Goal: Communication & Community: Share content

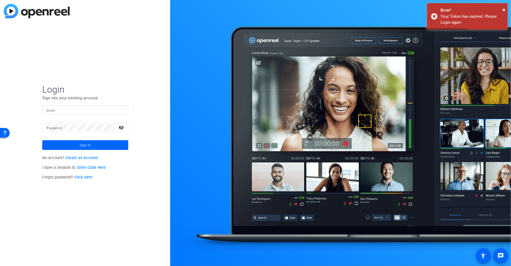
click at [75, 112] on input "Email" at bounding box center [85, 110] width 77 height 6
type input "natashacolborne@gmail.com"
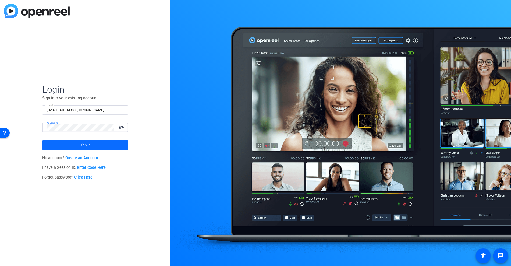
click at [107, 145] on span at bounding box center [85, 144] width 86 height 13
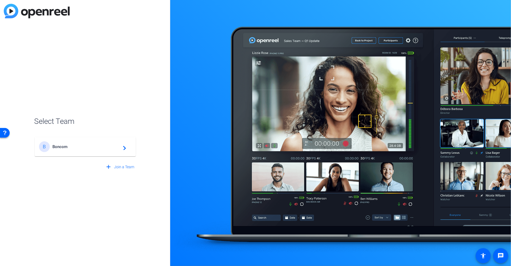
click at [107, 145] on span "Boncom" at bounding box center [85, 146] width 67 height 5
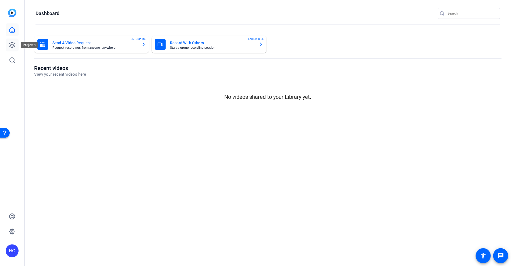
click at [16, 40] on link at bounding box center [12, 44] width 13 height 13
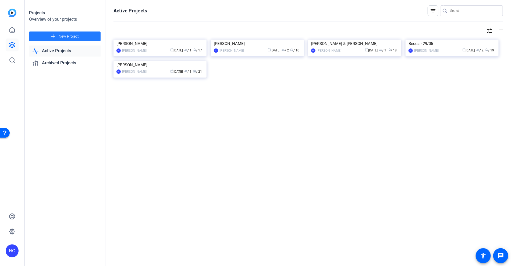
click at [44, 35] on span at bounding box center [65, 36] width 72 height 13
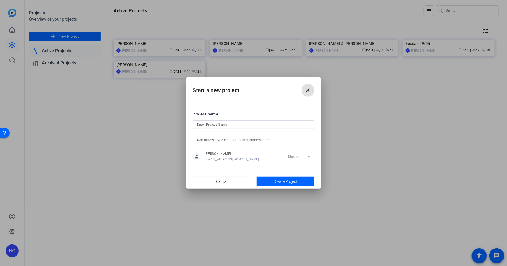
click at [242, 125] on input at bounding box center [253, 124] width 113 height 6
type input "Melissa - Italian"
click at [273, 139] on input "text" at bounding box center [253, 140] width 113 height 6
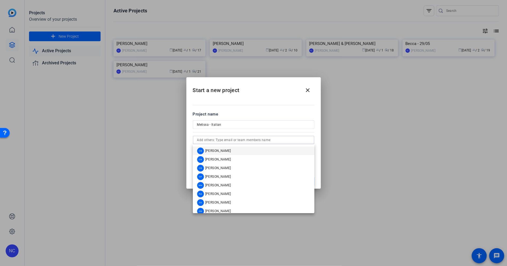
click at [272, 112] on div "Project name" at bounding box center [254, 114] width 122 height 6
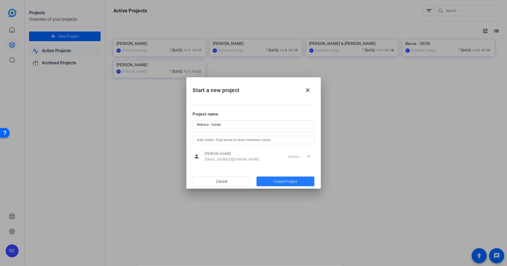
click at [88, 48] on span "Create Project" at bounding box center [86, 46] width 3 height 3
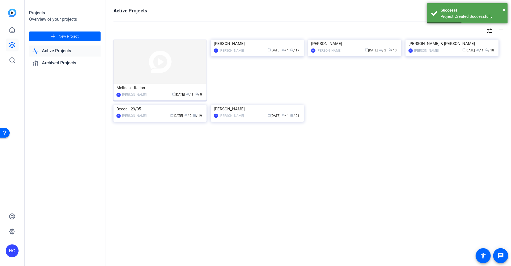
click at [162, 75] on img at bounding box center [159, 62] width 93 height 44
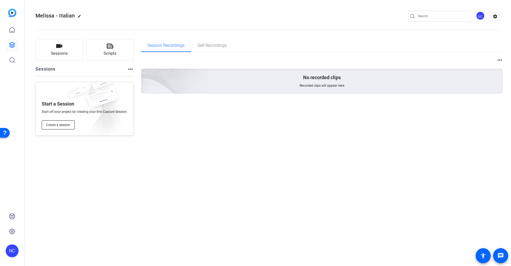
click at [63, 129] on button "Create a session" at bounding box center [58, 124] width 33 height 9
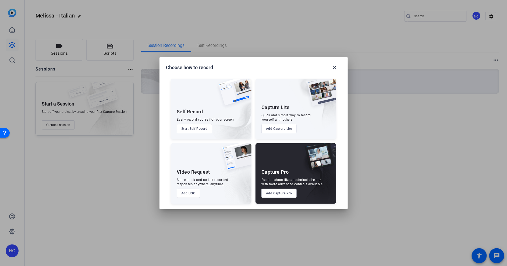
click at [281, 194] on button "Add Capture Pro" at bounding box center [278, 193] width 35 height 9
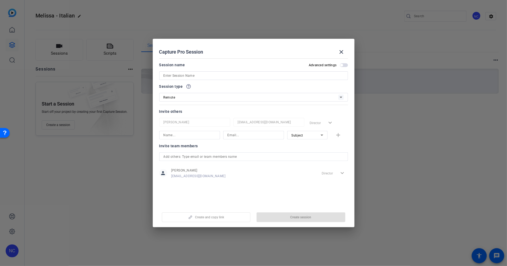
click at [198, 73] on input at bounding box center [254, 75] width 180 height 6
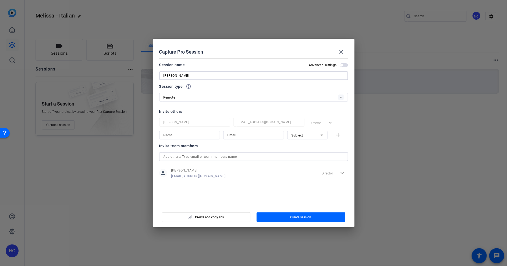
type input "[PERSON_NAME]"
click at [191, 136] on input at bounding box center [190, 135] width 52 height 6
type input "Melissa"
drag, startPoint x: 277, startPoint y: 186, endPoint x: 276, endPoint y: 189, distance: 3.7
click at [278, 188] on mat-dialog-content "Session name Advanced settings Melissa Italian Session type help_outline Remote…" at bounding box center [254, 130] width 202 height 149
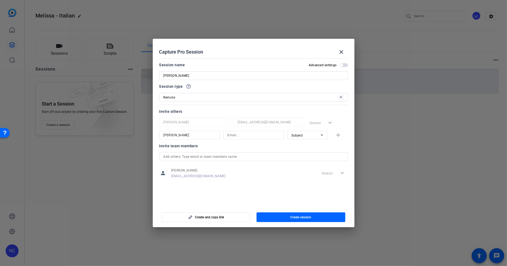
click at [343, 66] on span "button" at bounding box center [344, 65] width 8 height 4
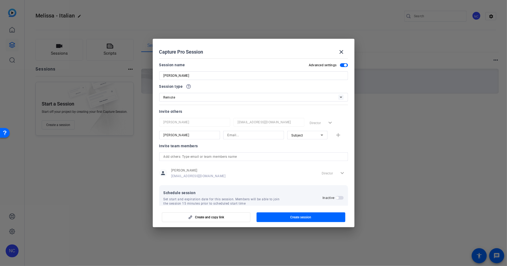
click at [216, 94] on div "Remote" at bounding box center [251, 97] width 175 height 7
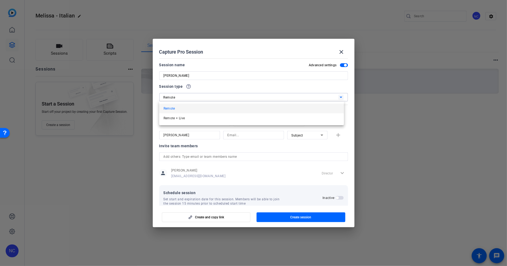
click at [216, 94] on div at bounding box center [253, 133] width 507 height 266
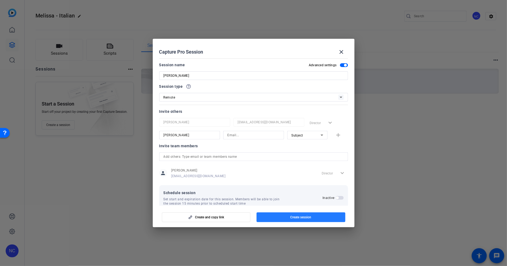
click at [294, 219] on span "Create session" at bounding box center [300, 217] width 21 height 4
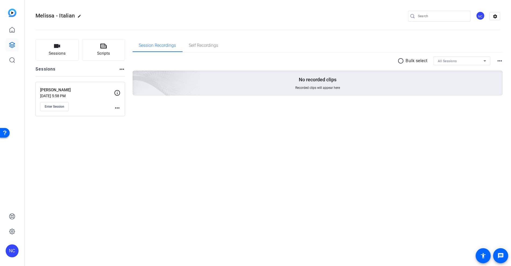
click at [117, 108] on mat-icon "more_horiz" at bounding box center [117, 108] width 6 height 6
click at [117, 116] on button "Edit Session" at bounding box center [130, 115] width 33 height 7
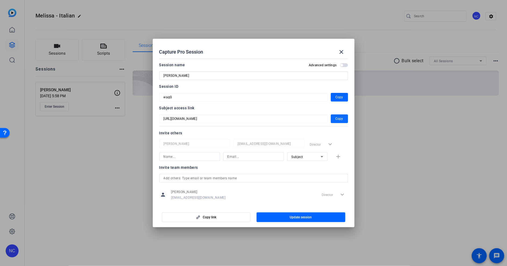
click at [338, 120] on span "Copy" at bounding box center [340, 118] width 8 height 6
click at [335, 137] on div "Invite others Natasha Colborne natashacolborne@gmail.com Director expand_more S…" at bounding box center [253, 145] width 189 height 31
click at [245, 177] on input "text" at bounding box center [254, 178] width 180 height 6
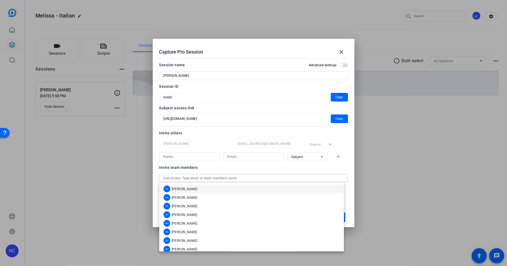
click at [230, 154] on input at bounding box center [254, 156] width 52 height 6
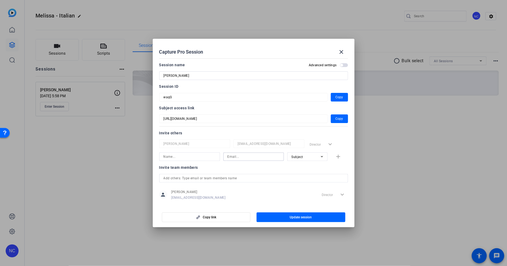
paste input "melvighetto@gmail.com"
type input "melvighetto@gmail.com"
click at [172, 155] on input at bounding box center [190, 156] width 52 height 6
type input "Melissa"
click at [331, 155] on span "button" at bounding box center [339, 156] width 17 height 13
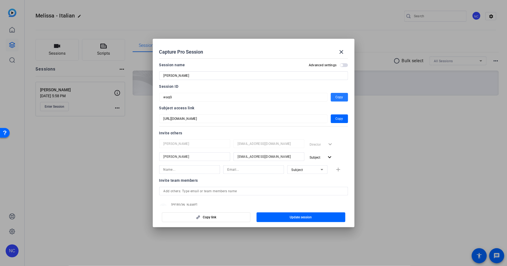
click at [337, 99] on span "Copy" at bounding box center [340, 97] width 8 height 6
click at [336, 141] on div "Director expand_more" at bounding box center [328, 144] width 40 height 10
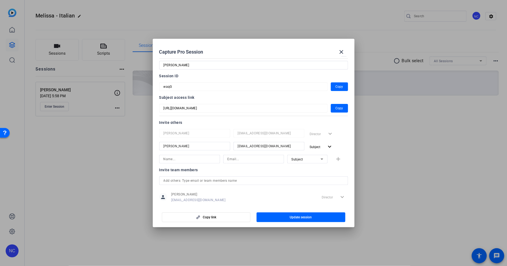
scroll to position [20, 0]
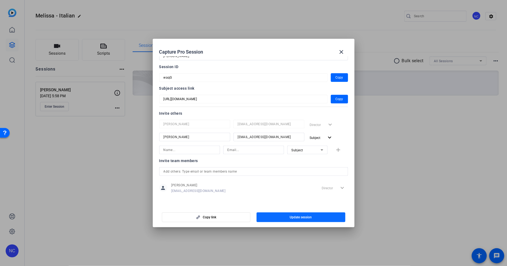
click at [295, 219] on span "Update session" at bounding box center [301, 217] width 22 height 4
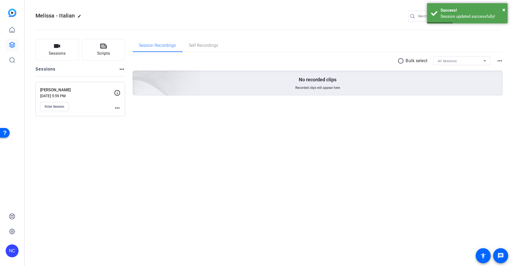
click at [117, 109] on mat-icon "more_horiz" at bounding box center [117, 108] width 6 height 6
click at [129, 115] on span "Edit Session" at bounding box center [130, 115] width 24 height 6
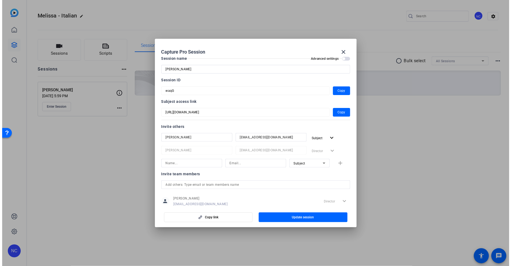
scroll to position [0, 0]
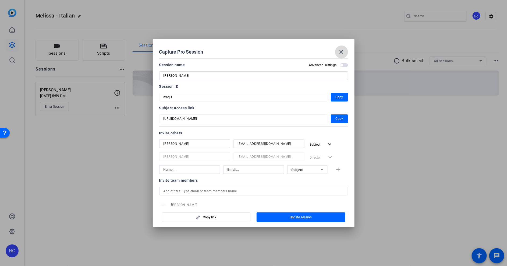
click at [341, 53] on mat-icon "close" at bounding box center [341, 52] width 6 height 6
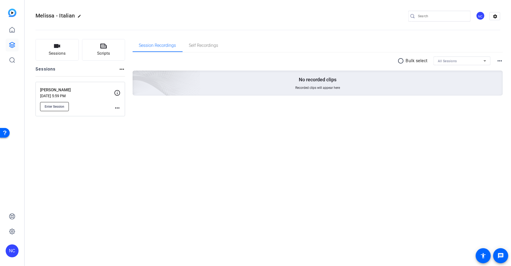
click at [59, 106] on span "Enter Session" at bounding box center [55, 106] width 20 height 4
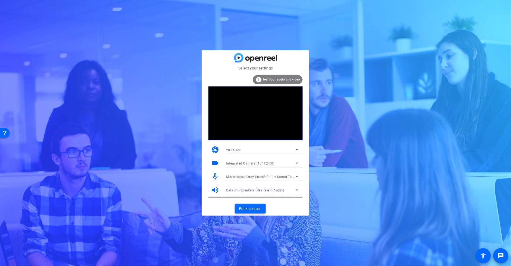
click at [250, 209] on span "Enter session" at bounding box center [250, 209] width 22 height 6
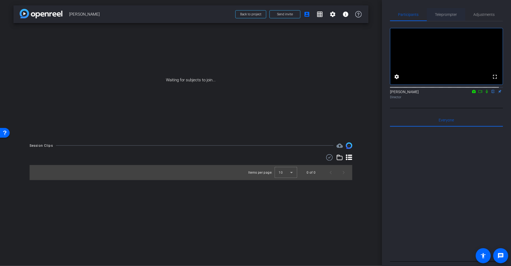
click at [451, 14] on span "Teleprompter" at bounding box center [446, 15] width 22 height 4
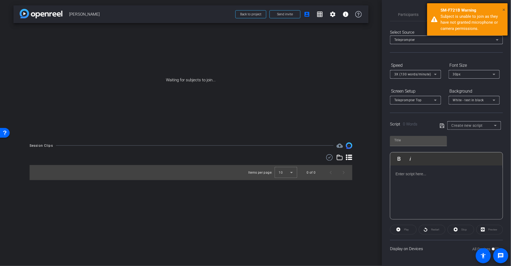
click at [504, 9] on span "×" at bounding box center [503, 9] width 3 height 6
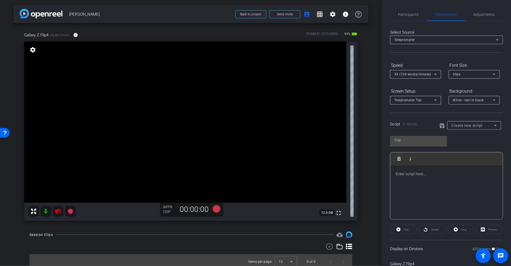
click at [61, 211] on icon at bounding box center [58, 211] width 6 height 6
click at [474, 11] on span "Adjustments" at bounding box center [484, 14] width 21 height 13
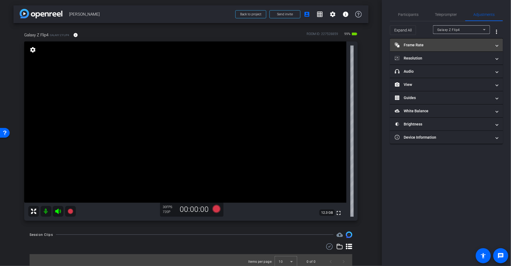
click at [439, 45] on mat-panel-title "Frame Rate Frame Rate" at bounding box center [443, 45] width 97 height 6
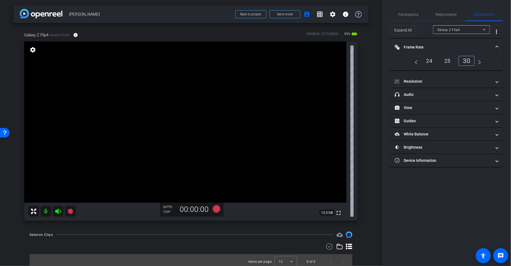
click at [480, 61] on mat-icon "navigate_next" at bounding box center [478, 61] width 6 height 6
click at [470, 61] on div "30" at bounding box center [467, 61] width 16 height 10
click at [449, 80] on mat-panel-title "Resolution" at bounding box center [443, 82] width 97 height 6
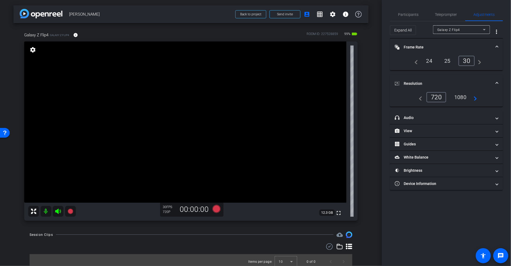
click at [461, 99] on div "1080" at bounding box center [460, 97] width 20 height 9
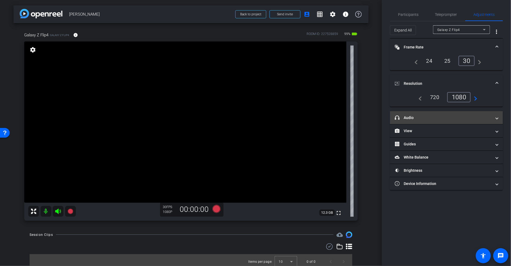
click at [433, 119] on mat-expansion-panel-header "headphone icon Audio" at bounding box center [446, 117] width 113 height 13
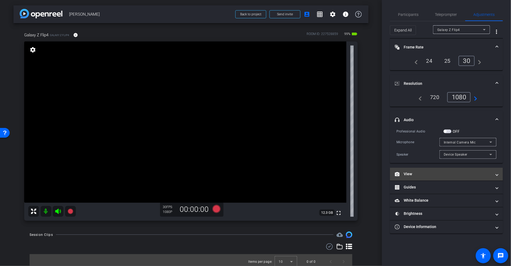
click at [436, 171] on mat-panel-title "View" at bounding box center [443, 174] width 97 height 6
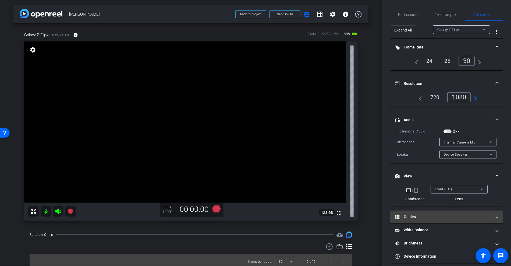
click at [440, 214] on mat-panel-title "Guides" at bounding box center [443, 217] width 97 height 6
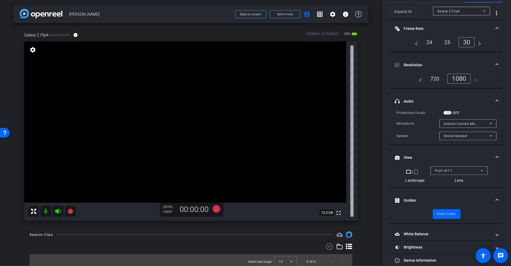
scroll to position [26, 0]
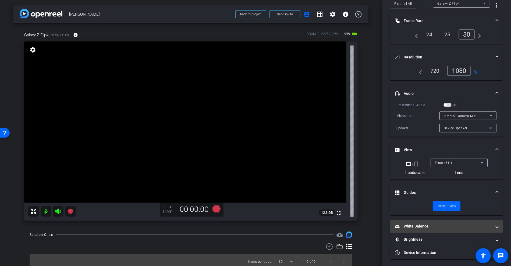
click at [407, 225] on mat-panel-title "White Balance White Balance" at bounding box center [443, 226] width 97 height 6
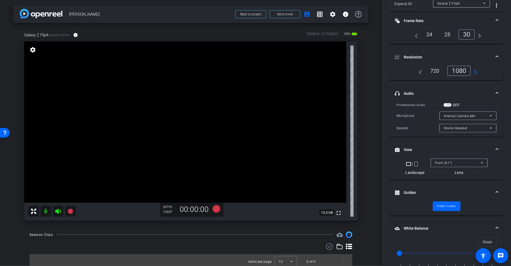
scroll to position [87, 0]
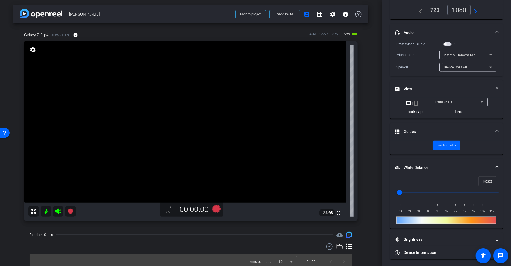
type input "2500"
click at [413, 191] on input "range" at bounding box center [448, 192] width 111 height 12
click at [436, 236] on mat-panel-title "Brightness" at bounding box center [443, 239] width 97 height 6
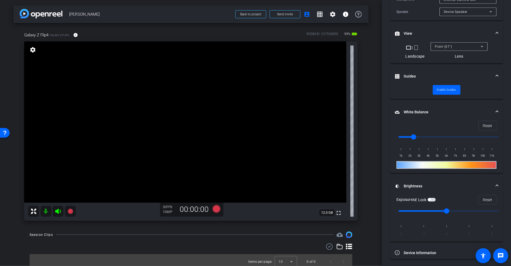
scroll to position [62, 0]
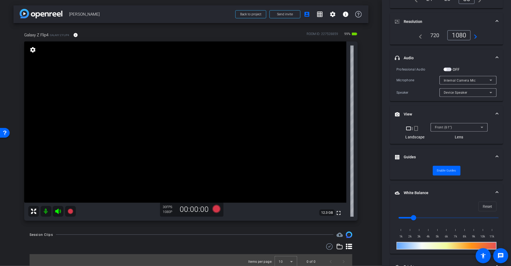
click at [415, 127] on mat-icon "crop_portrait" at bounding box center [416, 128] width 6 height 6
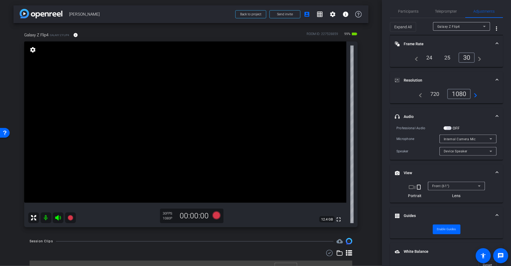
scroll to position [0, 0]
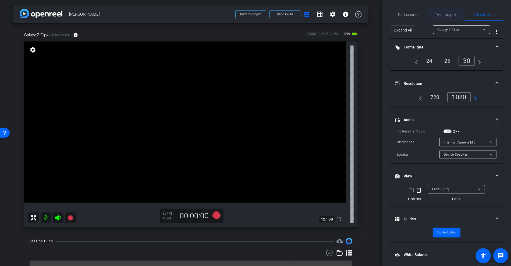
click at [443, 18] on span "Teleprompter" at bounding box center [446, 14] width 22 height 13
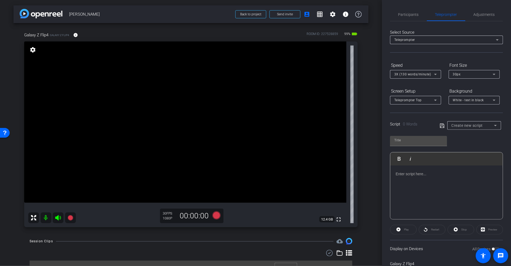
click at [411, 174] on p at bounding box center [447, 174] width 102 height 6
drag, startPoint x: 482, startPoint y: 179, endPoint x: 396, endPoint y: 167, distance: 86.7
click at [396, 167] on div "[URL][DOMAIN_NAME]" at bounding box center [446, 192] width 112 height 54
click at [423, 181] on div at bounding box center [446, 192] width 112 height 54
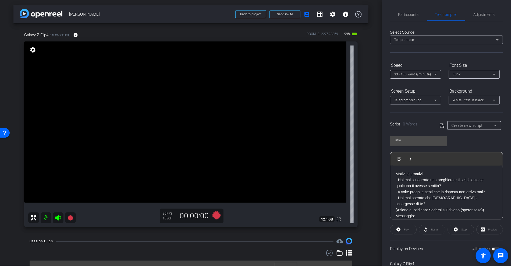
scroll to position [42, 0]
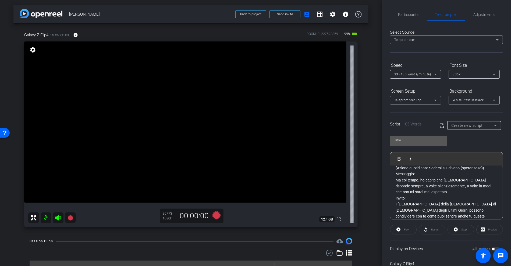
click at [407, 140] on input "text" at bounding box center [418, 140] width 48 height 6
click at [472, 126] on span "Create new script" at bounding box center [467, 125] width 31 height 4
click at [439, 126] on div at bounding box center [255, 133] width 511 height 266
click at [440, 125] on icon at bounding box center [442, 125] width 5 height 6
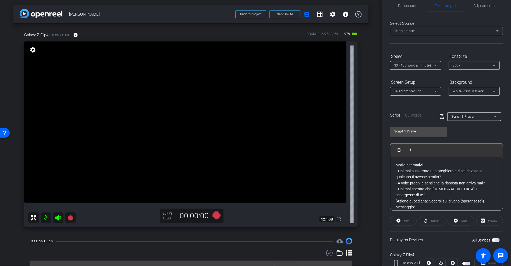
scroll to position [0, 0]
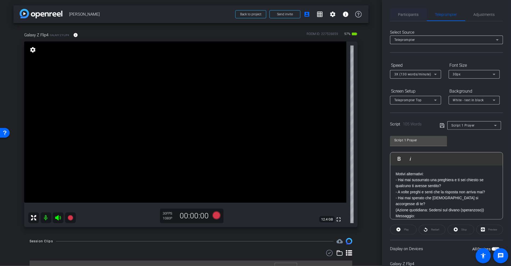
click at [406, 17] on span "Participants" at bounding box center [408, 14] width 20 height 13
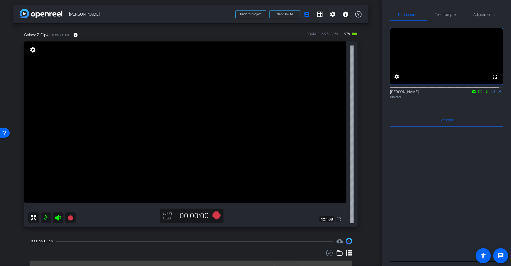
click at [472, 93] on icon at bounding box center [473, 91] width 3 height 3
click at [470, 96] on div at bounding box center [255, 133] width 511 height 266
click at [472, 93] on icon at bounding box center [474, 92] width 4 height 4
click at [475, 96] on div at bounding box center [255, 133] width 511 height 266
click at [478, 93] on icon at bounding box center [480, 91] width 4 height 3
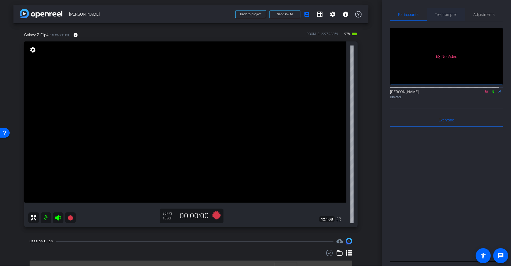
click at [450, 16] on span "Teleprompter" at bounding box center [446, 15] width 22 height 4
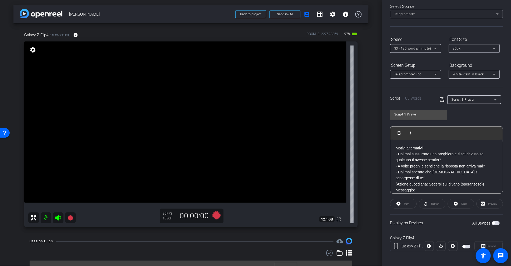
scroll to position [27, 0]
click at [480, 242] on div "Preview" at bounding box center [488, 245] width 28 height 10
click at [493, 220] on span "button" at bounding box center [496, 222] width 8 height 4
click at [428, 245] on icon at bounding box center [429, 245] width 4 height 4
click at [439, 243] on icon at bounding box center [441, 244] width 4 height 8
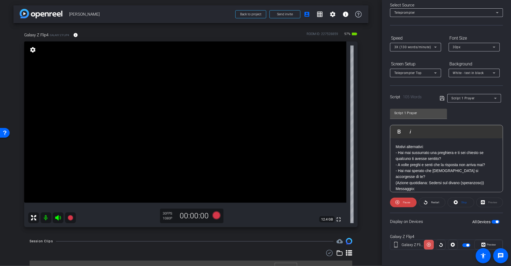
click at [427, 243] on icon at bounding box center [429, 244] width 4 height 8
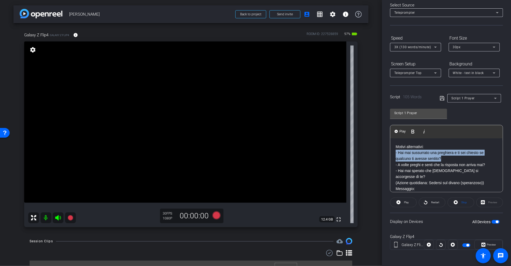
drag, startPoint x: 443, startPoint y: 158, endPoint x: 393, endPoint y: 152, distance: 49.8
click at [393, 152] on div "Motivi alternativi: - Hai mai sussurrato una preghiera e ti sei chiesto se qual…" at bounding box center [446, 194] width 112 height 113
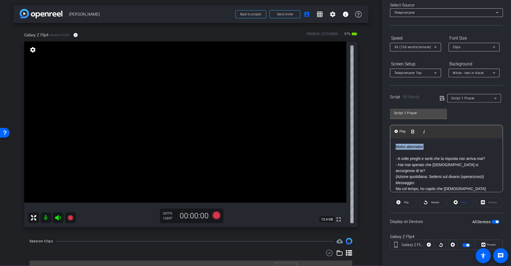
drag, startPoint x: 428, startPoint y: 145, endPoint x: 394, endPoint y: 145, distance: 33.6
click at [394, 145] on div "Motivi alternativi: - A volte preghi e senti che la risposta non arriva mai? - …" at bounding box center [446, 191] width 112 height 107
click at [398, 151] on p at bounding box center [447, 153] width 102 height 6
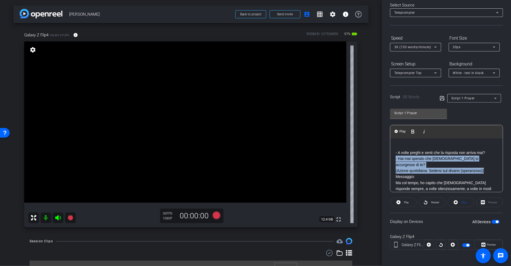
drag, startPoint x: 486, startPoint y: 164, endPoint x: 392, endPoint y: 159, distance: 94.5
click at [392, 159] on div "- A volte preghi e senti che la risposta non arriva mai? - Hai mai sperato che …" at bounding box center [446, 188] width 112 height 101
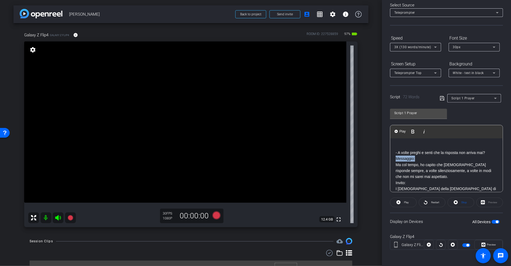
drag, startPoint x: 417, startPoint y: 159, endPoint x: 396, endPoint y: 158, distance: 21.8
click at [396, 158] on p "Messaggio:" at bounding box center [447, 158] width 102 height 6
click at [410, 181] on p "Invito:" at bounding box center [447, 183] width 102 height 6
drag, startPoint x: 410, startPoint y: 181, endPoint x: 392, endPoint y: 180, distance: 17.8
click at [392, 180] on div "- A volte preghi e senti che la risposta non arriva mai? Ma col tempo, ho capit…" at bounding box center [446, 179] width 112 height 83
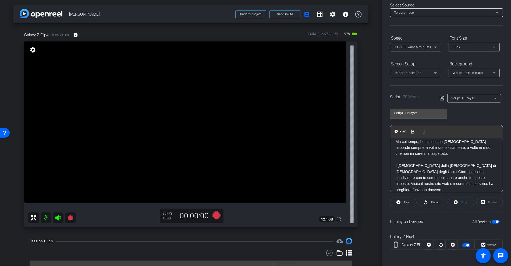
scroll to position [0, 0]
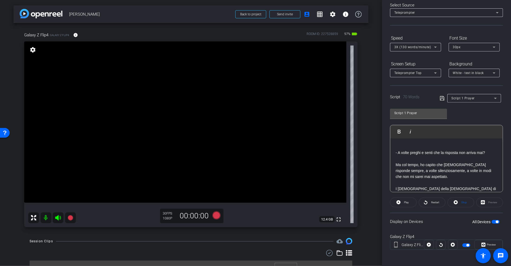
click at [441, 98] on icon at bounding box center [442, 98] width 5 height 6
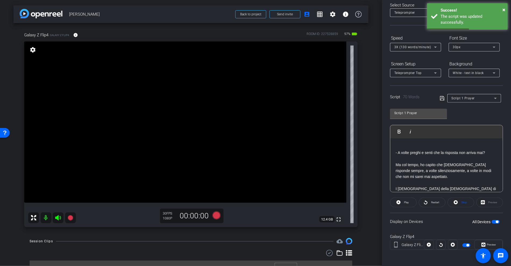
click at [496, 221] on span "button" at bounding box center [497, 221] width 3 height 3
click at [492, 221] on span "button" at bounding box center [496, 222] width 8 height 4
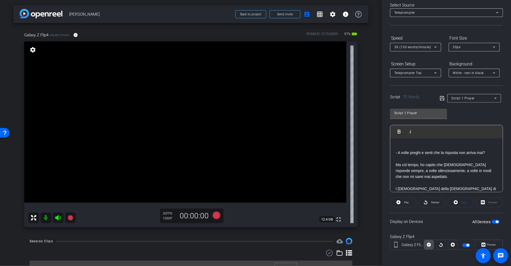
click at [430, 244] on span at bounding box center [428, 244] width 9 height 13
click at [429, 243] on icon at bounding box center [429, 245] width 4 height 4
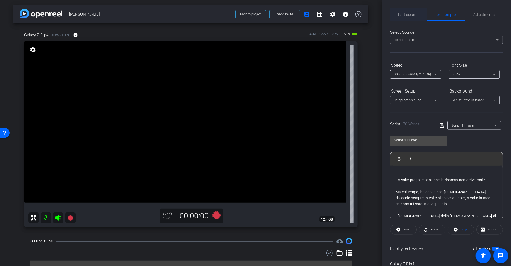
click at [402, 11] on span "Participants" at bounding box center [408, 14] width 20 height 13
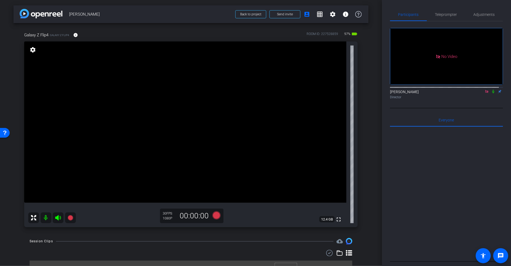
click at [485, 90] on icon at bounding box center [487, 92] width 4 height 4
click at [478, 93] on icon at bounding box center [480, 92] width 4 height 4
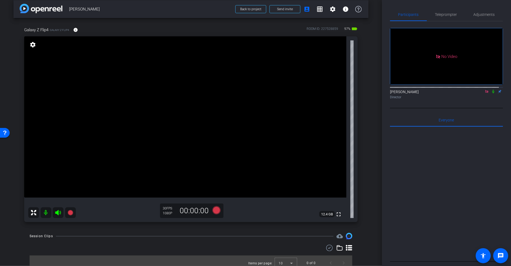
scroll to position [10, 0]
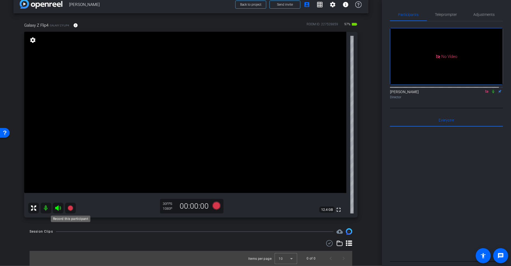
click at [69, 208] on icon at bounding box center [70, 207] width 5 height 5
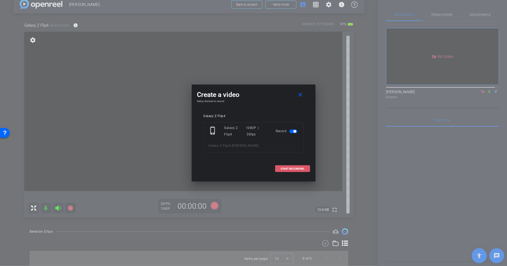
click at [282, 167] on span "START RECORDING" at bounding box center [293, 168] width 24 height 3
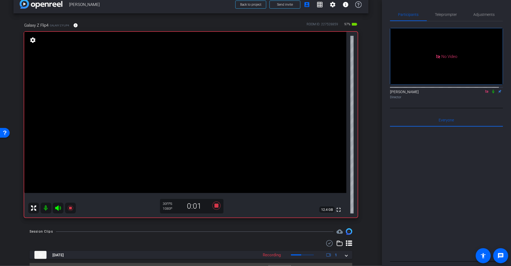
click at [491, 93] on icon at bounding box center [493, 92] width 4 height 4
click at [443, 15] on span "Teleprompter" at bounding box center [446, 15] width 22 height 4
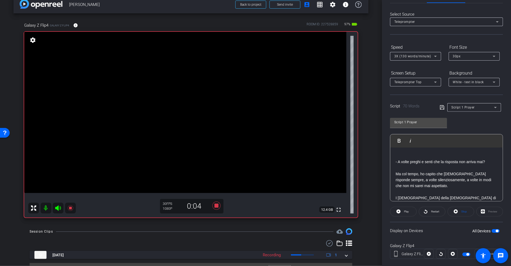
scroll to position [27, 0]
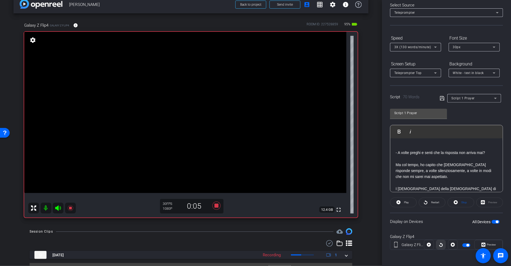
click at [439, 245] on icon at bounding box center [440, 245] width 3 height 4
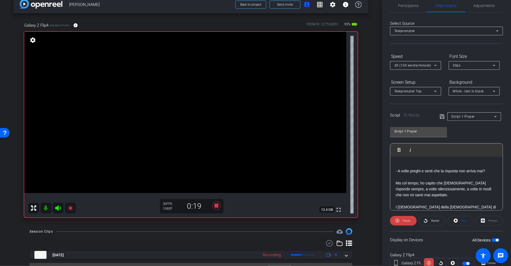
scroll to position [0, 0]
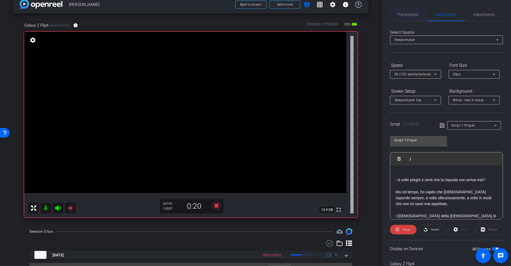
click at [412, 21] on span "Participants" at bounding box center [408, 14] width 20 height 13
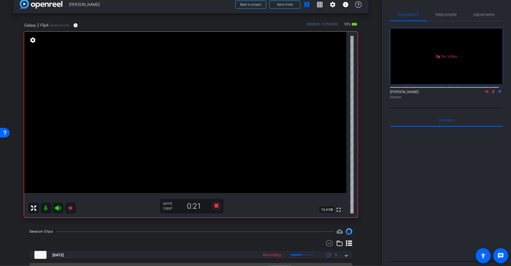
click at [491, 90] on icon at bounding box center [493, 92] width 4 height 4
click at [448, 17] on span "Teleprompter" at bounding box center [446, 14] width 22 height 13
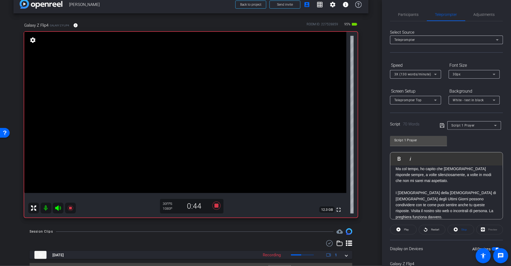
scroll to position [27, 0]
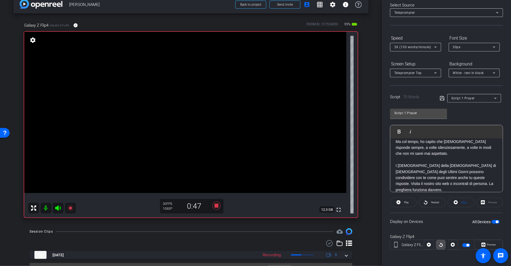
click at [441, 246] on icon at bounding box center [441, 244] width 4 height 8
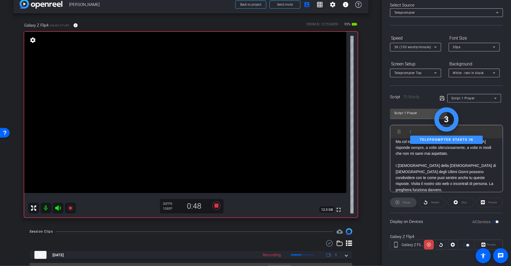
scroll to position [0, 0]
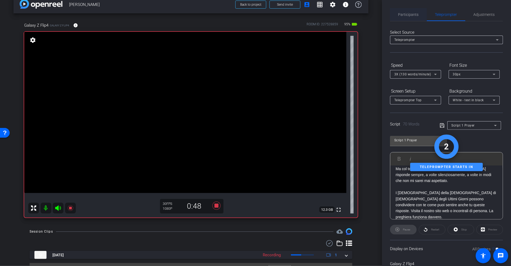
click at [417, 16] on span "Participants" at bounding box center [408, 15] width 20 height 4
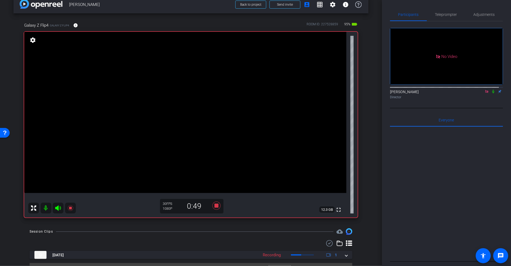
click at [491, 90] on icon at bounding box center [493, 92] width 4 height 4
click at [449, 18] on span "Teleprompter" at bounding box center [446, 14] width 22 height 13
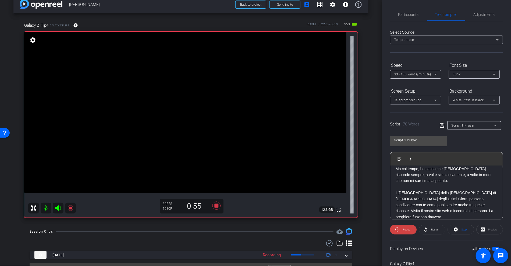
scroll to position [27, 0]
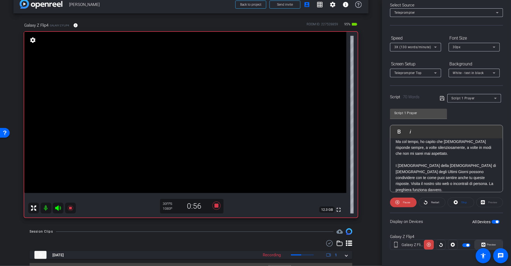
click at [490, 239] on span at bounding box center [489, 244] width 28 height 13
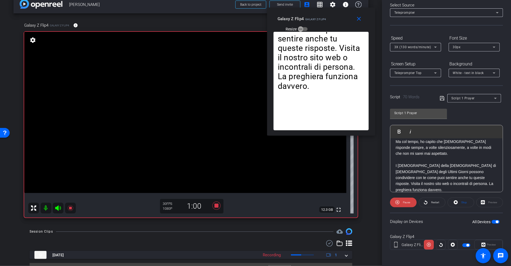
drag, startPoint x: 271, startPoint y: 82, endPoint x: 335, endPoint y: 21, distance: 87.7
click at [335, 21] on div "Galaxy Z Flip4 Galaxy Z Flip4 Resize" at bounding box center [323, 23] width 91 height 19
click at [70, 206] on icon at bounding box center [70, 208] width 6 height 6
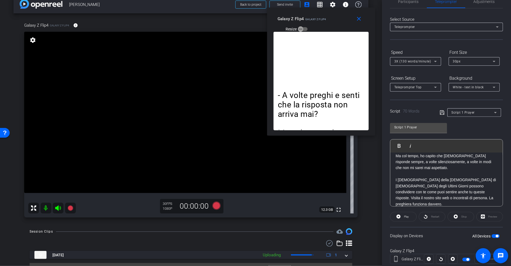
scroll to position [0, 0]
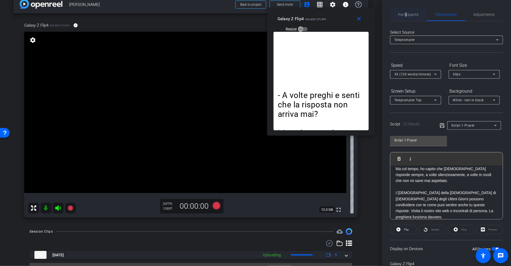
click at [405, 14] on span "Participants" at bounding box center [408, 15] width 20 height 4
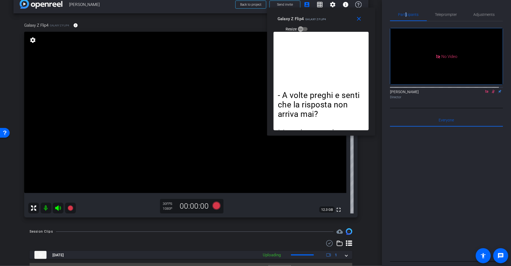
click at [491, 90] on icon at bounding box center [493, 92] width 4 height 4
click at [435, 13] on span "Teleprompter" at bounding box center [446, 15] width 22 height 4
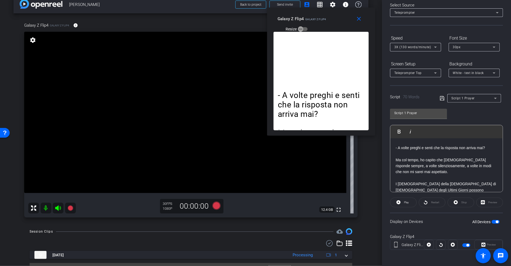
scroll to position [10, 0]
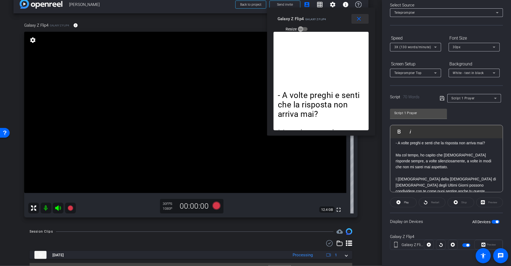
click at [359, 22] on mat-icon "close" at bounding box center [359, 19] width 7 height 7
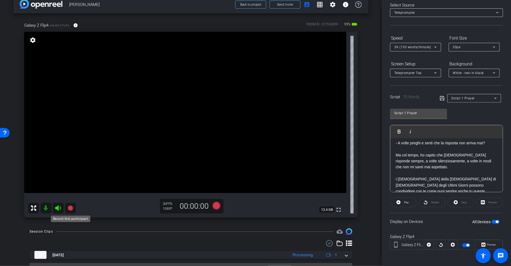
click at [73, 208] on icon at bounding box center [70, 208] width 6 height 6
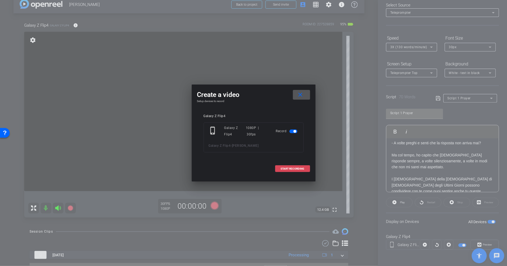
click at [291, 168] on span "START RECORDING" at bounding box center [293, 168] width 24 height 3
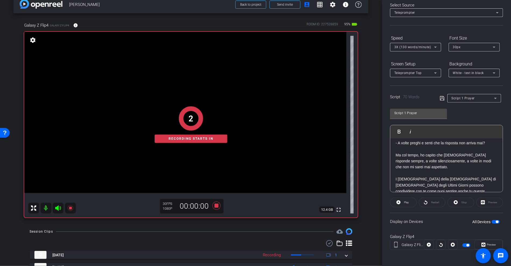
scroll to position [0, 0]
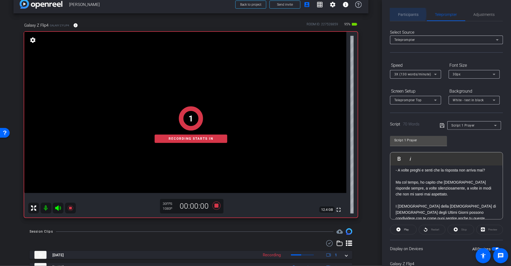
click at [405, 14] on span "Participants" at bounding box center [408, 15] width 20 height 4
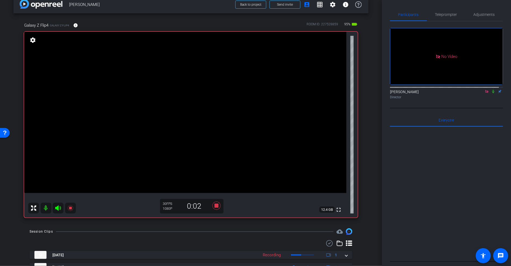
click at [491, 90] on icon at bounding box center [493, 92] width 4 height 4
click at [444, 19] on span "Teleprompter" at bounding box center [446, 14] width 22 height 13
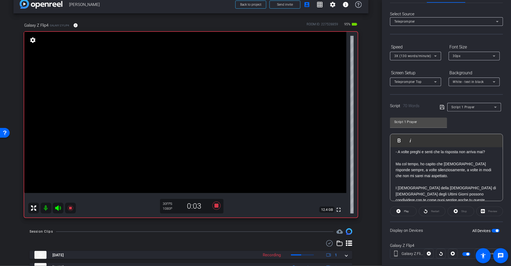
scroll to position [27, 0]
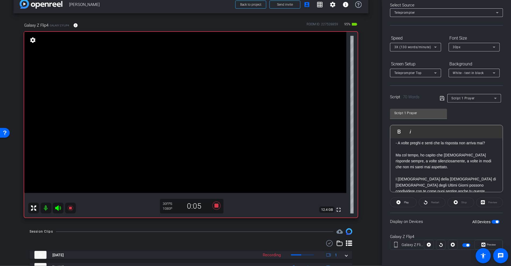
click at [436, 245] on div at bounding box center [441, 245] width 10 height 10
click at [439, 243] on div at bounding box center [441, 245] width 10 height 10
click at [433, 203] on div "Restart" at bounding box center [432, 202] width 27 height 10
click at [424, 200] on div "Restart" at bounding box center [432, 202] width 27 height 10
click at [492, 220] on span "button" at bounding box center [496, 222] width 8 height 4
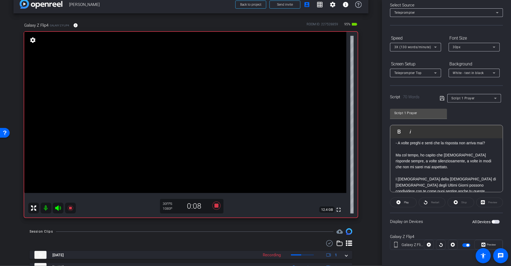
click at [492, 220] on span "button" at bounding box center [496, 222] width 8 height 4
click at [429, 244] on icon at bounding box center [429, 245] width 4 height 4
click at [492, 242] on span "Preview" at bounding box center [490, 245] width 10 height 8
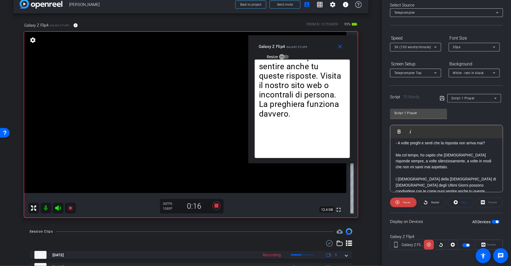
drag, startPoint x: 261, startPoint y: 81, endPoint x: 311, endPoint y: 44, distance: 62.0
click at [311, 44] on div "Galaxy Z Flip4 Galaxy Z Flip4 Resize" at bounding box center [304, 51] width 91 height 19
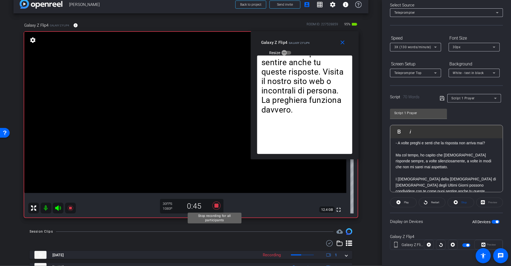
click at [217, 206] on icon at bounding box center [216, 206] width 13 height 10
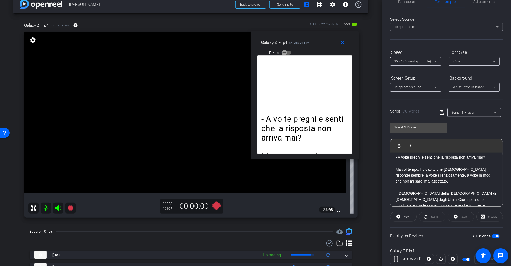
scroll to position [0, 0]
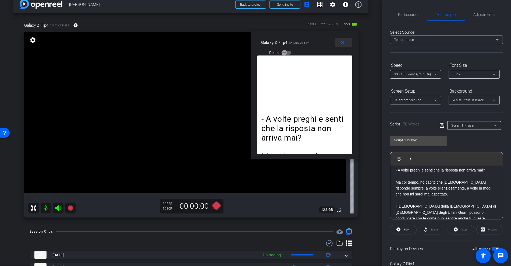
click at [349, 44] on span at bounding box center [343, 42] width 17 height 13
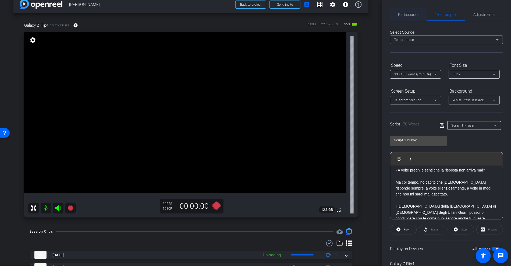
click at [420, 14] on div "Participants" at bounding box center [408, 14] width 37 height 13
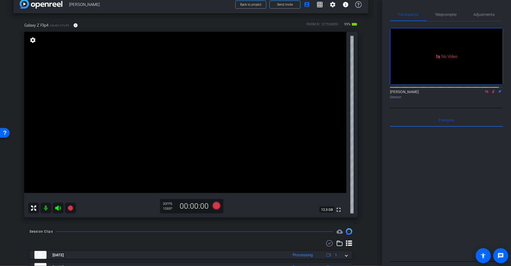
click at [491, 90] on icon at bounding box center [493, 92] width 4 height 4
click at [447, 18] on span "Teleprompter" at bounding box center [446, 14] width 22 height 13
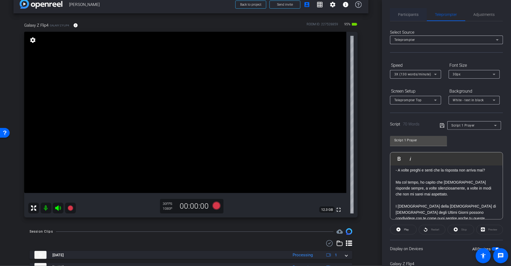
click at [417, 14] on span "Participants" at bounding box center [408, 15] width 20 height 4
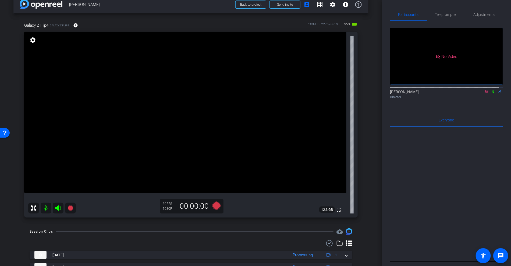
click at [485, 90] on icon at bounding box center [487, 92] width 4 height 4
click at [478, 93] on icon at bounding box center [480, 92] width 4 height 4
click at [73, 208] on icon at bounding box center [70, 208] width 6 height 6
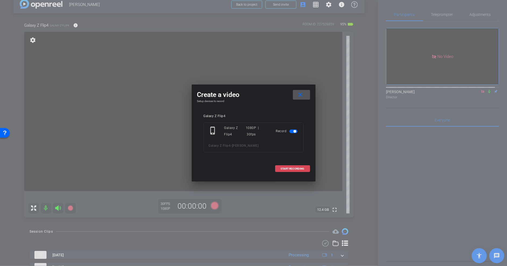
click at [293, 168] on span "START RECORDING" at bounding box center [293, 168] width 24 height 3
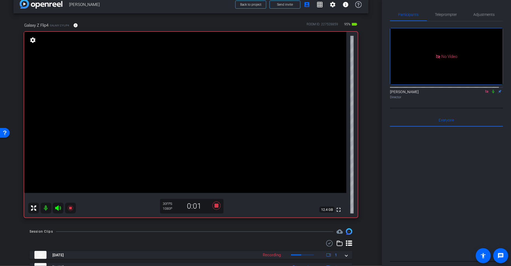
click at [491, 93] on icon at bounding box center [493, 92] width 4 height 4
click at [443, 13] on span "Teleprompter" at bounding box center [446, 15] width 22 height 4
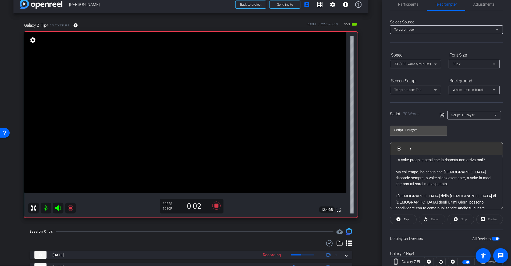
scroll to position [27, 0]
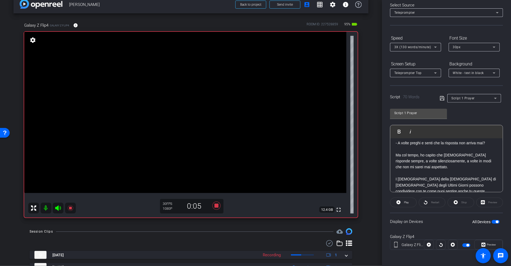
click at [434, 197] on div "Restart" at bounding box center [432, 202] width 27 height 10
click at [424, 198] on div "Restart" at bounding box center [432, 202] width 27 height 10
click at [440, 246] on div at bounding box center [441, 245] width 10 height 10
click at [427, 243] on icon at bounding box center [429, 245] width 4 height 4
click at [69, 208] on icon at bounding box center [70, 207] width 5 height 5
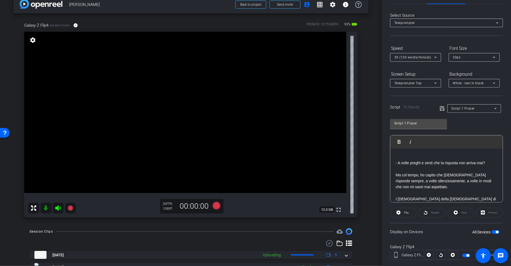
scroll to position [0, 0]
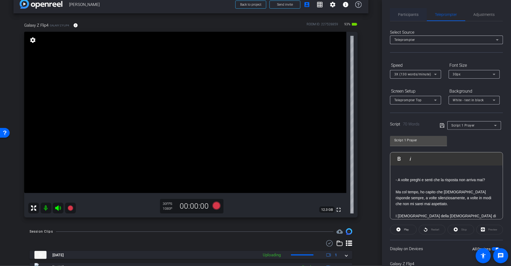
click at [410, 19] on span "Participants" at bounding box center [408, 14] width 20 height 13
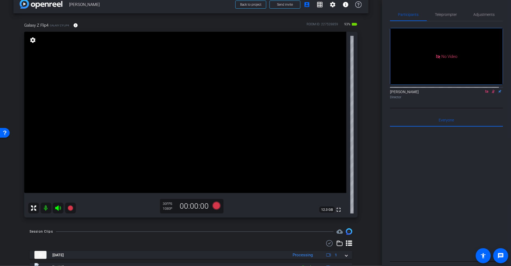
click at [490, 89] on mat-icon at bounding box center [493, 91] width 6 height 5
click at [71, 209] on icon at bounding box center [70, 207] width 5 height 5
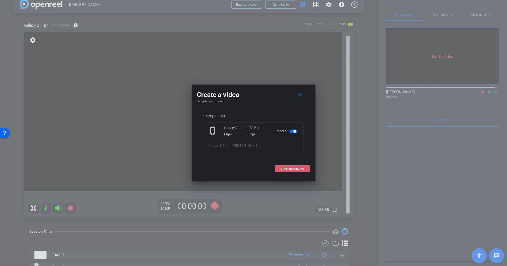
click at [298, 168] on span "START RECORDING" at bounding box center [293, 168] width 24 height 3
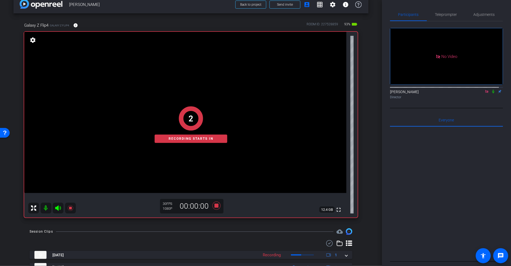
click at [491, 90] on icon at bounding box center [493, 92] width 4 height 4
click at [449, 16] on span "Teleprompter" at bounding box center [446, 15] width 22 height 4
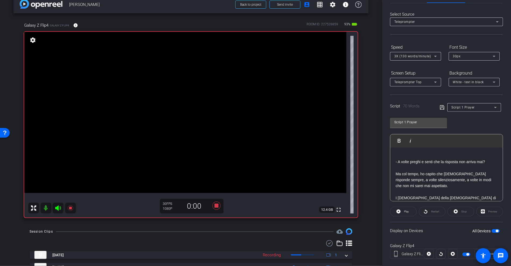
scroll to position [27, 0]
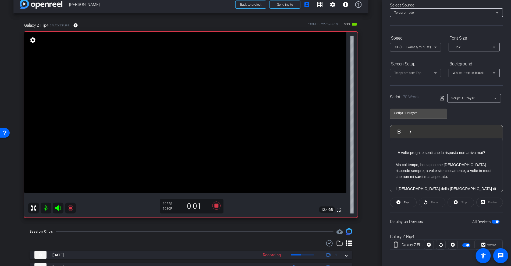
click at [438, 242] on div at bounding box center [441, 245] width 10 height 10
click at [428, 243] on icon at bounding box center [429, 245] width 4 height 4
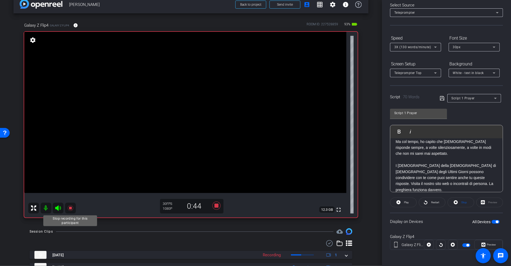
click at [69, 208] on icon at bounding box center [70, 208] width 6 height 6
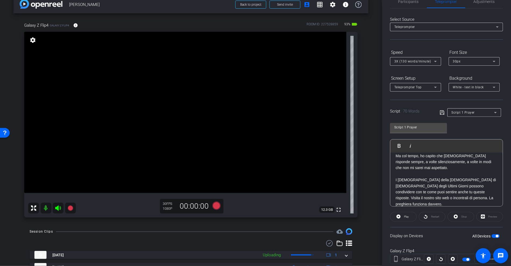
scroll to position [0, 0]
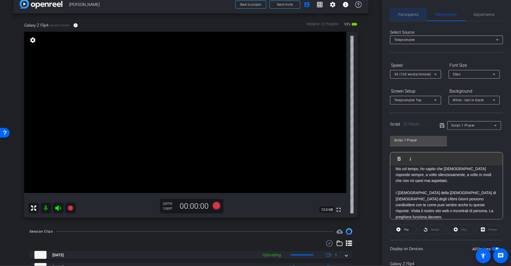
click at [418, 13] on div "Participants" at bounding box center [408, 14] width 37 height 13
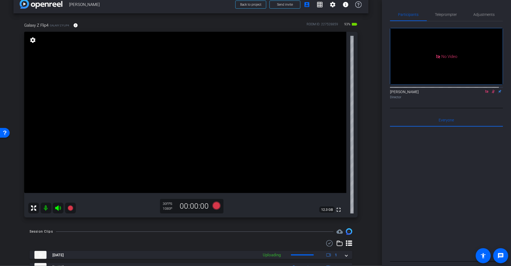
click at [491, 90] on icon at bounding box center [493, 92] width 4 height 4
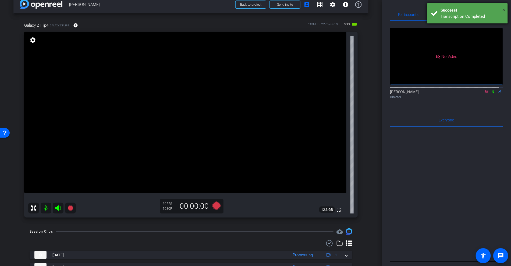
click at [505, 7] on span "×" at bounding box center [503, 9] width 3 height 6
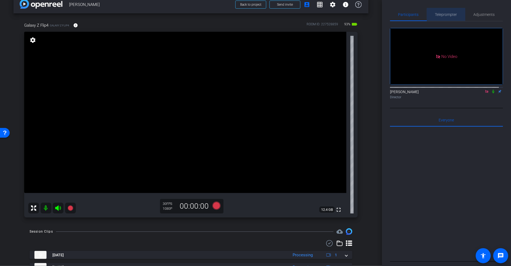
click at [452, 15] on span "Teleprompter" at bounding box center [446, 15] width 22 height 4
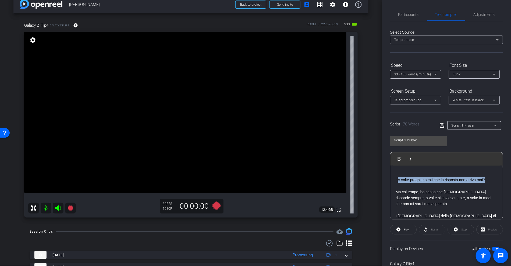
drag, startPoint x: 487, startPoint y: 178, endPoint x: 397, endPoint y: 180, distance: 89.8
click at [397, 180] on p "- A volte preghi e senti che la risposta non arriva mai?" at bounding box center [447, 180] width 102 height 6
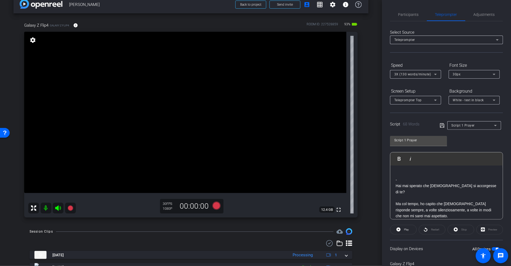
click at [396, 184] on p "Hai mai sperato che [DEMOGRAPHIC_DATA] si accorgesse di te?" at bounding box center [447, 189] width 102 height 12
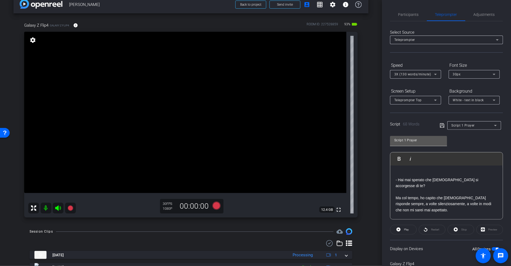
click at [408, 141] on input "Script 1 Prayer" at bounding box center [418, 140] width 48 height 6
click at [406, 138] on input "Script 1 Prayer" at bounding box center [418, 140] width 48 height 6
click at [457, 144] on div "Script 1.2 Prayer Play Play from this location Play Selected Play and display t…" at bounding box center [446, 175] width 113 height 87
click at [440, 123] on icon at bounding box center [442, 125] width 5 height 6
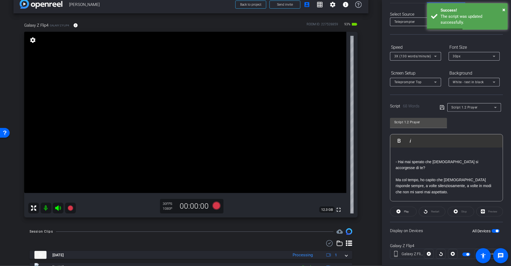
scroll to position [27, 0]
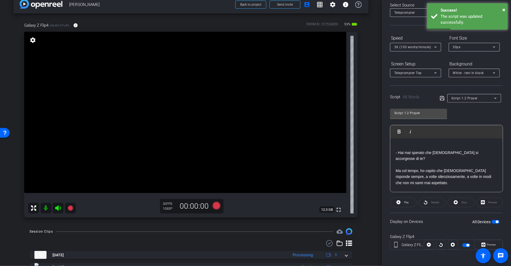
click at [492, 222] on span "button" at bounding box center [496, 222] width 8 height 4
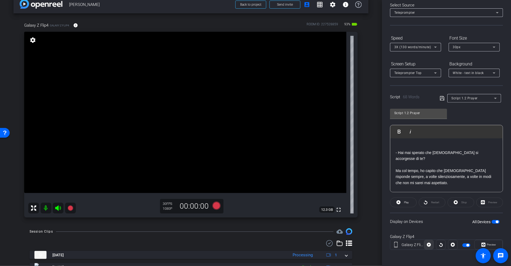
click at [431, 242] on span at bounding box center [428, 244] width 9 height 13
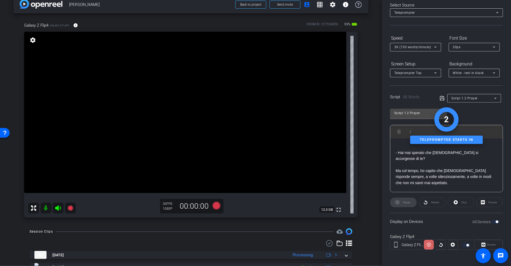
click at [430, 240] on span at bounding box center [429, 244] width 10 height 13
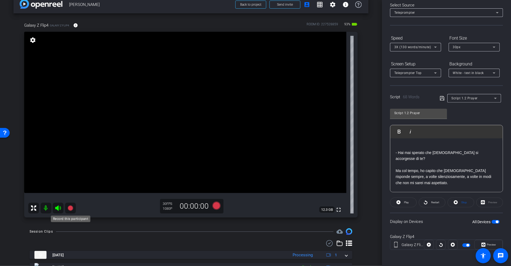
click at [70, 208] on icon at bounding box center [70, 207] width 5 height 5
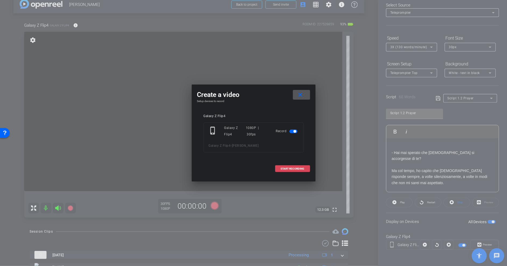
click at [283, 170] on span at bounding box center [292, 168] width 34 height 13
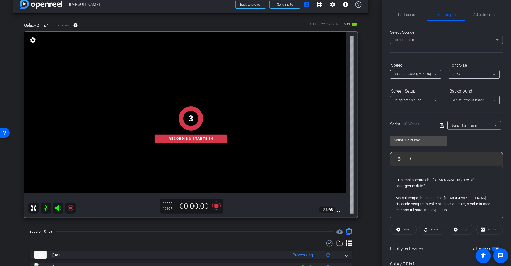
scroll to position [0, 0]
click at [407, 15] on span "Participants" at bounding box center [408, 15] width 20 height 4
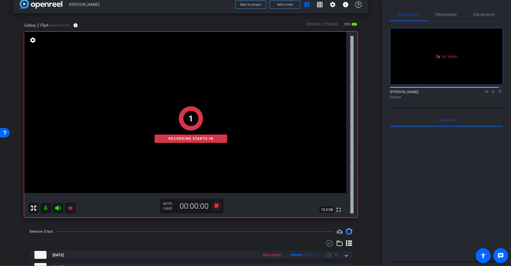
click at [492, 90] on icon at bounding box center [493, 91] width 2 height 3
click at [441, 12] on span "Teleprompter" at bounding box center [446, 14] width 22 height 13
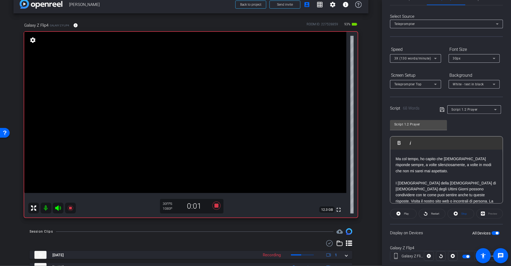
scroll to position [27, 0]
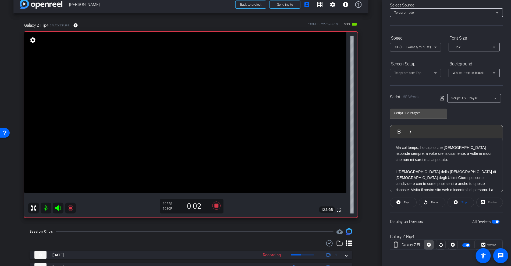
click at [429, 244] on icon at bounding box center [429, 245] width 4 height 4
click at [70, 207] on icon at bounding box center [70, 207] width 5 height 5
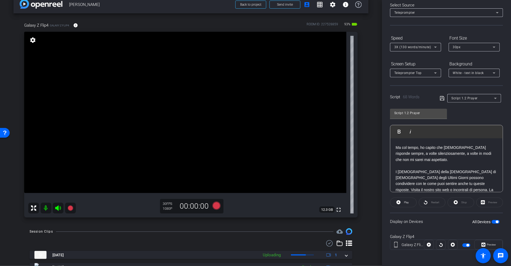
scroll to position [0, 0]
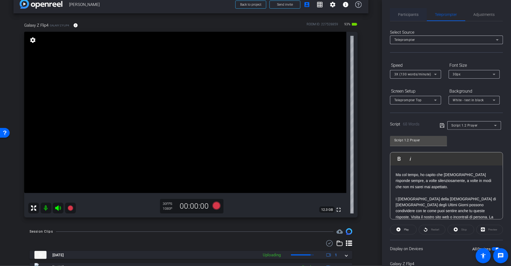
click at [415, 17] on span "Participants" at bounding box center [408, 14] width 20 height 13
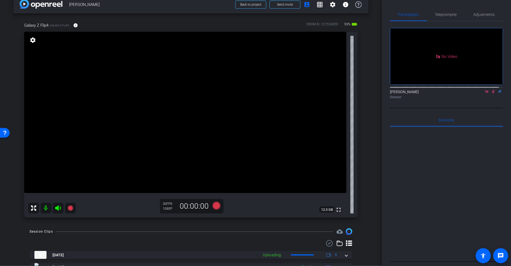
click at [491, 90] on icon at bounding box center [493, 92] width 4 height 4
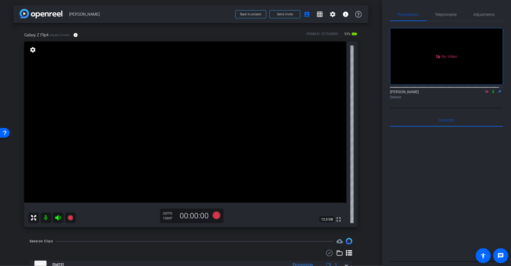
click at [485, 90] on icon at bounding box center [486, 91] width 3 height 3
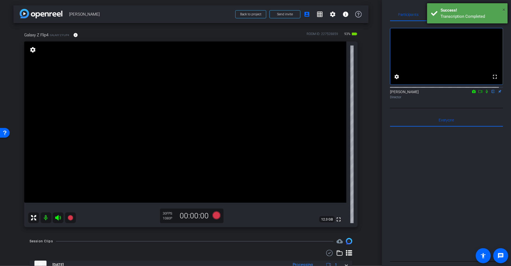
click at [505, 9] on span "×" at bounding box center [503, 9] width 3 height 6
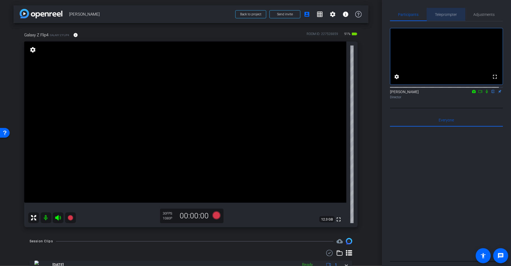
click at [452, 15] on span "Teleprompter" at bounding box center [446, 15] width 22 height 4
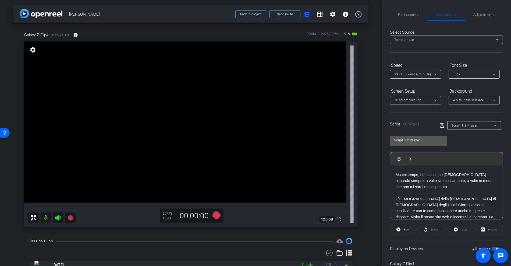
click at [425, 136] on div "Script 1.2 Prayer" at bounding box center [418, 140] width 48 height 9
click at [425, 139] on input "Script 1.2 Prayer" at bounding box center [418, 140] width 48 height 6
click at [425, 140] on input "Script 2 -" at bounding box center [418, 140] width 48 height 6
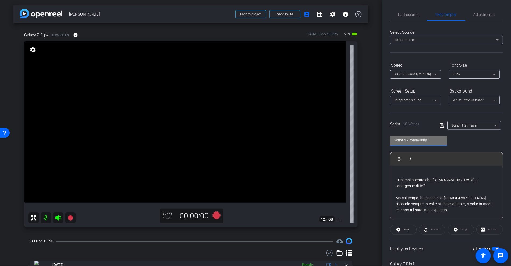
click at [437, 139] on input "Script 2 - Community 1" at bounding box center [418, 140] width 48 height 6
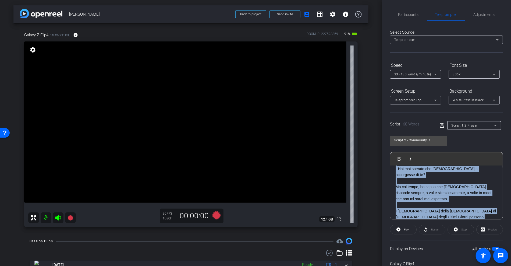
scroll to position [23, 0]
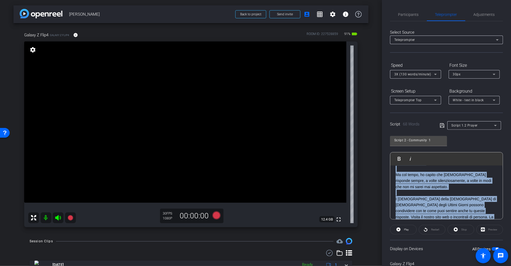
drag, startPoint x: 397, startPoint y: 174, endPoint x: 490, endPoint y: 214, distance: 100.9
click at [490, 214] on div "- Hai mai sperato che [DEMOGRAPHIC_DATA] si accorgesse di te? Ma col tempo, ho …" at bounding box center [446, 186] width 112 height 89
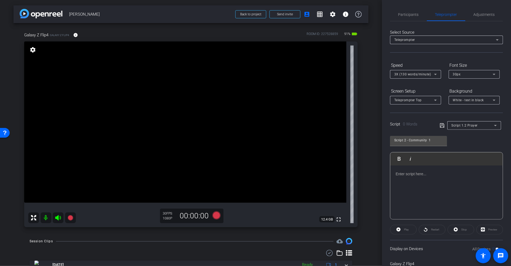
click at [406, 172] on p at bounding box center [447, 174] width 102 height 6
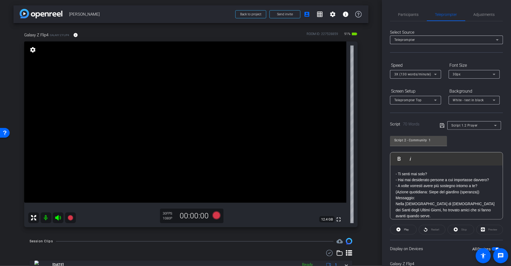
click at [440, 123] on icon at bounding box center [442, 125] width 4 height 4
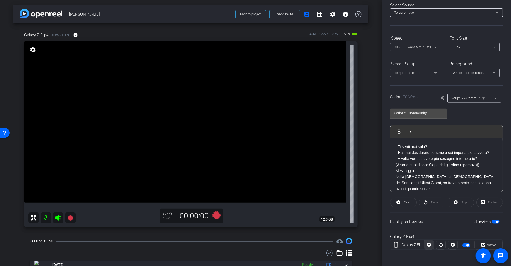
click at [430, 243] on span at bounding box center [428, 244] width 9 height 13
click at [428, 243] on icon at bounding box center [429, 244] width 4 height 8
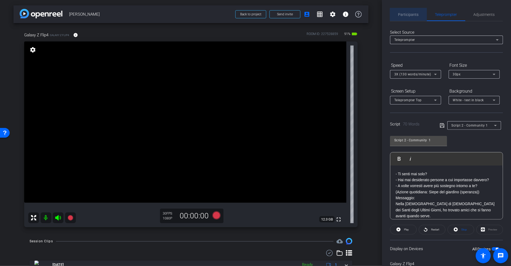
click at [412, 19] on span "Participants" at bounding box center [408, 14] width 20 height 13
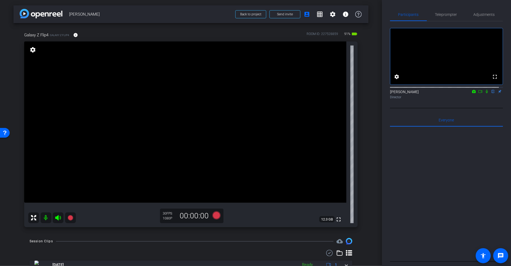
click at [478, 93] on icon at bounding box center [480, 92] width 4 height 4
click at [435, 15] on span "Teleprompter" at bounding box center [446, 15] width 22 height 4
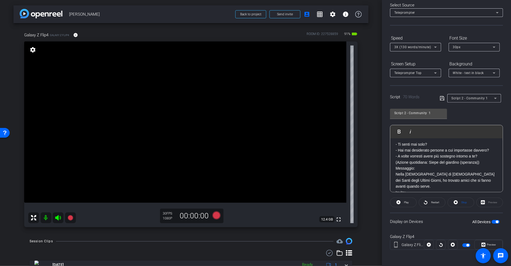
scroll to position [3, 0]
drag, startPoint x: 484, startPoint y: 161, endPoint x: 395, endPoint y: 161, distance: 88.7
click at [395, 161] on div "- Ti senti mai solo? - Hai mai desiderato persone a cui importasse davvero? - A…" at bounding box center [446, 176] width 112 height 83
drag, startPoint x: 480, startPoint y: 154, endPoint x: 394, endPoint y: 157, distance: 86.4
click at [394, 157] on div "- Ti senti mai solo? - Hai mai desiderato persone a cui importasse davvero? - A…" at bounding box center [446, 176] width 112 height 83
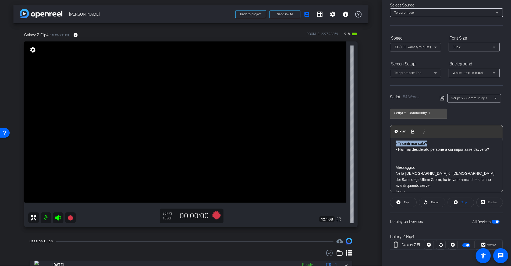
drag, startPoint x: 430, startPoint y: 144, endPoint x: 392, endPoint y: 144, distance: 38.2
click at [392, 144] on div "- Ti senti mai solo? - Hai mai desiderato persone a cui importasse davvero? Mes…" at bounding box center [446, 176] width 112 height 83
click at [404, 154] on p at bounding box center [447, 155] width 102 height 6
click at [404, 158] on p at bounding box center [447, 161] width 102 height 6
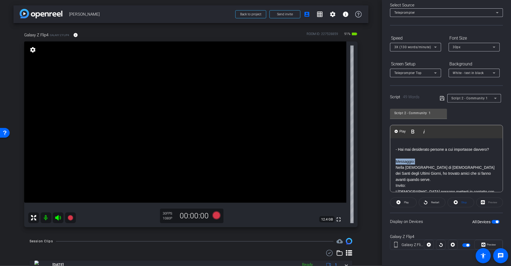
drag, startPoint x: 419, startPoint y: 160, endPoint x: 393, endPoint y: 161, distance: 25.8
click at [393, 161] on div "- Hai mai desiderato persone a cui importasse davvero? Messaggio: Nella [DEMOGR…" at bounding box center [446, 173] width 112 height 77
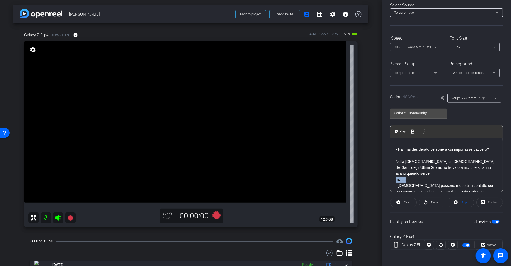
drag, startPoint x: 402, startPoint y: 176, endPoint x: 392, endPoint y: 175, distance: 9.7
click at [392, 175] on div "- Hai mai desiderato persone a cui importasse davvero? Nella [DEMOGRAPHIC_DATA]…" at bounding box center [446, 170] width 112 height 71
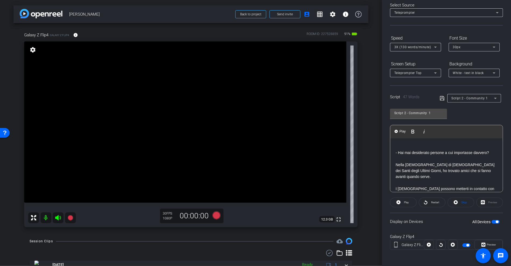
click at [402, 141] on div "- Hai mai desiderato persone a cui importasse davvero? Nella [DEMOGRAPHIC_DATA]…" at bounding box center [446, 173] width 112 height 71
click at [396, 151] on p "- Hai mai desiderato persone a cui importasse davvero?" at bounding box center [447, 153] width 102 height 6
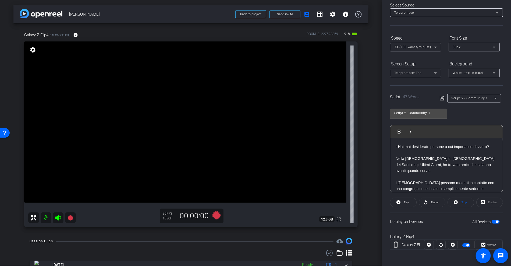
click at [441, 98] on icon at bounding box center [442, 98] width 4 height 4
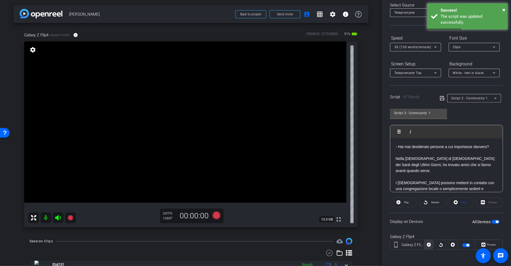
click at [431, 242] on span at bounding box center [428, 244] width 9 height 13
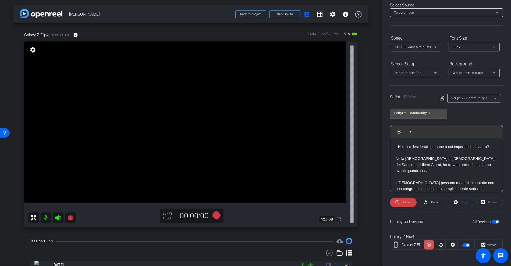
click at [430, 244] on span at bounding box center [429, 244] width 10 height 13
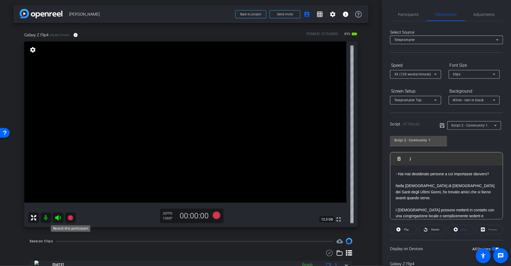
click at [70, 218] on icon at bounding box center [70, 217] width 5 height 5
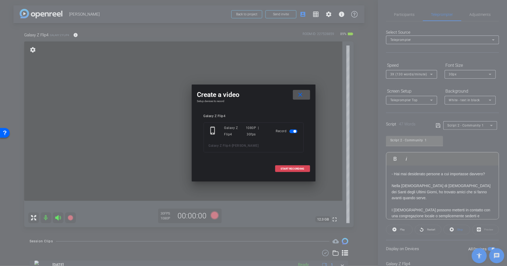
click at [296, 168] on span "START RECORDING" at bounding box center [293, 168] width 24 height 3
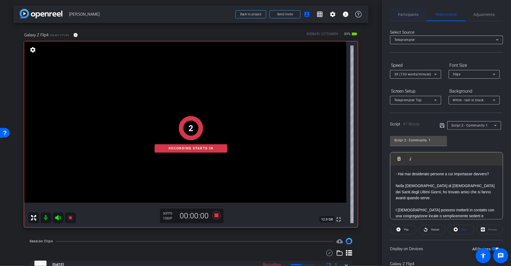
click at [409, 11] on span "Participants" at bounding box center [408, 14] width 20 height 13
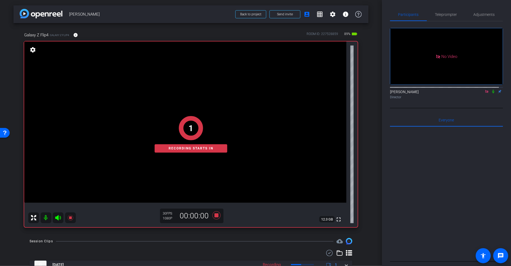
click at [492, 90] on icon at bounding box center [493, 91] width 2 height 3
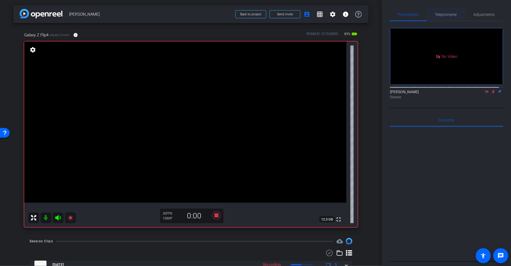
click at [442, 13] on span "Teleprompter" at bounding box center [446, 15] width 22 height 4
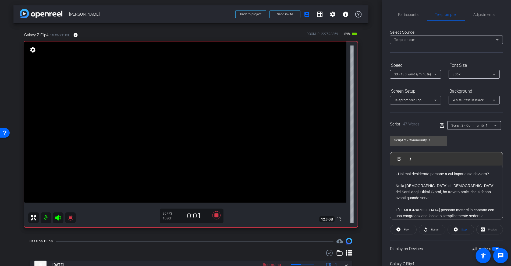
scroll to position [27, 0]
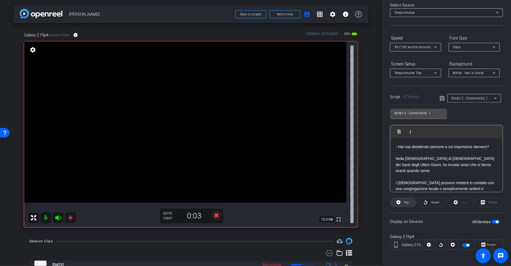
click at [402, 203] on span at bounding box center [403, 202] width 26 height 13
click at [431, 202] on span "Restart" at bounding box center [435, 202] width 8 height 3
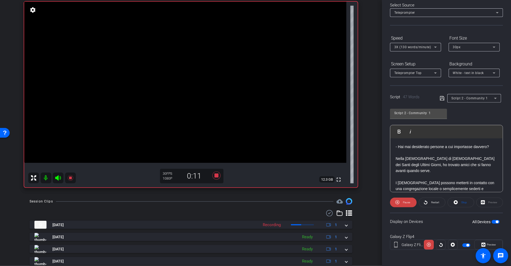
scroll to position [81, 0]
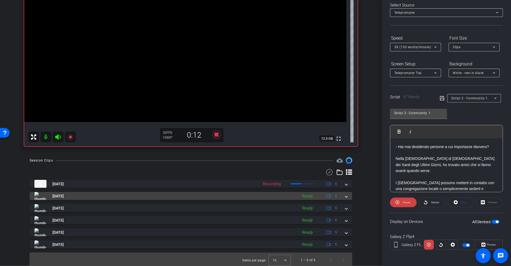
click at [345, 197] on span at bounding box center [346, 196] width 2 height 6
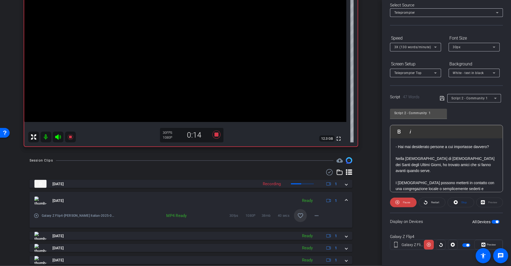
click at [297, 215] on mat-icon "favorite_border" at bounding box center [300, 215] width 6 height 6
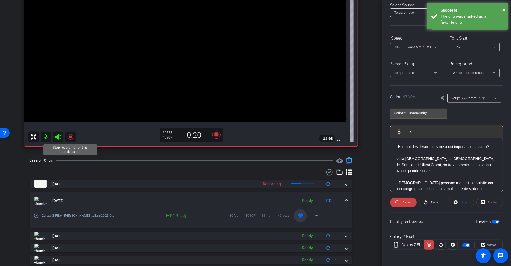
click at [69, 135] on icon at bounding box center [70, 137] width 6 height 6
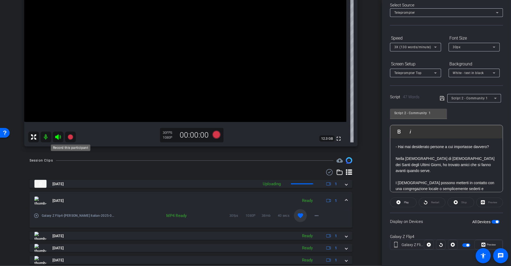
click at [67, 137] on mat-icon at bounding box center [70, 137] width 11 height 11
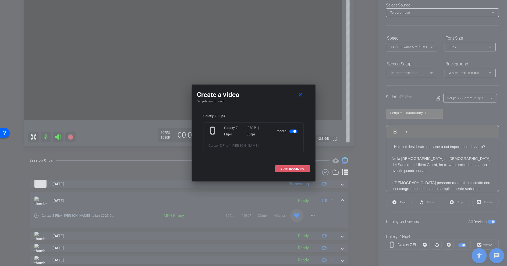
click at [297, 165] on span at bounding box center [292, 168] width 34 height 13
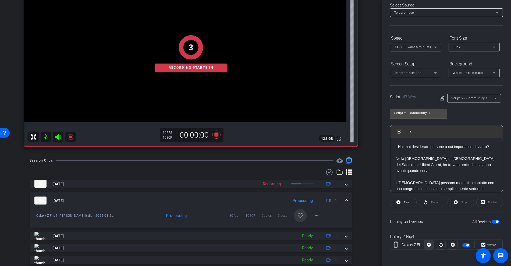
click at [428, 244] on icon at bounding box center [429, 244] width 4 height 8
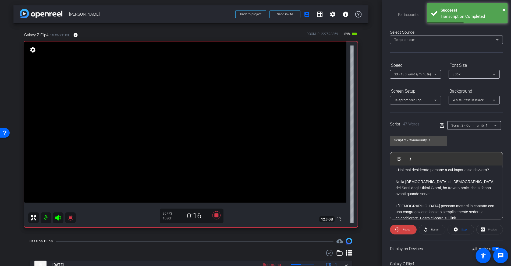
scroll to position [5, 0]
click at [490, 228] on div "Preview" at bounding box center [489, 230] width 27 height 10
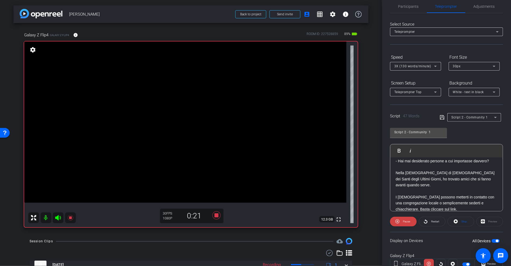
scroll to position [27, 0]
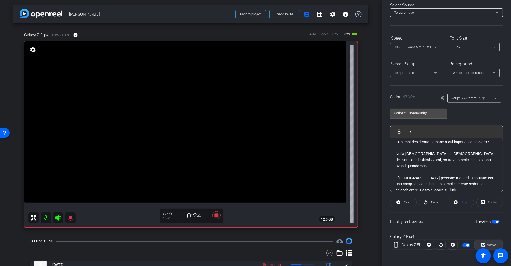
click at [484, 239] on span at bounding box center [489, 244] width 28 height 13
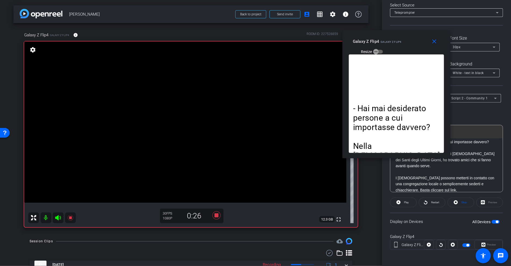
drag, startPoint x: 272, startPoint y: 77, endPoint x: 401, endPoint y: 40, distance: 134.3
click at [401, 40] on span "Galaxy Z Flip4" at bounding box center [391, 41] width 21 height 3
click at [71, 217] on icon at bounding box center [70, 217] width 5 height 5
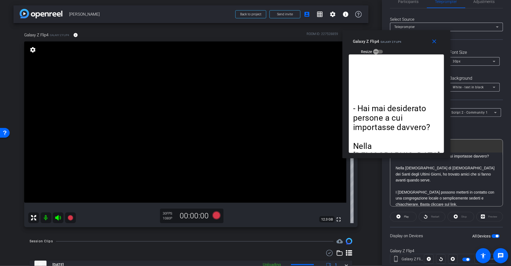
scroll to position [0, 0]
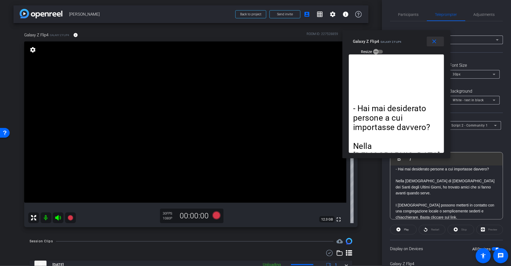
click at [436, 43] on mat-icon "close" at bounding box center [434, 41] width 7 height 7
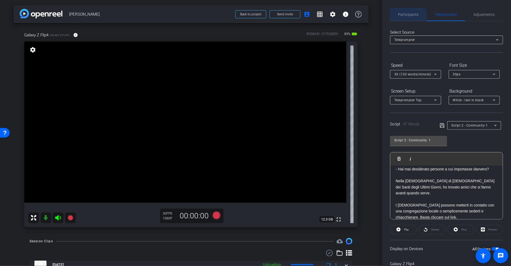
click at [405, 18] on span "Participants" at bounding box center [408, 14] width 20 height 13
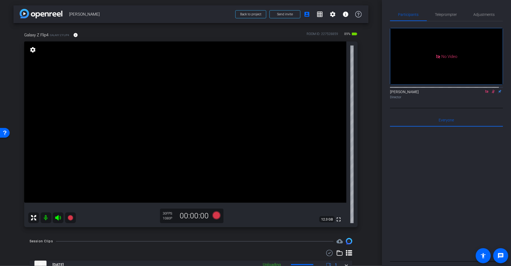
click at [491, 90] on icon at bounding box center [493, 92] width 4 height 4
click at [69, 218] on icon at bounding box center [70, 217] width 5 height 5
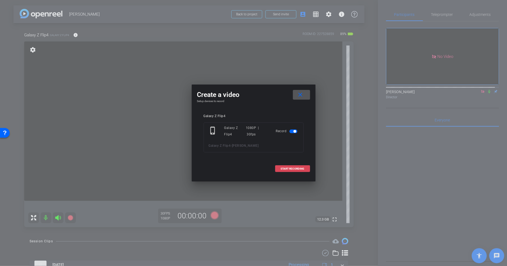
click at [283, 168] on span "START RECORDING" at bounding box center [293, 168] width 24 height 3
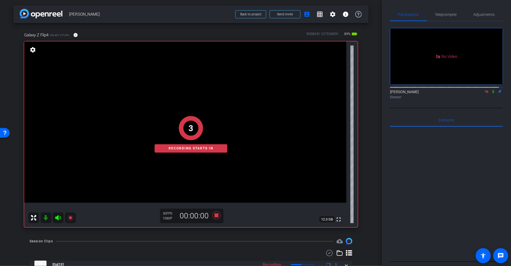
click at [491, 90] on icon at bounding box center [493, 92] width 4 height 4
click at [449, 13] on span "Teleprompter" at bounding box center [446, 15] width 22 height 4
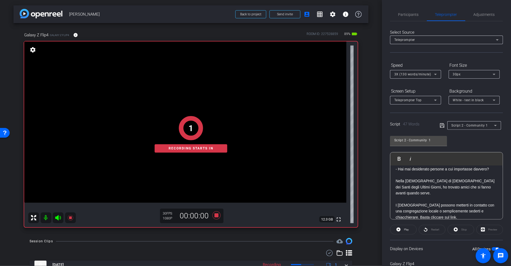
scroll to position [27, 0]
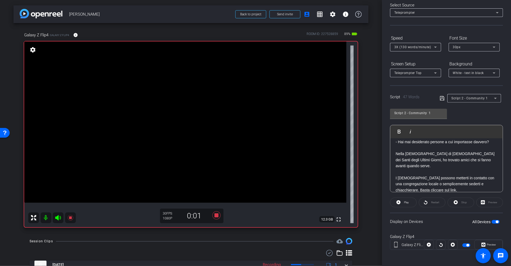
click at [439, 242] on div at bounding box center [441, 245] width 10 height 10
click at [428, 243] on icon at bounding box center [429, 245] width 4 height 4
click at [69, 219] on icon at bounding box center [70, 217] width 5 height 5
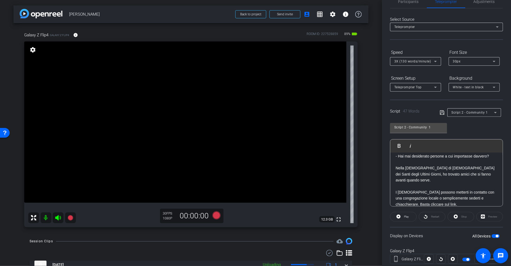
scroll to position [0, 0]
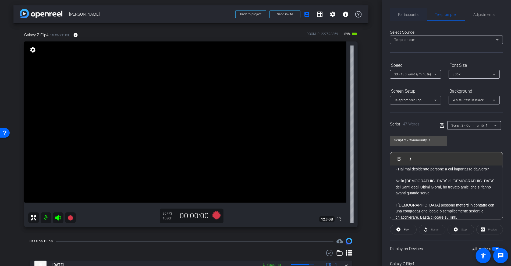
click at [418, 16] on div "Participants" at bounding box center [408, 14] width 37 height 13
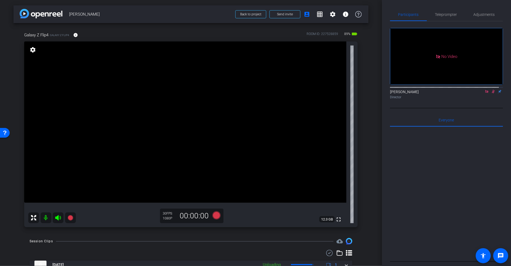
click at [491, 89] on mat-icon at bounding box center [493, 91] width 6 height 5
click at [70, 218] on icon at bounding box center [70, 217] width 5 height 5
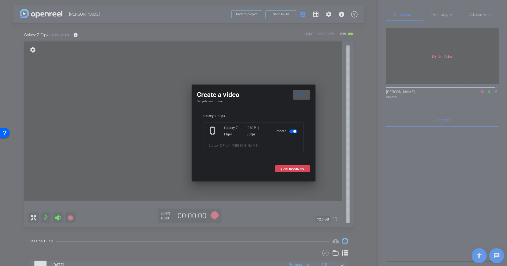
click at [296, 166] on span at bounding box center [292, 168] width 34 height 13
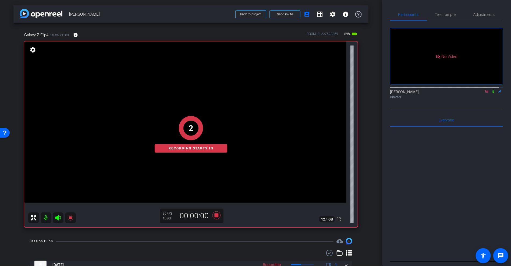
click at [491, 90] on icon at bounding box center [493, 92] width 4 height 4
click at [444, 18] on span "Teleprompter" at bounding box center [446, 14] width 22 height 13
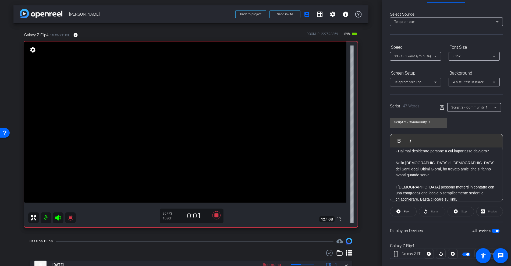
scroll to position [27, 0]
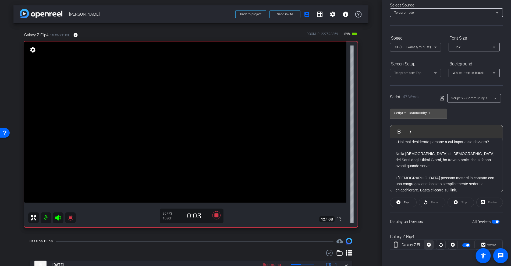
click at [430, 243] on span at bounding box center [428, 244] width 9 height 13
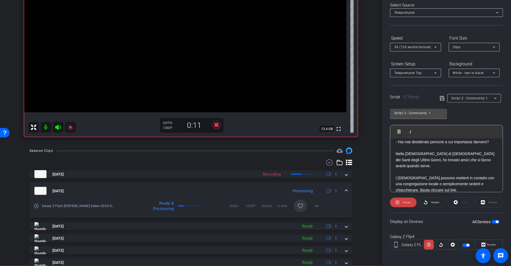
scroll to position [81, 0]
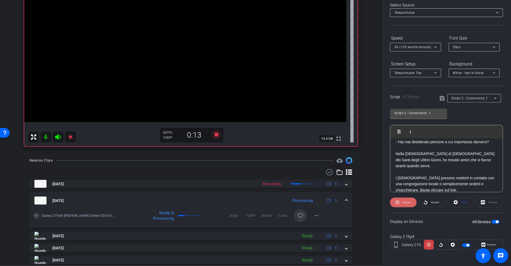
click at [411, 203] on span at bounding box center [403, 202] width 27 height 13
click at [432, 201] on span "Restart" at bounding box center [435, 202] width 8 height 3
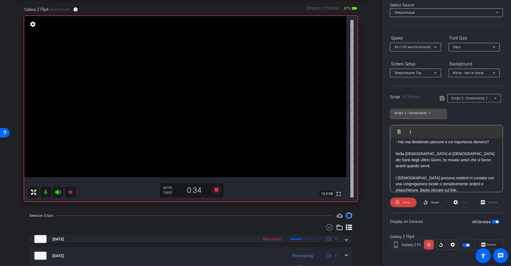
scroll to position [0, 0]
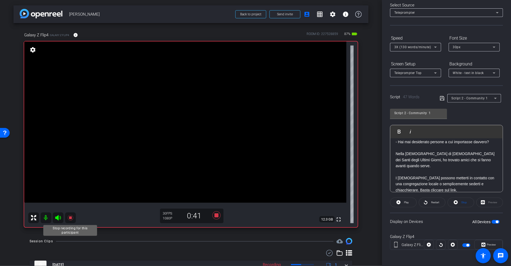
click at [70, 218] on icon at bounding box center [70, 217] width 5 height 5
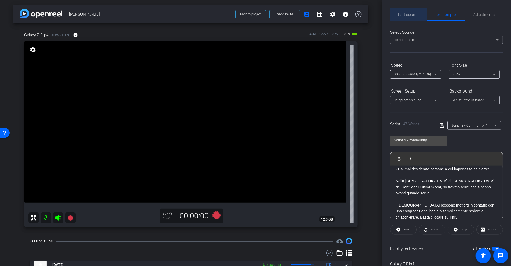
click at [412, 18] on span "Participants" at bounding box center [408, 14] width 20 height 13
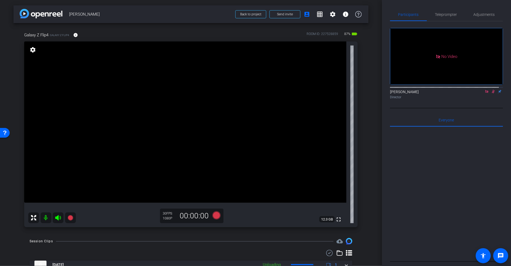
click at [492, 90] on icon at bounding box center [493, 91] width 3 height 3
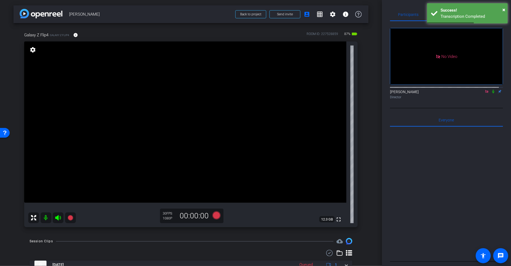
click at [491, 90] on icon at bounding box center [493, 92] width 4 height 4
click at [69, 221] on mat-icon at bounding box center [70, 217] width 11 height 11
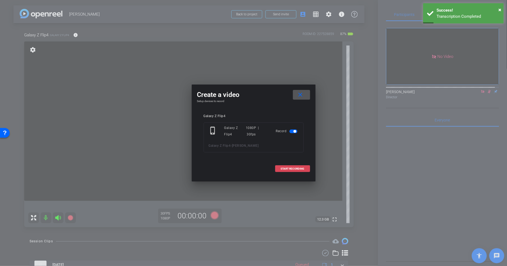
click at [281, 169] on span "START RECORDING" at bounding box center [293, 168] width 24 height 3
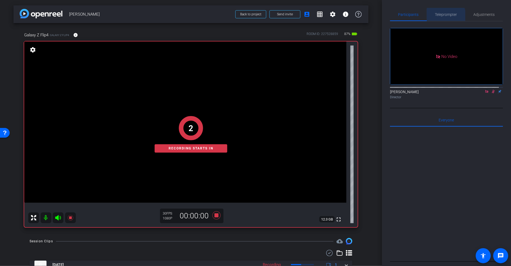
click at [444, 16] on span "Teleprompter" at bounding box center [446, 15] width 22 height 4
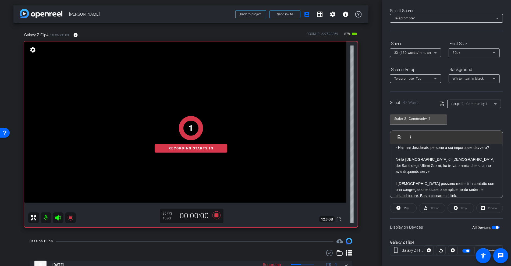
scroll to position [27, 0]
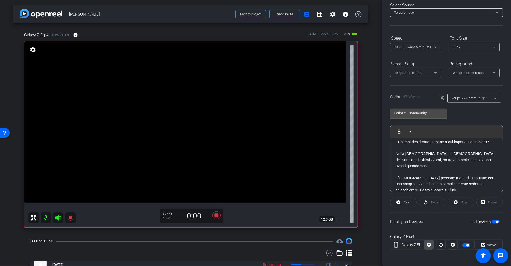
click at [429, 243] on icon at bounding box center [429, 245] width 4 height 4
click at [69, 217] on icon at bounding box center [70, 217] width 5 height 5
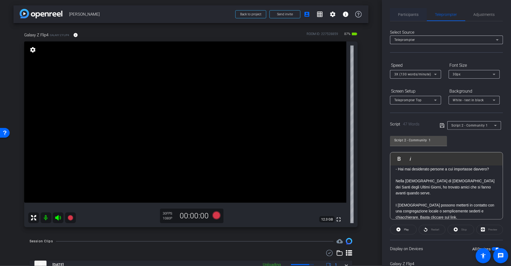
scroll to position [0, 0]
click at [412, 15] on span "Participants" at bounding box center [408, 15] width 20 height 4
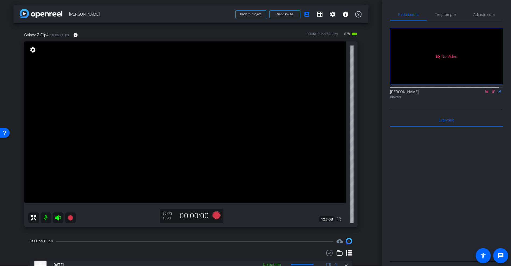
click at [491, 90] on icon at bounding box center [493, 92] width 4 height 4
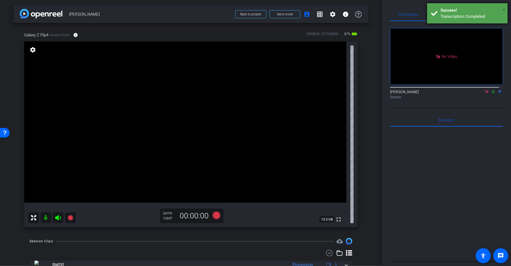
click at [505, 9] on span "×" at bounding box center [503, 9] width 3 height 6
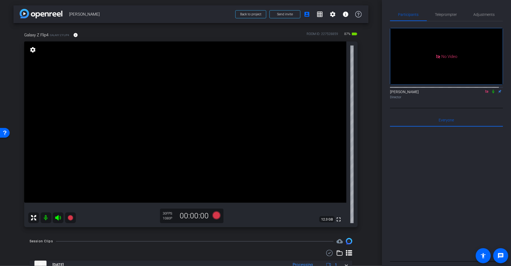
click at [485, 90] on icon at bounding box center [487, 92] width 4 height 4
click at [440, 15] on span "Teleprompter" at bounding box center [446, 15] width 22 height 4
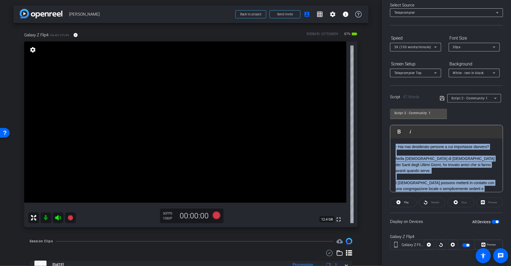
drag, startPoint x: 461, startPoint y: 188, endPoint x: 382, endPoint y: 128, distance: 100.0
click at [382, 128] on div "arrow_back [PERSON_NAME] Back to project Send invite account_box grid_on settin…" at bounding box center [255, 133] width 511 height 266
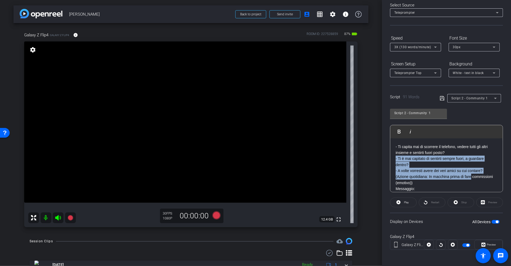
drag, startPoint x: 475, startPoint y: 176, endPoint x: 394, endPoint y: 159, distance: 83.3
click at [394, 159] on div "- Ti capita mai di scorrere il telefono, vedere tutti gli altri insieme e senti…" at bounding box center [446, 188] width 112 height 101
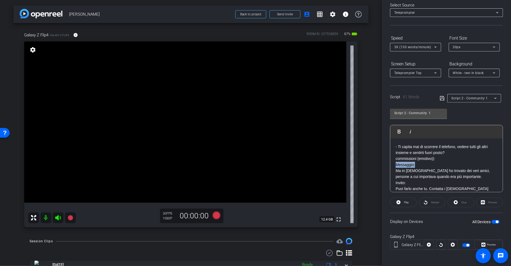
drag, startPoint x: 416, startPoint y: 164, endPoint x: 389, endPoint y: 165, distance: 26.4
click at [389, 165] on div "Participants Teleprompter Adjustments settings [PERSON_NAME] flip Director Ever…" at bounding box center [446, 133] width 129 height 266
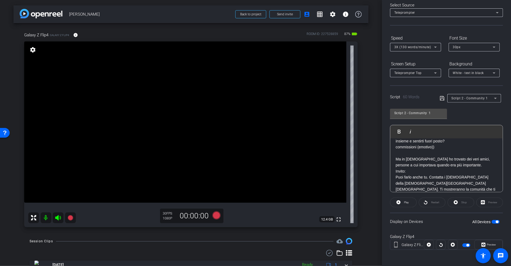
scroll to position [17, 0]
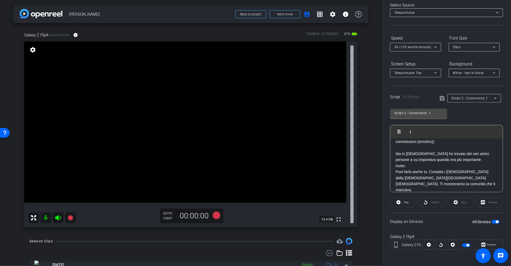
click at [422, 169] on p "Puoi farlo anche tu. Contatta i [DEMOGRAPHIC_DATA] della [DEMOGRAPHIC_DATA][GEO…" at bounding box center [447, 181] width 102 height 24
click at [415, 166] on p "Invito:" at bounding box center [447, 166] width 102 height 6
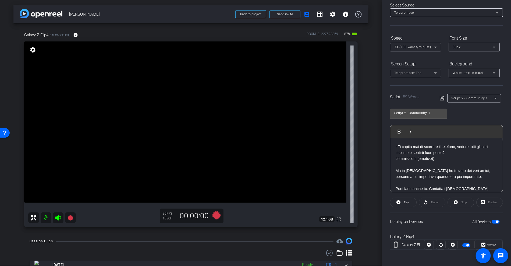
click at [456, 148] on p "- Ti capita mai di scorrere il telefono, vedere tutti gli altri insieme e senti…" at bounding box center [447, 150] width 102 height 12
click at [430, 113] on input "Script 2 - Community 1" at bounding box center [418, 113] width 48 height 6
click at [407, 113] on input "Script 2 - Community 2" at bounding box center [418, 113] width 48 height 6
type input "Script 3 - Community 2"
click at [441, 96] on icon at bounding box center [442, 98] width 5 height 6
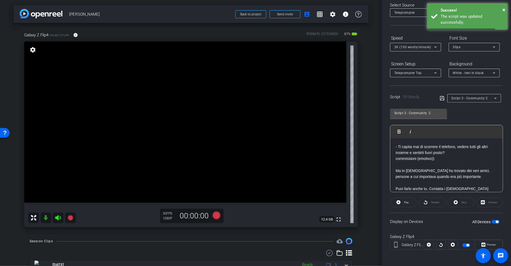
click at [465, 97] on span "Script 3 - Community 2" at bounding box center [470, 98] width 36 height 4
click at [468, 98] on div at bounding box center [255, 133] width 511 height 266
click at [468, 98] on span "Script 3 - Community 2" at bounding box center [470, 98] width 36 height 4
click at [490, 97] on div at bounding box center [255, 133] width 511 height 266
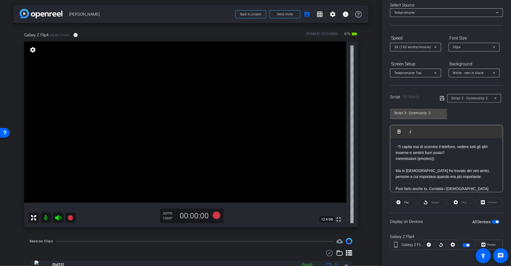
scroll to position [17, 0]
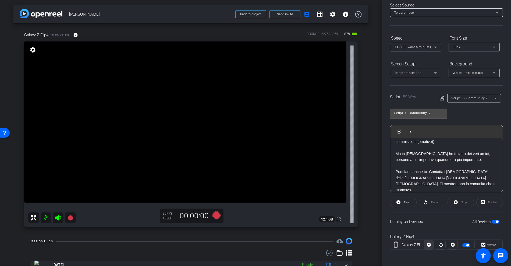
click at [427, 243] on icon at bounding box center [429, 244] width 4 height 8
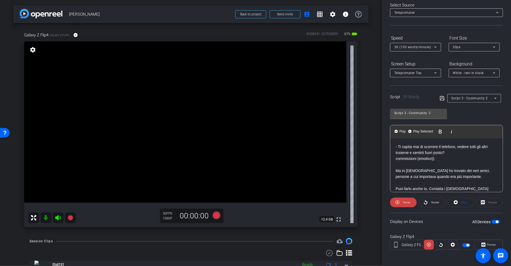
drag, startPoint x: 439, startPoint y: 158, endPoint x: 390, endPoint y: 155, distance: 49.0
click at [390, 155] on div "Play Play from this location Play Selected Play and display the selected text o…" at bounding box center [446, 158] width 113 height 67
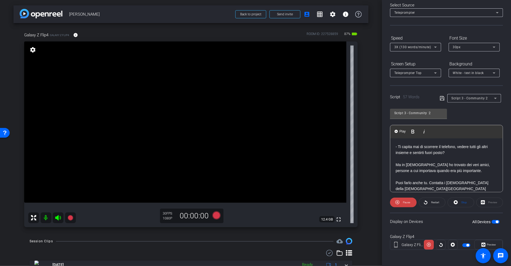
click at [440, 100] on icon at bounding box center [442, 98] width 5 height 6
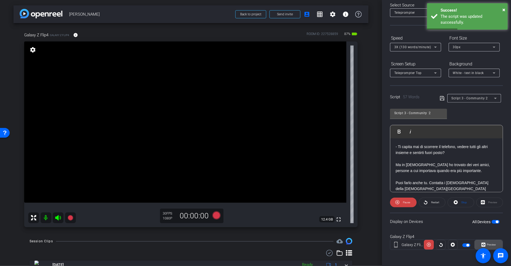
click at [487, 243] on span "Preview" at bounding box center [491, 244] width 9 height 3
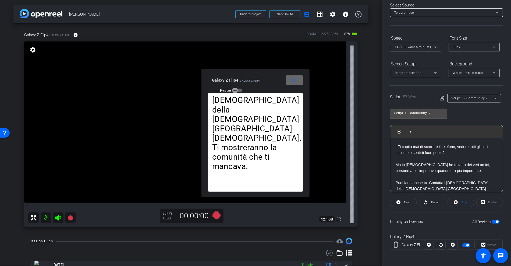
click at [296, 82] on mat-icon "close" at bounding box center [293, 80] width 7 height 7
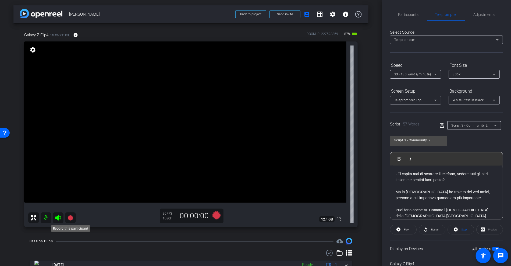
click at [72, 216] on icon at bounding box center [70, 217] width 5 height 5
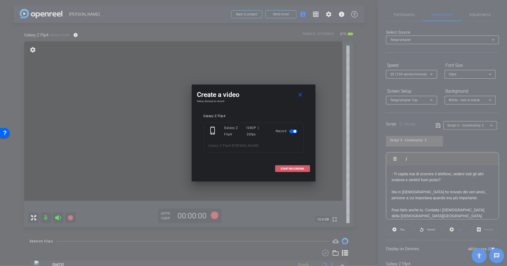
click at [290, 169] on span "START RECORDING" at bounding box center [293, 168] width 24 height 3
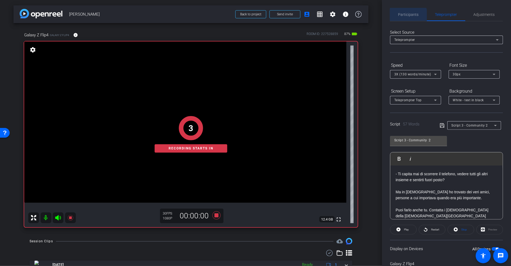
click at [408, 16] on span "Participants" at bounding box center [408, 15] width 20 height 4
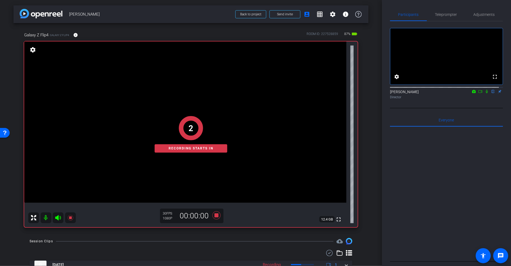
click at [478, 94] on mat-icon at bounding box center [480, 91] width 6 height 5
click at [492, 93] on icon at bounding box center [493, 91] width 2 height 3
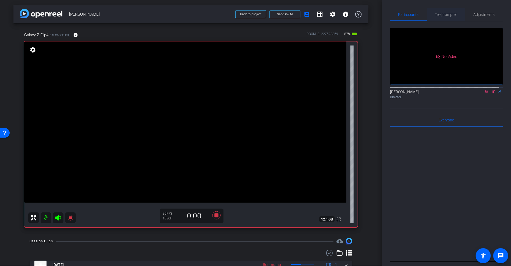
click at [450, 14] on span "Teleprompter" at bounding box center [446, 15] width 22 height 4
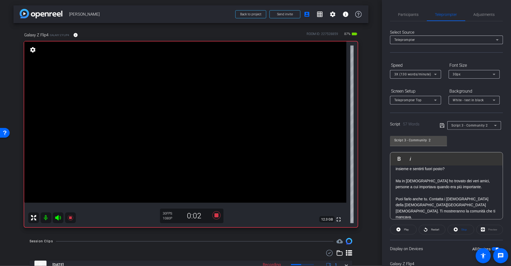
scroll to position [27, 0]
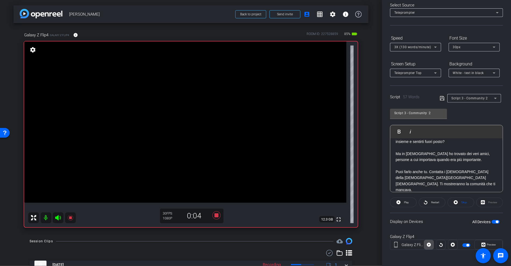
click at [429, 243] on span at bounding box center [428, 244] width 9 height 13
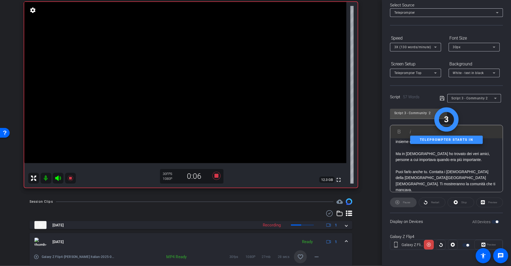
scroll to position [81, 0]
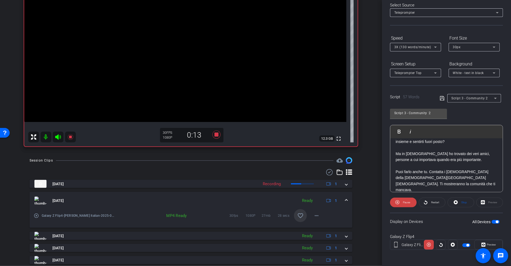
click at [294, 218] on span at bounding box center [300, 215] width 13 height 13
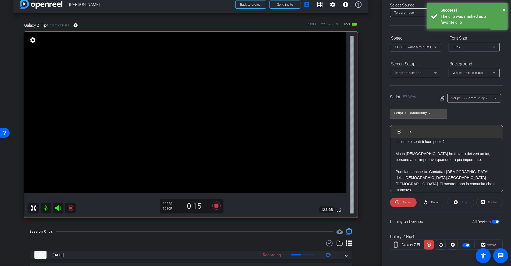
scroll to position [0, 0]
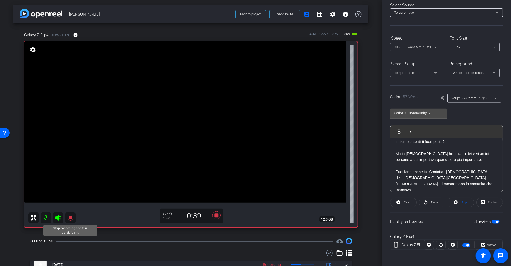
click at [70, 217] on icon at bounding box center [70, 217] width 5 height 5
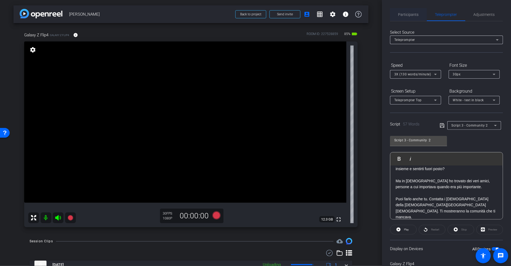
click at [403, 15] on span "Participants" at bounding box center [408, 15] width 20 height 4
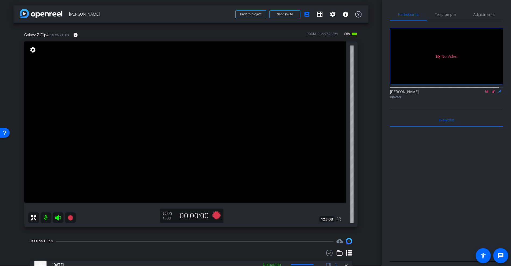
click at [491, 90] on icon at bounding box center [493, 92] width 4 height 4
click at [442, 15] on span "Teleprompter" at bounding box center [446, 15] width 22 height 4
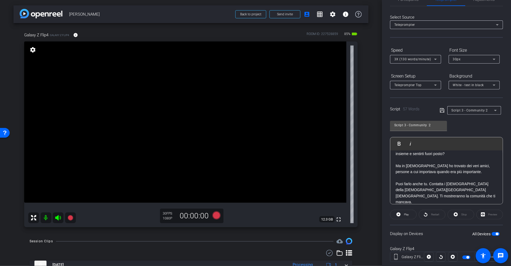
scroll to position [27, 0]
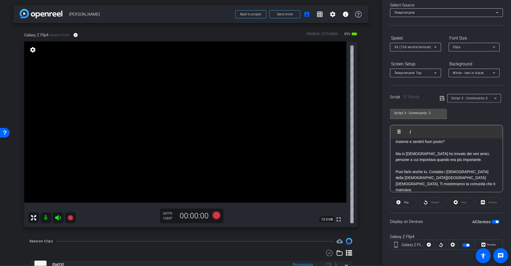
click at [448, 183] on p "Puoi farlo anche tu. Contatta i [DEMOGRAPHIC_DATA] della [DEMOGRAPHIC_DATA][GEO…" at bounding box center [447, 181] width 102 height 24
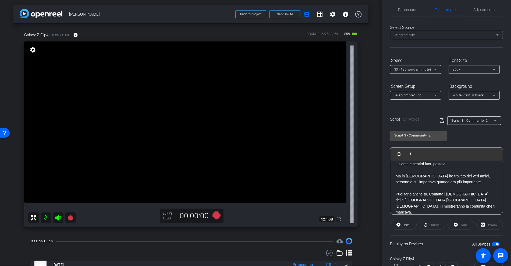
scroll to position [0, 0]
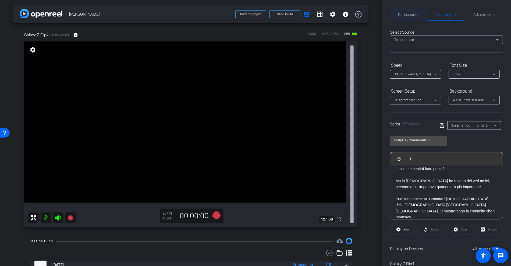
click at [406, 16] on span "Participants" at bounding box center [408, 15] width 20 height 4
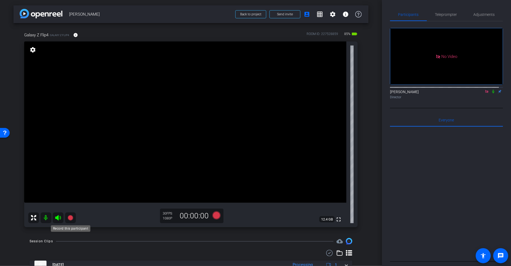
click at [71, 218] on icon at bounding box center [70, 217] width 5 height 5
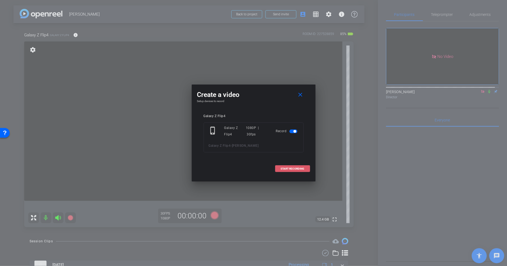
click at [298, 168] on span "START RECORDING" at bounding box center [293, 168] width 24 height 3
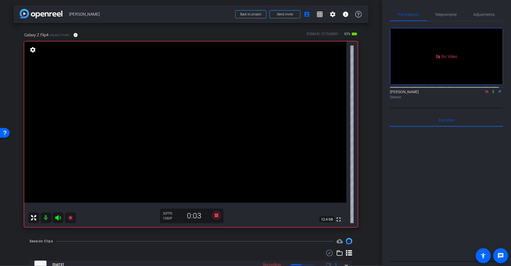
click at [492, 90] on icon at bounding box center [493, 91] width 2 height 3
click at [449, 17] on span "Teleprompter" at bounding box center [446, 14] width 22 height 13
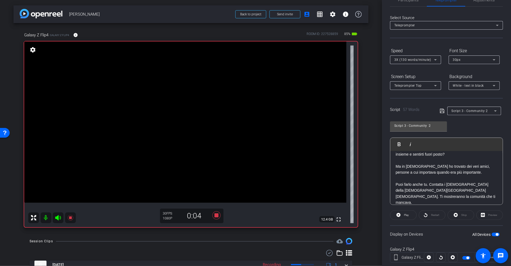
scroll to position [27, 0]
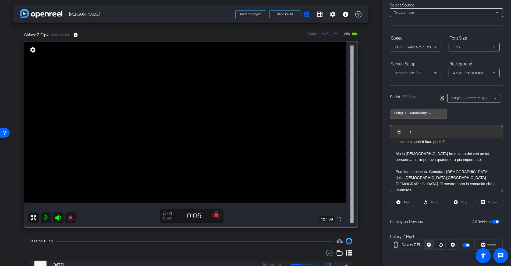
click at [427, 244] on icon at bounding box center [429, 244] width 4 height 8
click at [72, 220] on icon at bounding box center [70, 217] width 6 height 6
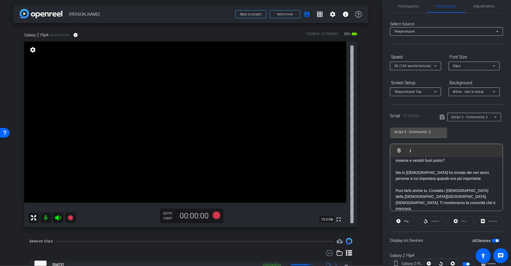
scroll to position [0, 0]
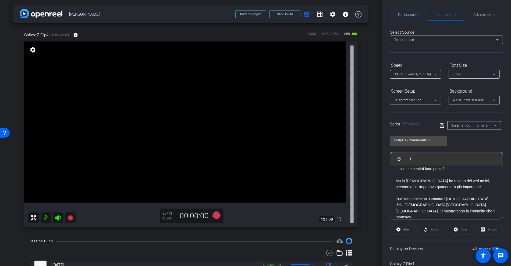
click at [410, 16] on span "Participants" at bounding box center [408, 15] width 20 height 4
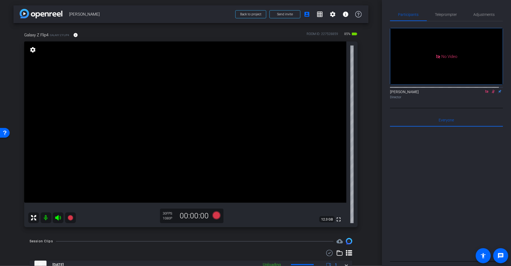
click at [492, 90] on icon at bounding box center [493, 91] width 3 height 3
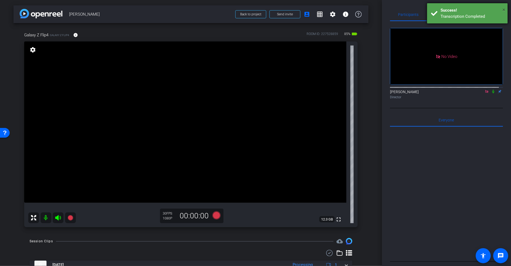
click at [503, 9] on span "×" at bounding box center [503, 9] width 3 height 6
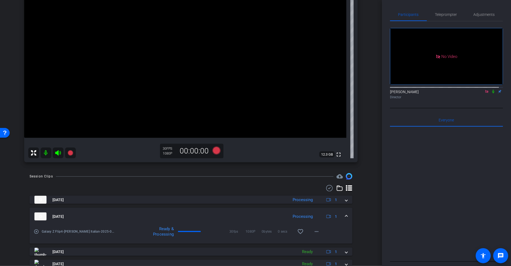
scroll to position [81, 0]
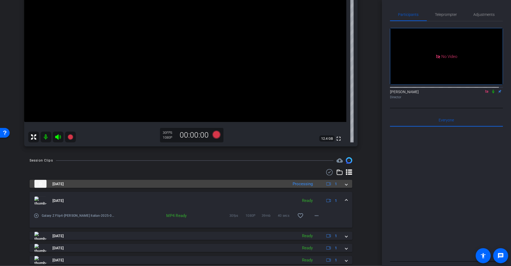
click at [257, 187] on mat-panel-title "[DATE]" at bounding box center [159, 184] width 251 height 8
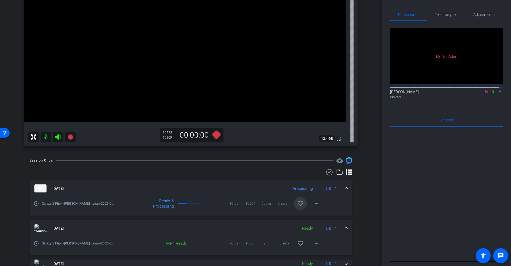
click at [300, 207] on span at bounding box center [300, 203] width 13 height 13
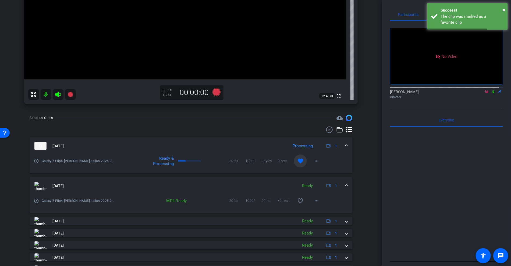
scroll to position [161, 0]
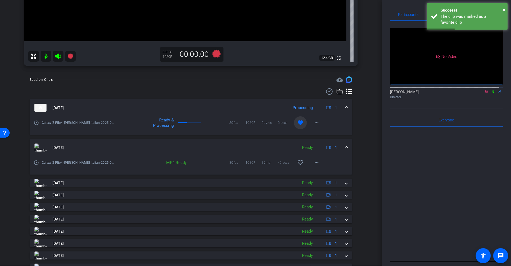
click at [38, 161] on mat-icon "play_circle_outline" at bounding box center [36, 162] width 5 height 5
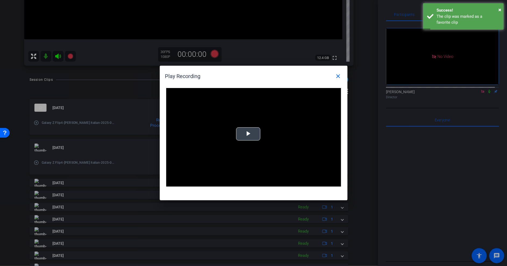
click at [248, 134] on span "Video Player" at bounding box center [248, 134] width 0 height 0
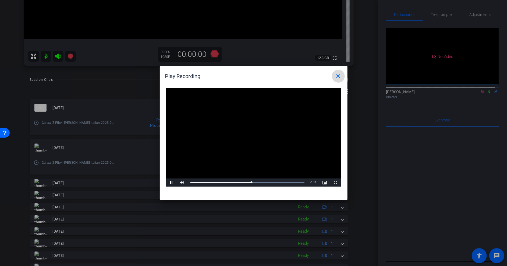
click at [337, 74] on mat-icon "close" at bounding box center [338, 76] width 6 height 6
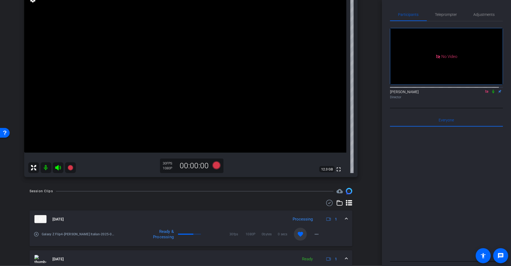
scroll to position [40, 0]
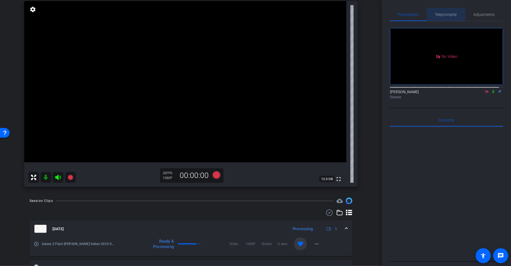
click at [456, 15] on div "Teleprompter" at bounding box center [446, 14] width 38 height 13
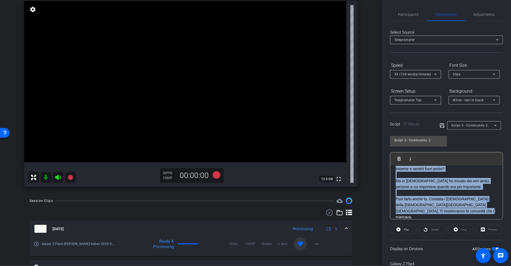
scroll to position [0, 0]
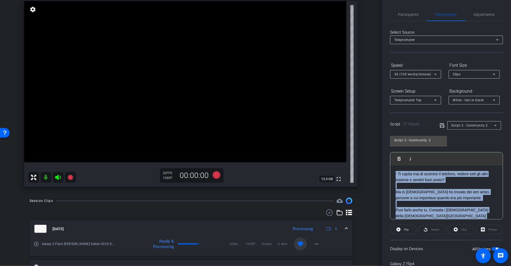
drag, startPoint x: 448, startPoint y: 212, endPoint x: 383, endPoint y: 161, distance: 81.8
click at [383, 161] on div "Participants Teleprompter Adjustments [PERSON_NAME] Director Everyone 0 Mark al…" at bounding box center [446, 133] width 129 height 266
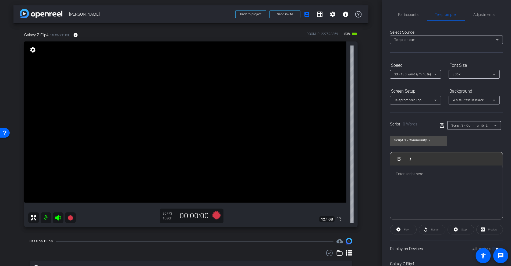
scroll to position [40, 0]
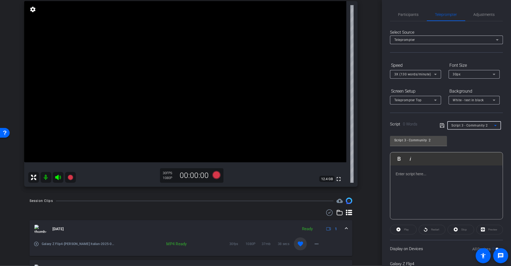
click at [466, 126] on span "Script 3 - Community 2" at bounding box center [470, 125] width 36 height 4
click at [477, 135] on mat-option "Create new script" at bounding box center [472, 135] width 52 height 9
click at [417, 140] on input "text" at bounding box center [418, 140] width 48 height 6
click at [470, 126] on span "Create new script" at bounding box center [467, 125] width 31 height 4
click at [470, 126] on div at bounding box center [255, 133] width 511 height 266
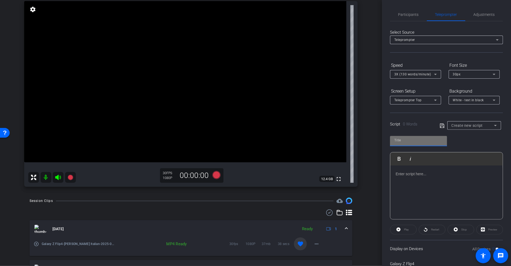
click at [418, 143] on input "text" at bounding box center [418, 140] width 48 height 6
click at [416, 172] on p at bounding box center [447, 174] width 102 height 6
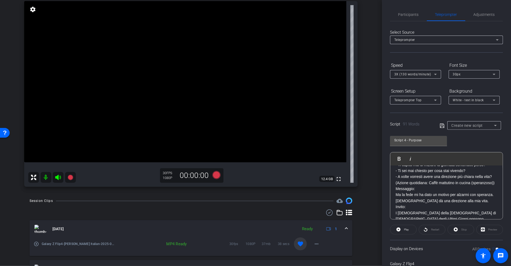
scroll to position [0, 0]
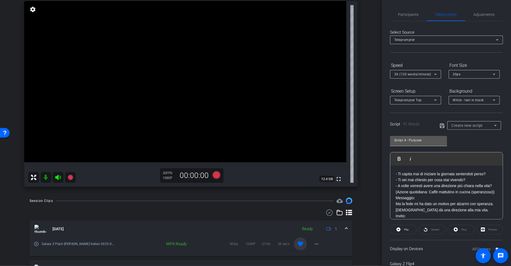
click at [437, 139] on input "Script 4 - Purpose" at bounding box center [418, 140] width 48 height 6
click at [434, 141] on input "Script 4 - Purpose" at bounding box center [418, 140] width 48 height 6
type input "Script 4 - Purpose 1"
click at [440, 122] on icon at bounding box center [442, 125] width 5 height 6
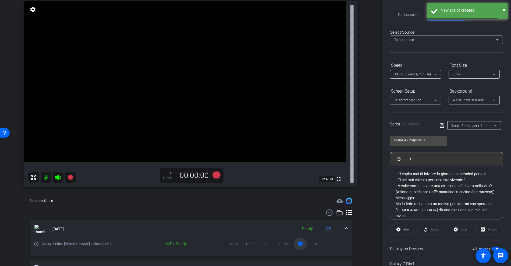
scroll to position [27, 0]
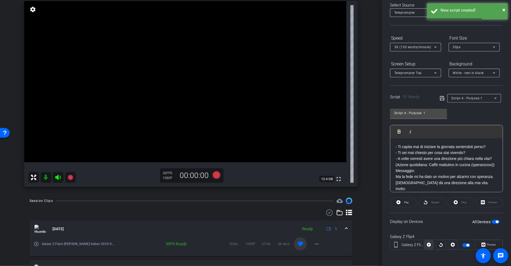
click at [428, 241] on icon at bounding box center [429, 244] width 4 height 8
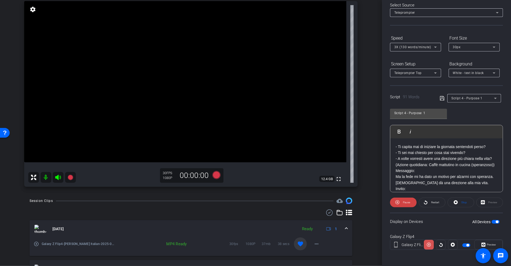
click at [428, 245] on icon at bounding box center [429, 245] width 4 height 4
click at [427, 243] on icon at bounding box center [429, 245] width 4 height 4
click at [427, 242] on icon at bounding box center [429, 244] width 4 height 8
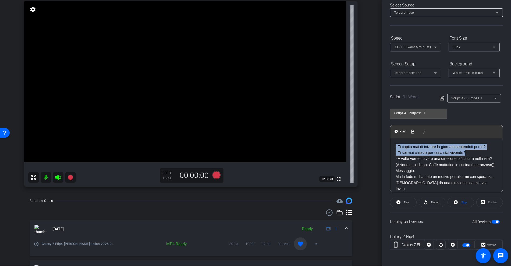
drag, startPoint x: 468, startPoint y: 150, endPoint x: 392, endPoint y: 142, distance: 77.4
click at [392, 142] on div "- Ti capita mai di iniziare la giornata sentendoti perso? - Ti sei mai chiesto …" at bounding box center [446, 182] width 112 height 89
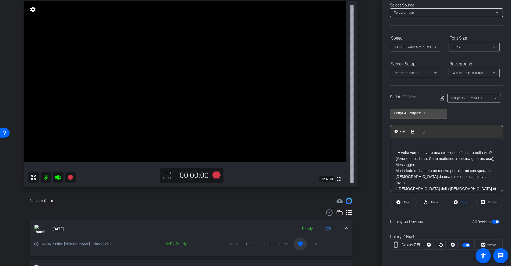
click at [396, 150] on p "- A volte vorresti avere una direzione più chiara nella vita?" at bounding box center [447, 153] width 102 height 6
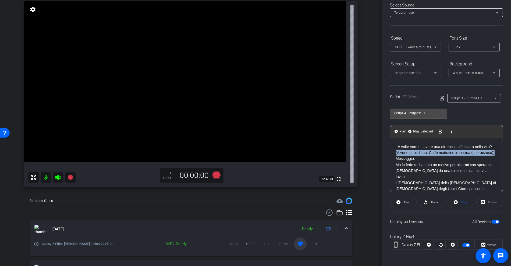
drag, startPoint x: 424, startPoint y: 164, endPoint x: 385, endPoint y: 155, distance: 40.1
click at [385, 155] on div "Participants Teleprompter Adjustments [PERSON_NAME] Director Everyone 0 Mark al…" at bounding box center [446, 133] width 129 height 266
drag, startPoint x: 417, startPoint y: 165, endPoint x: 393, endPoint y: 164, distance: 23.9
click at [393, 164] on div "- A volte vorresti avere una direzione più chiara nella vita? Messaggio: Ma la …" at bounding box center [446, 176] width 112 height 77
drag, startPoint x: 409, startPoint y: 184, endPoint x: 395, endPoint y: 182, distance: 14.6
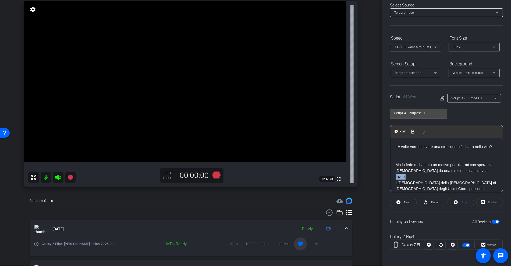
click at [395, 182] on div "- A volte vorresti avere una direzione più chiara nella vita? Ma la fede mi ha …" at bounding box center [446, 176] width 112 height 77
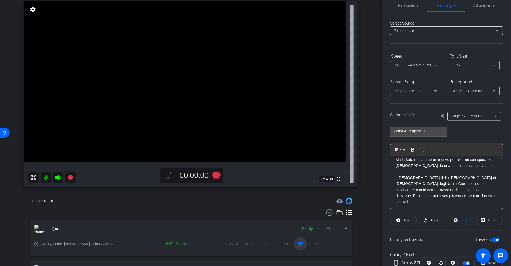
scroll to position [0, 0]
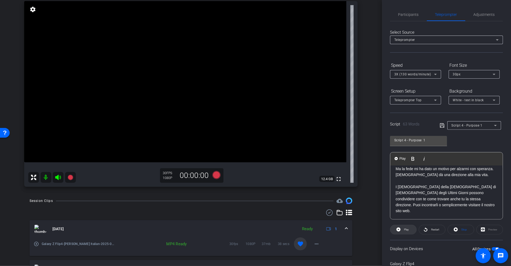
click at [401, 231] on span at bounding box center [403, 229] width 26 height 13
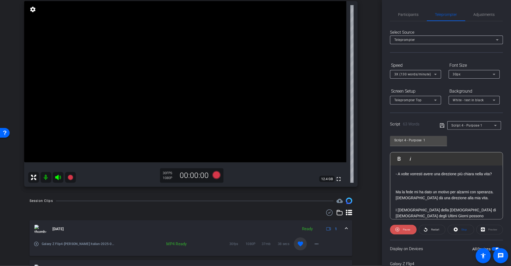
click at [406, 230] on span "Pause" at bounding box center [406, 230] width 9 height 8
click at [413, 15] on span "Participants" at bounding box center [408, 15] width 20 height 4
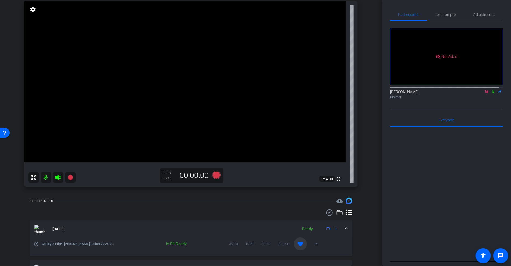
click at [485, 90] on icon at bounding box center [487, 92] width 4 height 4
click at [478, 93] on icon at bounding box center [480, 92] width 4 height 4
click at [452, 13] on span "Teleprompter" at bounding box center [446, 15] width 22 height 4
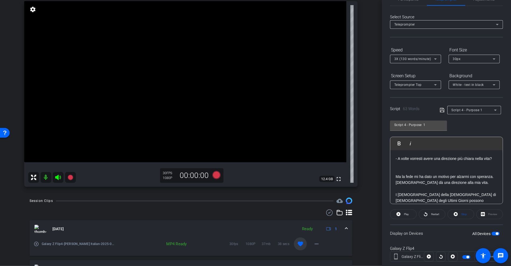
scroll to position [27, 0]
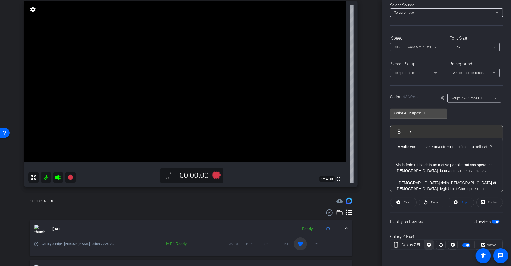
click at [429, 243] on icon at bounding box center [429, 245] width 4 height 4
click at [427, 242] on icon at bounding box center [429, 244] width 4 height 8
click at [439, 242] on icon at bounding box center [441, 244] width 4 height 8
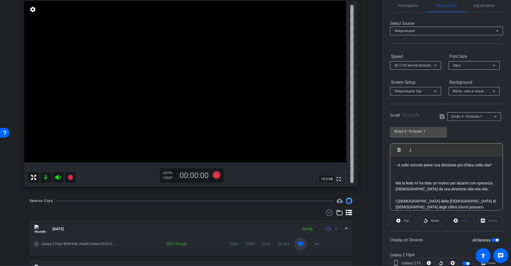
scroll to position [0, 0]
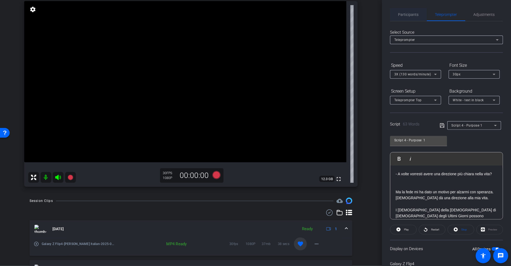
click at [415, 17] on span "Participants" at bounding box center [408, 14] width 20 height 13
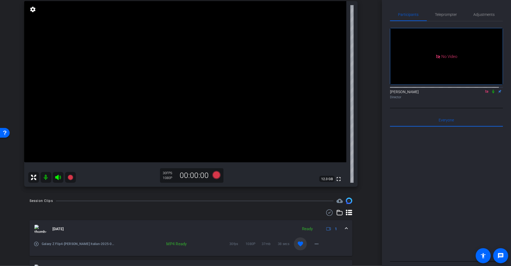
click at [484, 89] on mat-icon at bounding box center [487, 91] width 6 height 5
click at [478, 93] on icon at bounding box center [480, 92] width 4 height 4
click at [492, 93] on icon at bounding box center [493, 91] width 2 height 3
click at [72, 178] on icon at bounding box center [70, 177] width 5 height 5
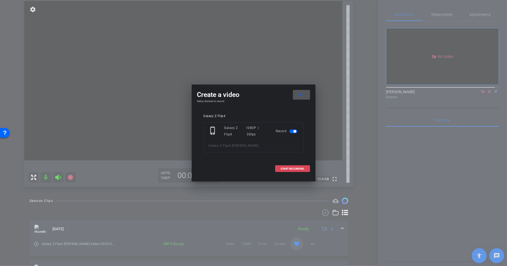
click at [299, 164] on span at bounding box center [292, 168] width 34 height 13
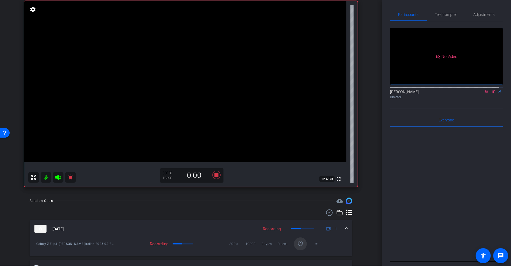
click at [491, 93] on icon at bounding box center [493, 92] width 4 height 4
click at [438, 14] on span "Teleprompter" at bounding box center [446, 15] width 22 height 4
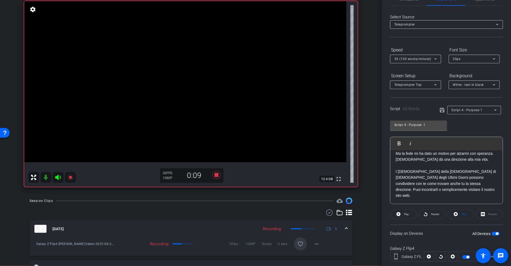
scroll to position [27, 0]
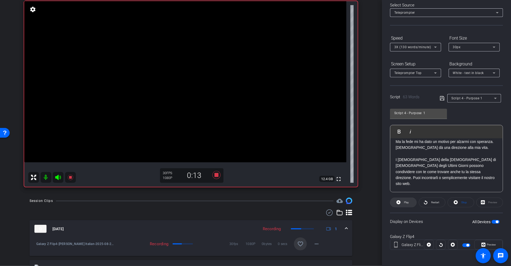
click at [407, 203] on span "Play" at bounding box center [406, 202] width 6 height 8
click at [215, 177] on icon at bounding box center [216, 175] width 8 height 8
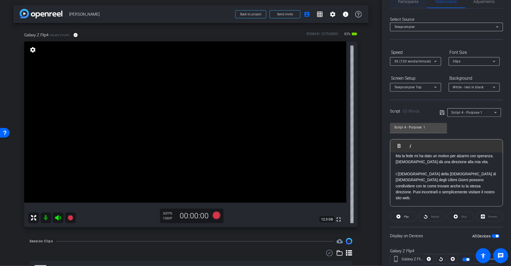
scroll to position [0, 0]
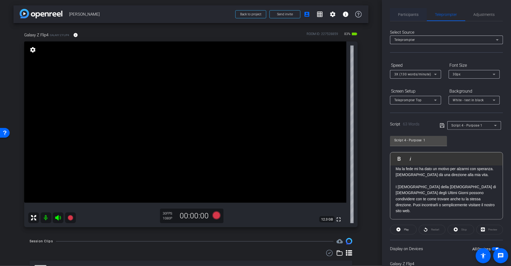
click at [416, 15] on span "Participants" at bounding box center [408, 15] width 20 height 4
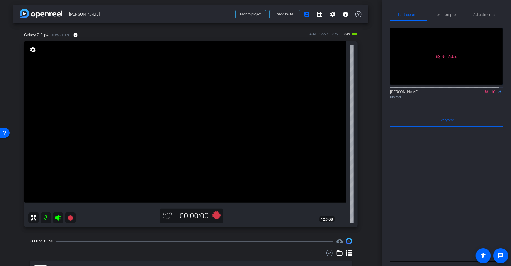
click at [492, 90] on icon at bounding box center [493, 91] width 3 height 3
click at [444, 17] on span "Teleprompter" at bounding box center [446, 14] width 22 height 13
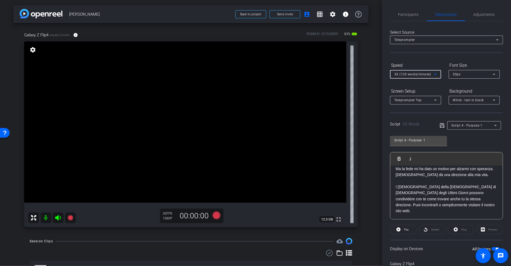
click at [433, 73] on icon at bounding box center [435, 74] width 6 height 6
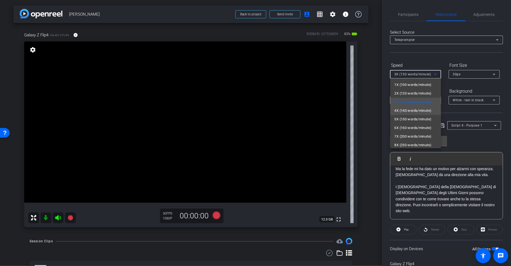
click at [423, 111] on span "4X (140 words/minute)" at bounding box center [413, 110] width 37 height 6
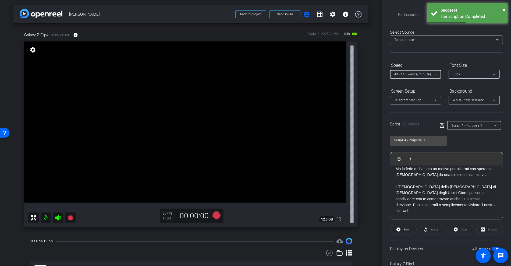
click at [432, 73] on icon at bounding box center [435, 74] width 6 height 6
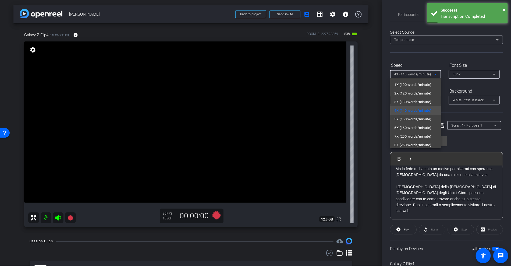
click at [424, 60] on div at bounding box center [255, 133] width 511 height 266
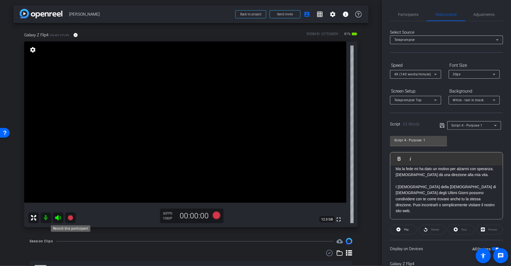
click at [69, 218] on icon at bounding box center [70, 217] width 5 height 5
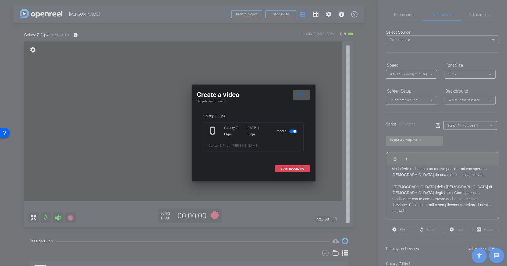
click at [301, 167] on span "START RECORDING" at bounding box center [293, 168] width 24 height 3
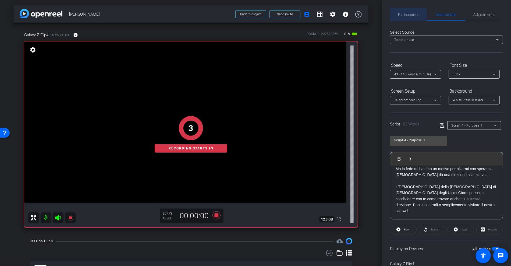
click at [414, 13] on span "Participants" at bounding box center [408, 15] width 20 height 4
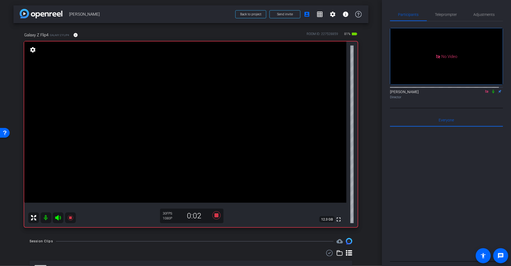
click at [491, 90] on icon at bounding box center [493, 92] width 4 height 4
click at [444, 15] on span "Teleprompter" at bounding box center [446, 15] width 22 height 4
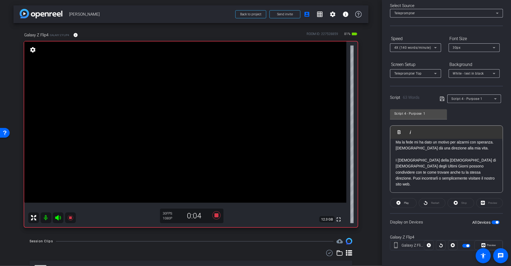
scroll to position [27, 0]
click at [427, 246] on icon at bounding box center [429, 245] width 4 height 4
click at [427, 243] on icon at bounding box center [429, 244] width 4 height 8
click at [69, 220] on icon at bounding box center [70, 217] width 6 height 6
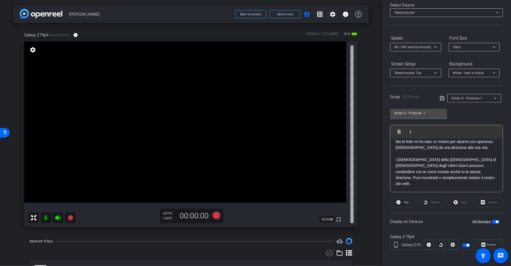
scroll to position [0, 0]
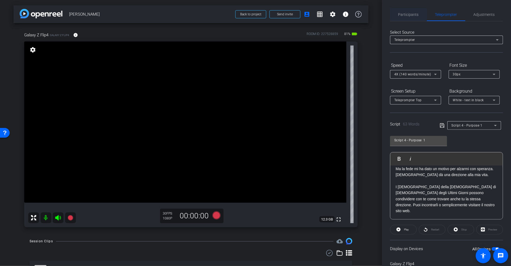
drag, startPoint x: 407, startPoint y: 17, endPoint x: 410, endPoint y: 20, distance: 5.1
click at [407, 15] on span "Participants" at bounding box center [408, 15] width 20 height 4
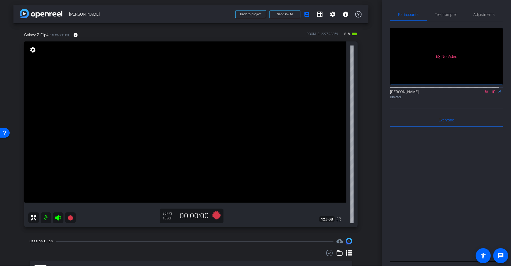
click at [491, 90] on icon at bounding box center [493, 92] width 4 height 4
click at [72, 217] on icon at bounding box center [70, 217] width 5 height 5
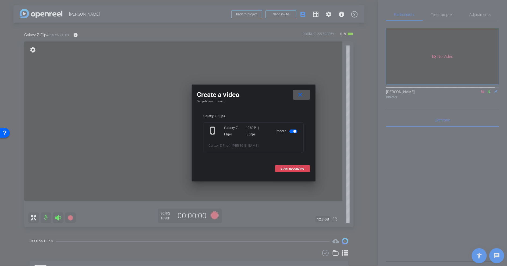
click at [300, 170] on span at bounding box center [292, 168] width 34 height 13
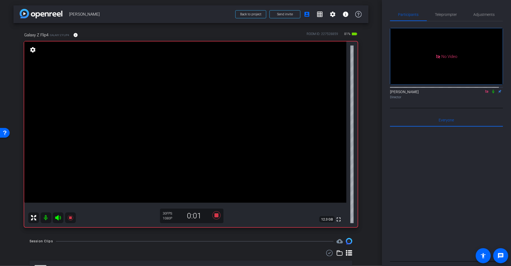
click at [492, 90] on icon at bounding box center [493, 91] width 2 height 3
click at [435, 14] on span "Teleprompter" at bounding box center [446, 15] width 22 height 4
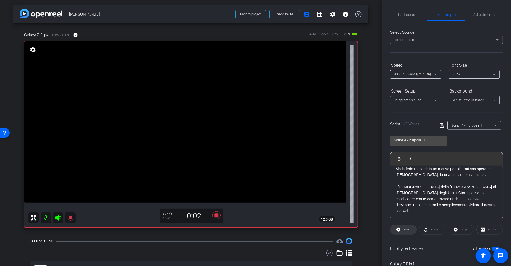
scroll to position [27, 0]
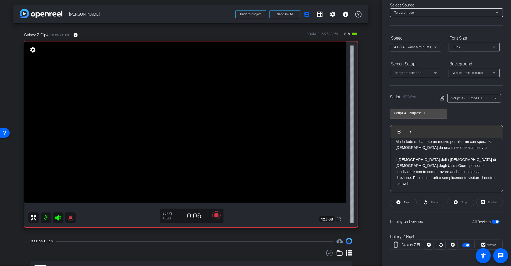
click at [432, 203] on div "Restart" at bounding box center [432, 202] width 27 height 10
click at [442, 241] on div at bounding box center [441, 245] width 10 height 10
click at [429, 243] on icon at bounding box center [429, 244] width 4 height 8
click at [428, 243] on icon at bounding box center [429, 245] width 4 height 4
click at [70, 217] on icon at bounding box center [70, 217] width 5 height 5
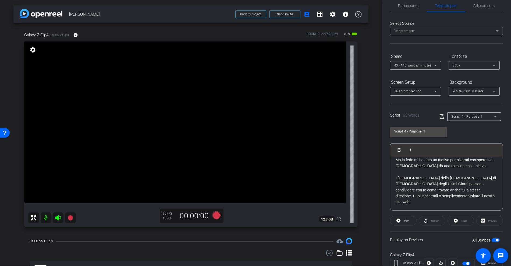
scroll to position [0, 0]
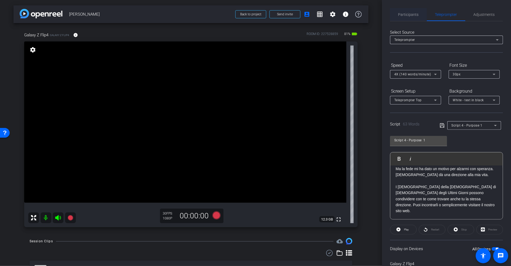
click at [410, 18] on span "Participants" at bounding box center [408, 14] width 20 height 13
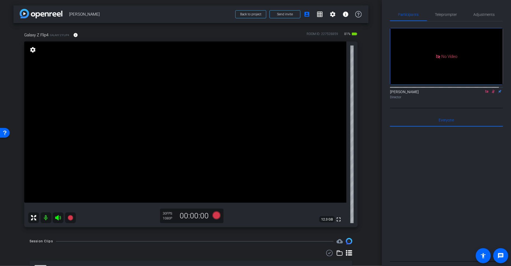
click at [491, 90] on icon at bounding box center [493, 92] width 4 height 4
click at [72, 219] on icon at bounding box center [70, 217] width 6 height 6
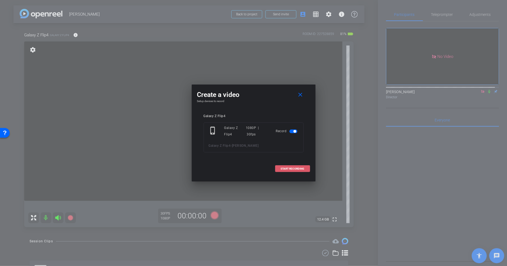
click at [302, 169] on span "START RECORDING" at bounding box center [293, 168] width 24 height 3
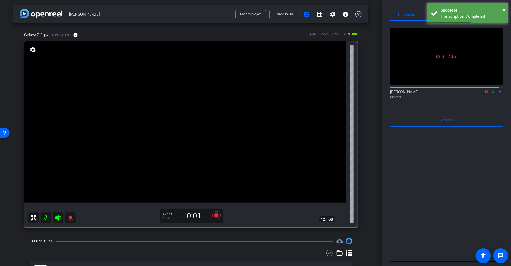
click at [491, 90] on icon at bounding box center [493, 92] width 4 height 4
click at [504, 7] on span "×" at bounding box center [503, 9] width 3 height 6
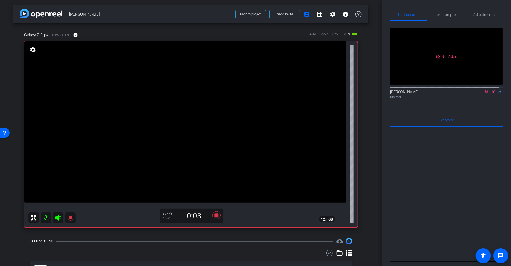
drag, startPoint x: 452, startPoint y: 15, endPoint x: 449, endPoint y: 23, distance: 9.3
click at [452, 15] on span "Teleprompter" at bounding box center [446, 15] width 22 height 4
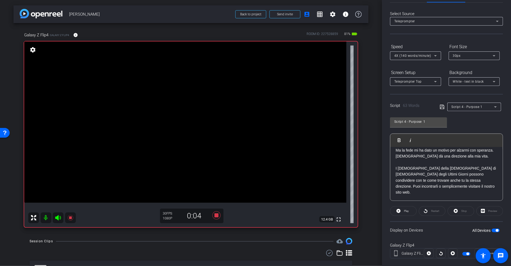
scroll to position [27, 0]
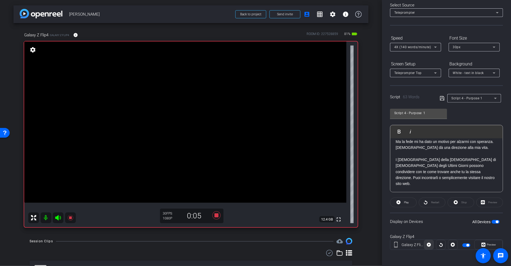
click at [431, 244] on span at bounding box center [428, 244] width 9 height 13
click at [214, 215] on icon at bounding box center [216, 215] width 8 height 8
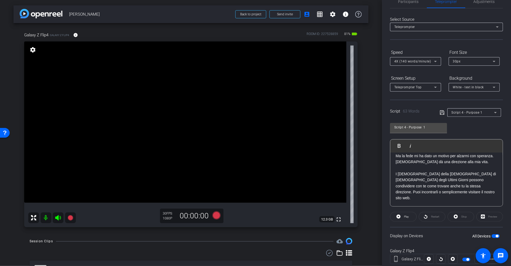
scroll to position [0, 0]
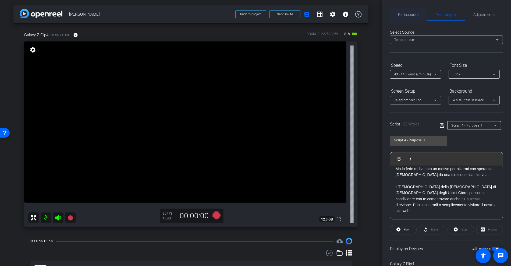
click at [421, 18] on div "Participants" at bounding box center [408, 14] width 37 height 13
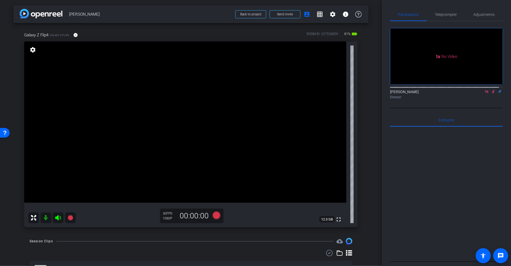
click at [490, 89] on mat-icon at bounding box center [493, 91] width 6 height 5
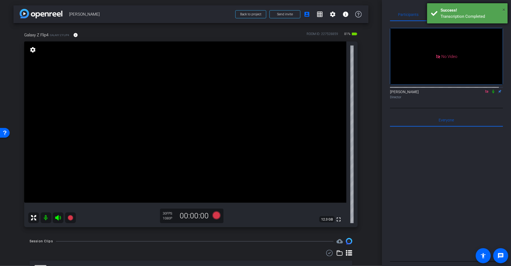
click at [504, 9] on span "×" at bounding box center [503, 9] width 3 height 6
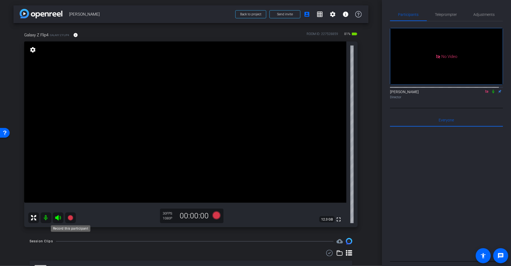
click at [71, 215] on icon at bounding box center [70, 217] width 6 height 6
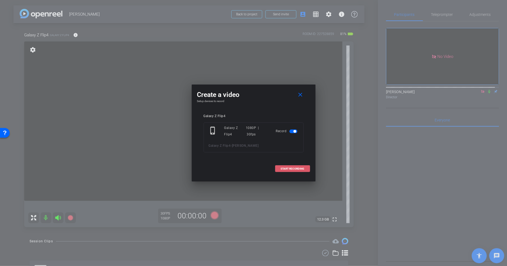
click at [291, 168] on span "START RECORDING" at bounding box center [293, 168] width 24 height 3
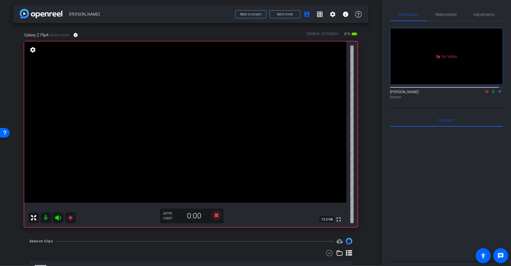
click at [492, 90] on icon at bounding box center [493, 91] width 2 height 3
click at [445, 16] on span "Teleprompter" at bounding box center [446, 15] width 22 height 4
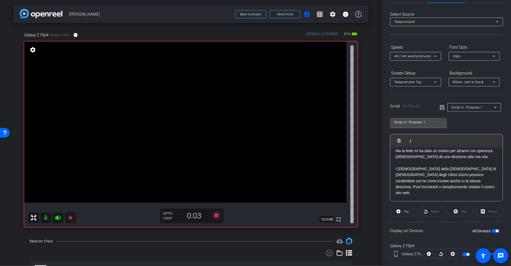
scroll to position [27, 0]
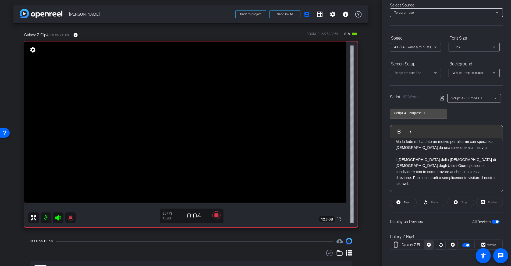
click at [427, 247] on icon at bounding box center [429, 244] width 4 height 8
click at [398, 205] on span at bounding box center [403, 202] width 27 height 13
click at [72, 219] on icon at bounding box center [70, 217] width 5 height 5
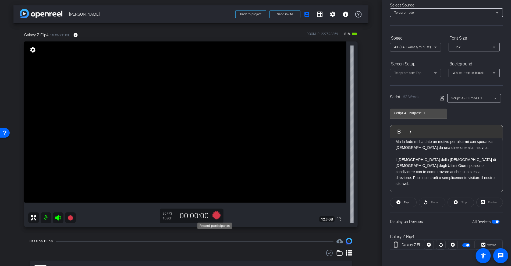
click at [216, 215] on icon at bounding box center [216, 215] width 8 height 8
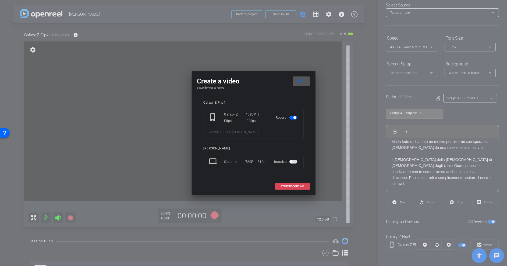
click at [282, 186] on span "START RECORDING" at bounding box center [293, 186] width 24 height 3
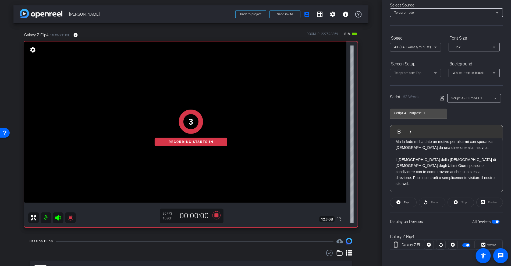
scroll to position [0, 0]
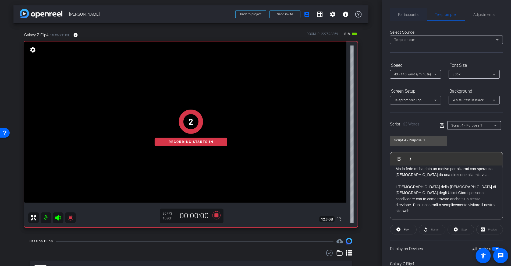
click at [403, 13] on span "Participants" at bounding box center [408, 15] width 20 height 4
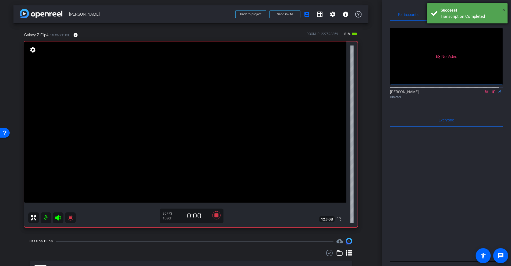
click at [503, 8] on span "×" at bounding box center [503, 9] width 3 height 6
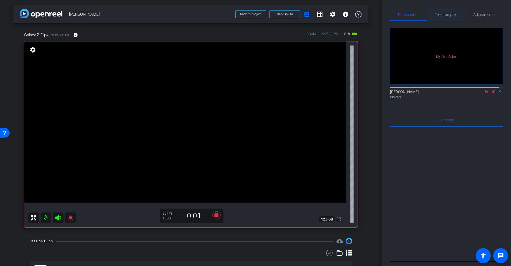
click at [450, 11] on span "Teleprompter" at bounding box center [446, 14] width 22 height 13
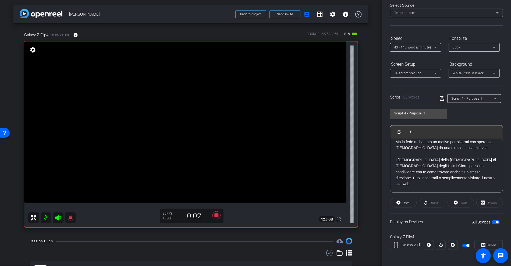
scroll to position [27, 0]
click at [428, 245] on icon at bounding box center [429, 245] width 4 height 4
click at [430, 245] on span at bounding box center [429, 244] width 10 height 13
click at [65, 218] on mat-icon at bounding box center [70, 217] width 11 height 11
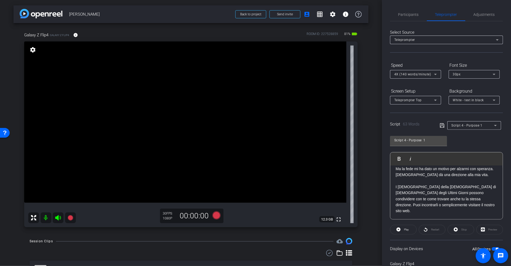
scroll to position [0, 0]
click at [402, 15] on span "Participants" at bounding box center [408, 15] width 20 height 4
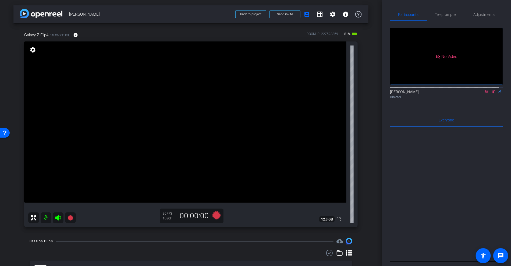
click at [492, 90] on icon at bounding box center [493, 91] width 3 height 3
click at [70, 218] on icon at bounding box center [70, 217] width 5 height 5
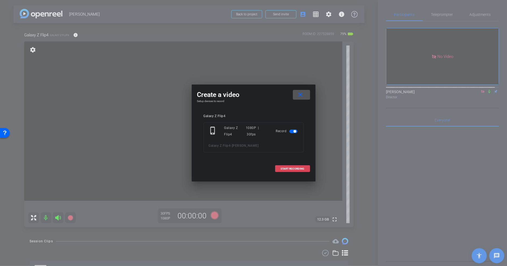
click at [293, 168] on span "START RECORDING" at bounding box center [293, 168] width 24 height 3
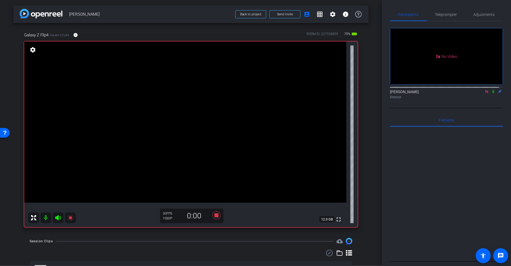
click at [491, 90] on icon at bounding box center [493, 92] width 4 height 4
click at [445, 9] on span "Teleprompter" at bounding box center [446, 14] width 22 height 13
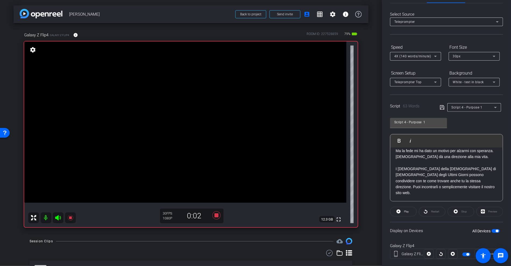
scroll to position [27, 0]
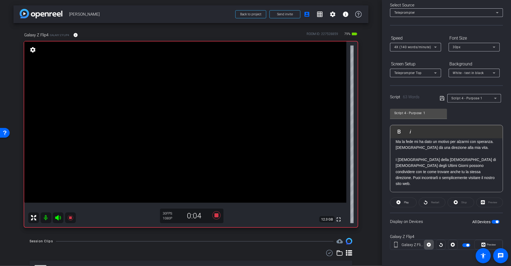
click at [428, 243] on icon at bounding box center [429, 245] width 4 height 4
click at [215, 216] on icon at bounding box center [216, 215] width 8 height 8
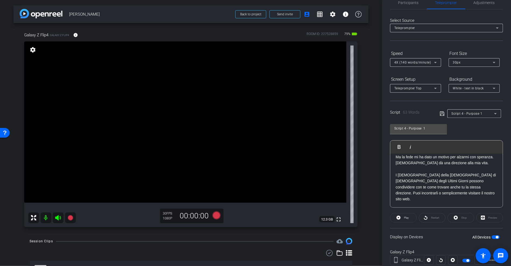
scroll to position [0, 0]
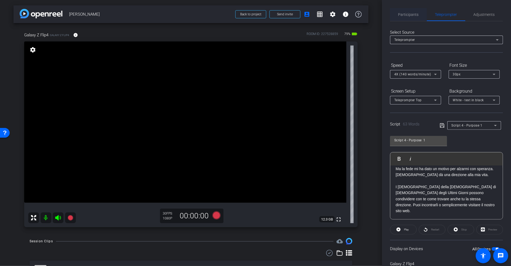
click at [412, 13] on span "Participants" at bounding box center [408, 15] width 20 height 4
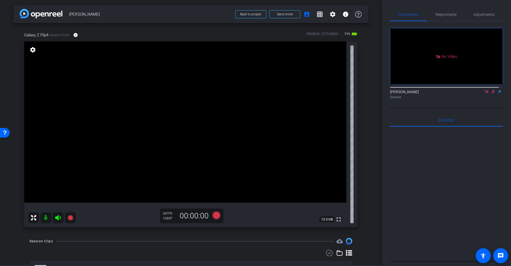
click at [492, 90] on icon at bounding box center [493, 91] width 3 height 3
click at [451, 19] on span "Teleprompter" at bounding box center [446, 14] width 22 height 13
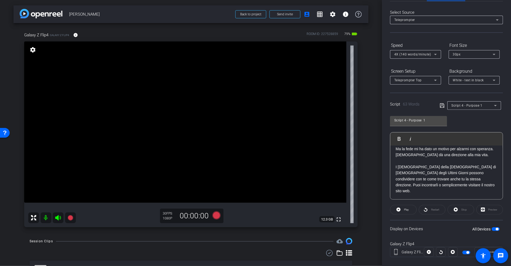
scroll to position [27, 0]
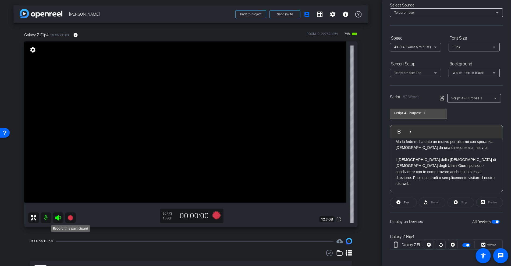
click at [70, 218] on icon at bounding box center [70, 217] width 5 height 5
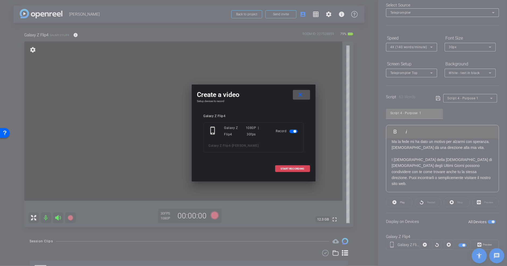
click at [294, 170] on span at bounding box center [292, 168] width 34 height 13
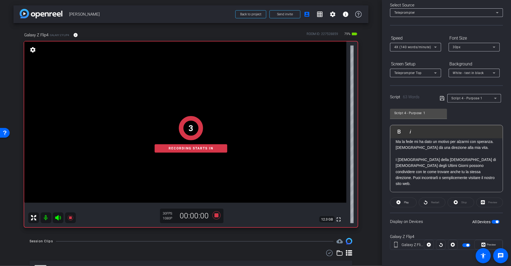
scroll to position [0, 0]
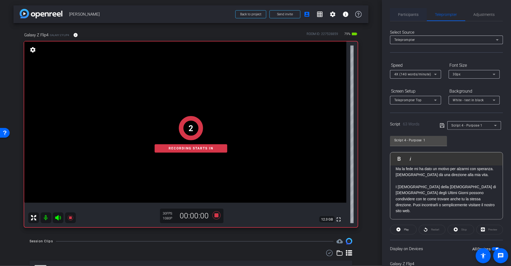
click at [409, 20] on span "Participants" at bounding box center [408, 14] width 20 height 13
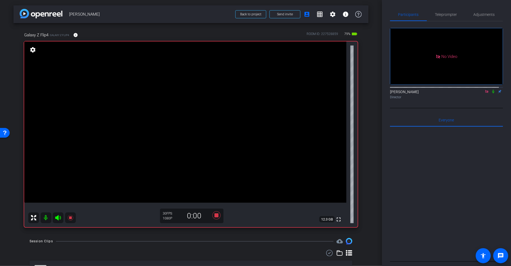
click at [492, 90] on icon at bounding box center [493, 91] width 2 height 3
click at [446, 13] on span "Teleprompter" at bounding box center [446, 15] width 22 height 4
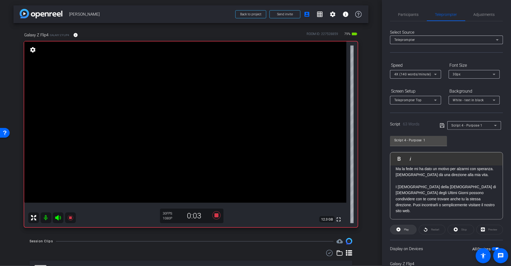
scroll to position [27, 0]
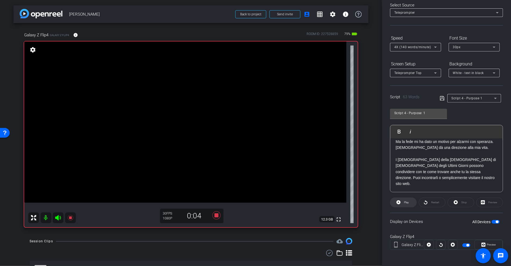
click at [409, 202] on span at bounding box center [403, 202] width 26 height 13
click at [216, 214] on icon at bounding box center [216, 215] width 8 height 8
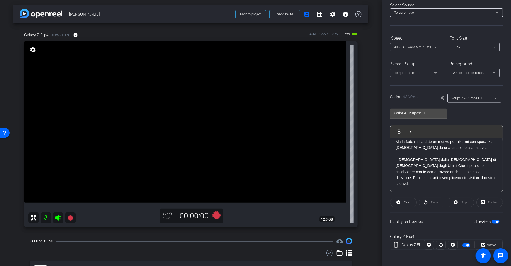
scroll to position [0, 0]
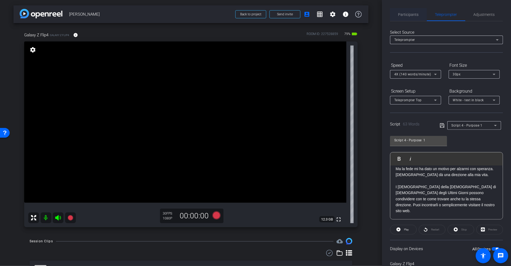
click at [409, 15] on span "Participants" at bounding box center [408, 15] width 20 height 4
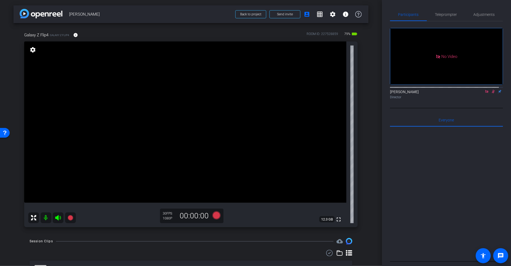
click at [491, 90] on icon at bounding box center [493, 92] width 4 height 4
click at [71, 219] on icon at bounding box center [70, 217] width 5 height 5
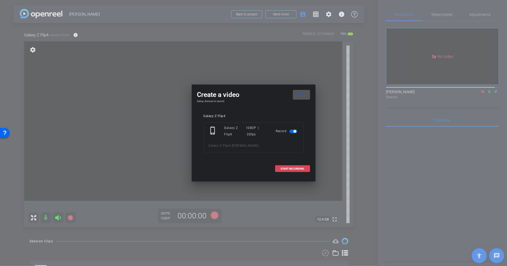
click at [287, 169] on span "START RECORDING" at bounding box center [293, 168] width 24 height 3
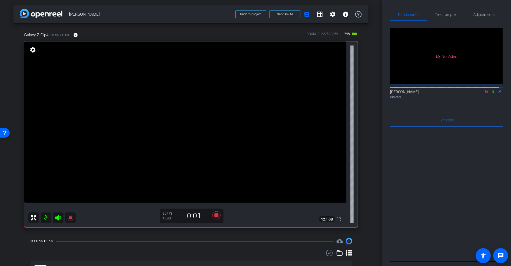
click at [492, 90] on icon at bounding box center [493, 91] width 2 height 3
click at [451, 15] on span "Teleprompter" at bounding box center [446, 15] width 22 height 4
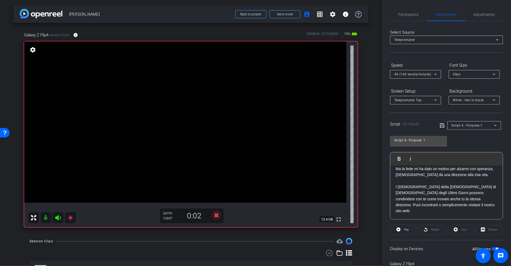
scroll to position [27, 0]
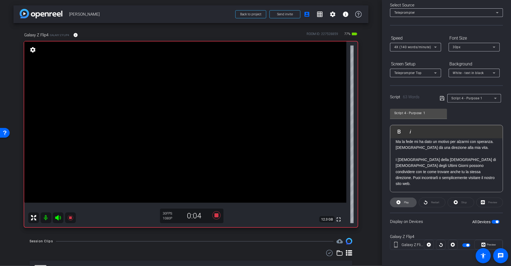
click at [403, 204] on span "Play" at bounding box center [406, 202] width 6 height 8
click at [68, 218] on icon at bounding box center [70, 217] width 6 height 6
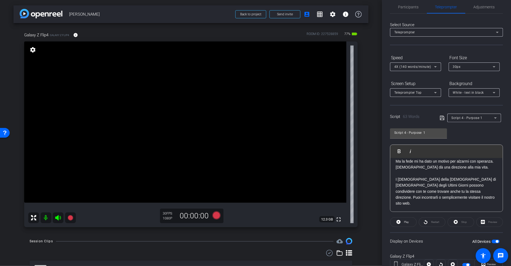
scroll to position [0, 0]
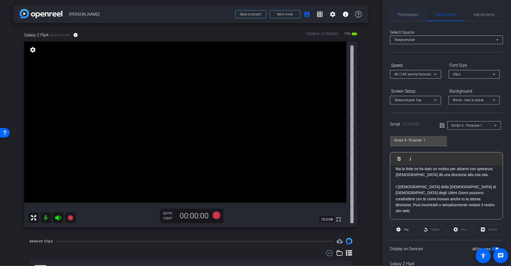
click at [413, 13] on span "Participants" at bounding box center [408, 15] width 20 height 4
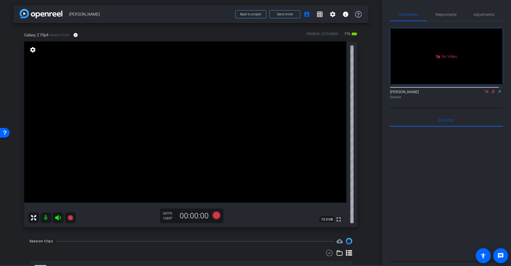
click at [491, 90] on icon at bounding box center [493, 92] width 4 height 4
click at [448, 12] on span "Teleprompter" at bounding box center [446, 14] width 22 height 13
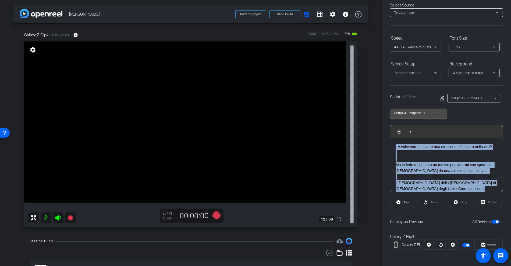
drag, startPoint x: 470, startPoint y: 185, endPoint x: 388, endPoint y: 123, distance: 102.8
click at [388, 123] on div "Participants Teleprompter Adjustments [PERSON_NAME] Director Everyone 0 Mark al…" at bounding box center [446, 133] width 129 height 266
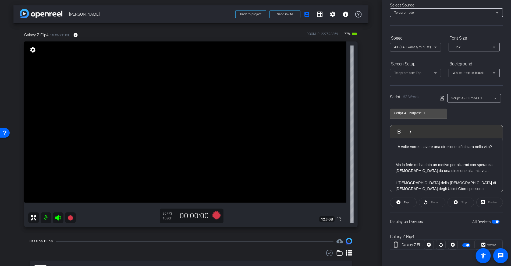
click at [454, 115] on div "Script 4 - Purpose 1 Play Play from this location Play Selected Play and displa…" at bounding box center [446, 148] width 113 height 87
click at [454, 99] on span "Script 4 - Purpose 1" at bounding box center [467, 98] width 31 height 4
click at [466, 110] on span "Create new script" at bounding box center [464, 108] width 28 height 6
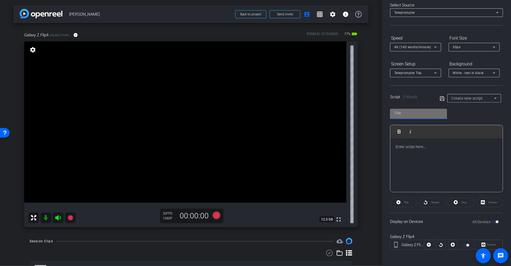
click at [427, 113] on input "text" at bounding box center [418, 113] width 48 height 6
type input "Scrip 5 - Purpose 2"
click at [437, 146] on p at bounding box center [447, 147] width 102 height 6
click at [403, 146] on p at bounding box center [447, 147] width 102 height 6
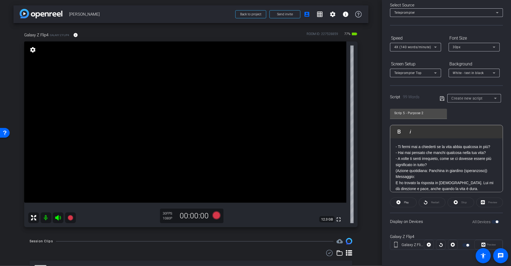
click at [430, 240] on div at bounding box center [429, 245] width 10 height 10
click at [403, 201] on span "Play" at bounding box center [406, 202] width 6 height 8
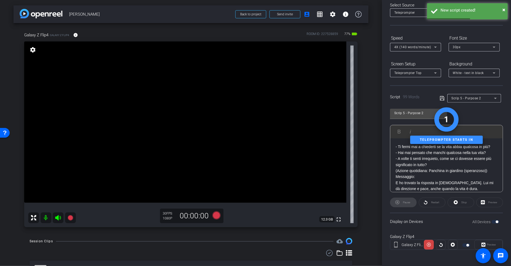
click at [402, 201] on div "Pause" at bounding box center [403, 202] width 27 height 10
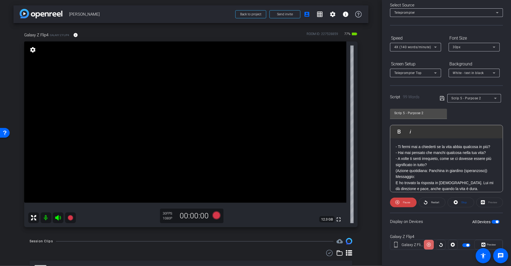
click at [427, 241] on icon at bounding box center [429, 244] width 4 height 8
click at [427, 203] on span at bounding box center [432, 202] width 26 height 13
click at [410, 204] on span at bounding box center [403, 202] width 27 height 13
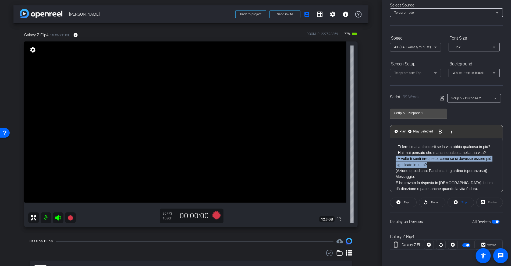
drag, startPoint x: 437, startPoint y: 171, endPoint x: 389, endPoint y: 161, distance: 49.0
click at [389, 161] on div "Participants Teleprompter Adjustments [PERSON_NAME] Director Everyone 0 Mark al…" at bounding box center [446, 133] width 129 height 266
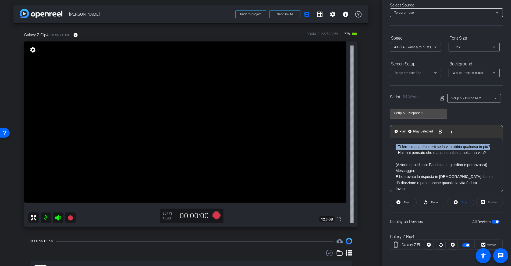
drag, startPoint x: 410, startPoint y: 150, endPoint x: 393, endPoint y: 143, distance: 18.1
click at [393, 143] on div "- Ti fermi mai a chiederti se la vita abbia qualcosa in più? - Hai mai pensato …" at bounding box center [446, 182] width 112 height 89
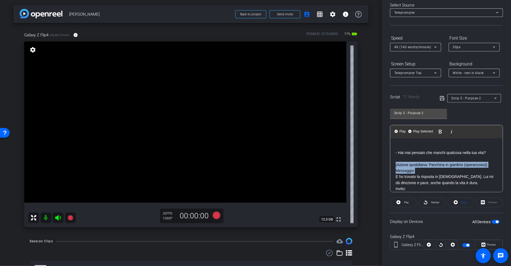
drag, startPoint x: 422, startPoint y: 170, endPoint x: 388, endPoint y: 164, distance: 34.4
click at [388, 164] on div "Participants Teleprompter Adjustments [PERSON_NAME] Director Everyone 0 Mark al…" at bounding box center [446, 133] width 129 height 266
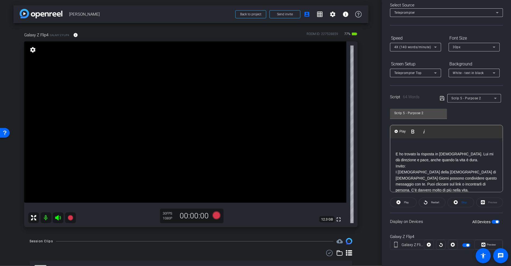
scroll to position [29, 0]
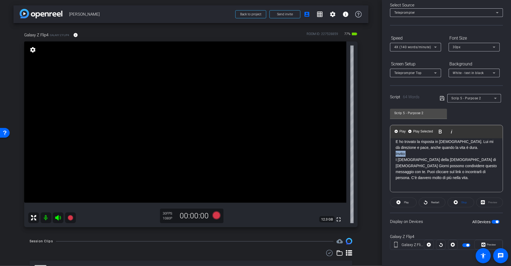
drag, startPoint x: 409, startPoint y: 151, endPoint x: 389, endPoint y: 152, distance: 19.9
click at [389, 152] on div "Participants Teleprompter Adjustments [PERSON_NAME] Director Everyone 0 Mark al…" at bounding box center [446, 133] width 129 height 266
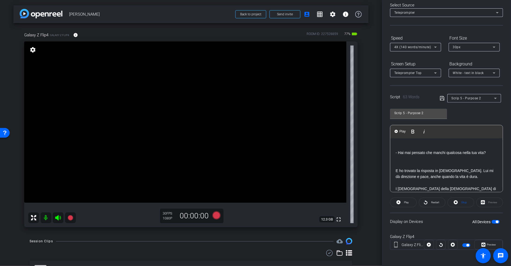
click at [406, 165] on p at bounding box center [447, 165] width 102 height 6
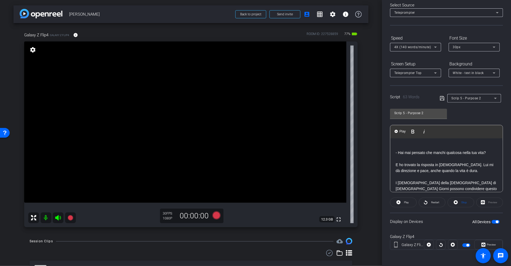
click at [407, 144] on p at bounding box center [447, 147] width 102 height 6
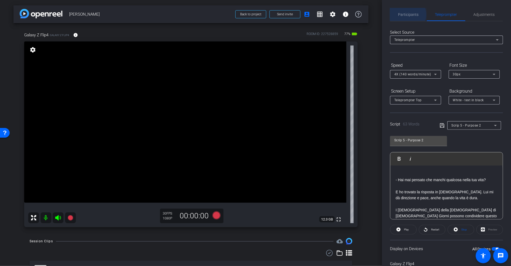
click at [407, 15] on span "Participants" at bounding box center [408, 15] width 20 height 4
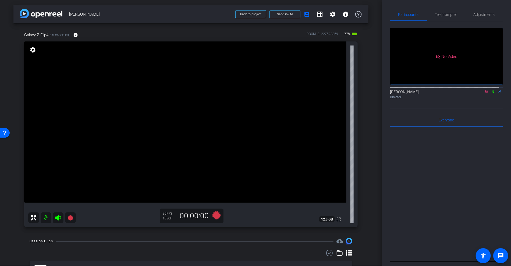
click at [485, 90] on icon at bounding box center [486, 91] width 3 height 3
click at [478, 93] on icon at bounding box center [480, 92] width 4 height 4
click at [491, 93] on icon at bounding box center [493, 92] width 4 height 4
click at [446, 13] on span "Teleprompter" at bounding box center [446, 15] width 22 height 4
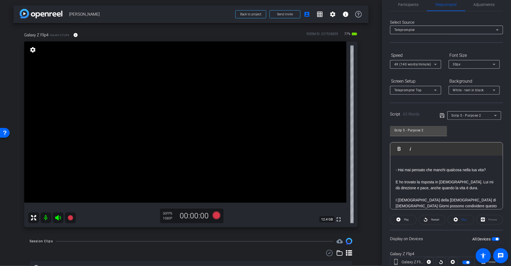
scroll to position [27, 0]
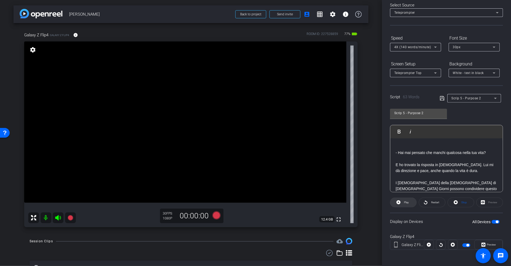
click at [403, 202] on span "Play" at bounding box center [406, 202] width 6 height 8
click at [429, 244] on icon at bounding box center [429, 244] width 4 height 8
click at [439, 242] on icon at bounding box center [441, 244] width 4 height 8
click at [495, 244] on span at bounding box center [489, 244] width 28 height 13
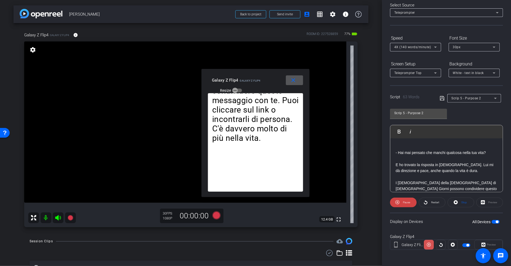
click at [428, 244] on icon at bounding box center [429, 244] width 4 height 8
click at [406, 203] on span "Play" at bounding box center [406, 202] width 5 height 3
click at [405, 202] on span "Pause" at bounding box center [406, 202] width 7 height 3
click at [399, 162] on p "E ho trovato la risposta in [DEMOGRAPHIC_DATA]. Lui mi dà direzione e pace, anc…" at bounding box center [447, 168] width 102 height 12
click at [441, 98] on icon at bounding box center [442, 98] width 4 height 4
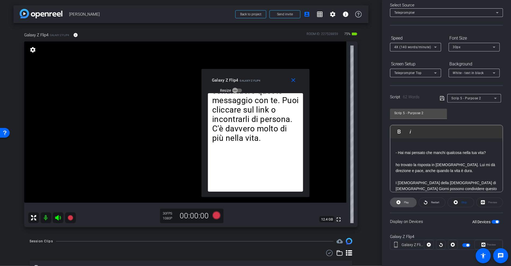
click at [405, 203] on span "Play" at bounding box center [406, 202] width 5 height 3
click at [405, 203] on span "Pause" at bounding box center [406, 202] width 7 height 3
click at [407, 201] on span "Play" at bounding box center [406, 202] width 5 height 3
click at [410, 199] on span at bounding box center [403, 202] width 27 height 13
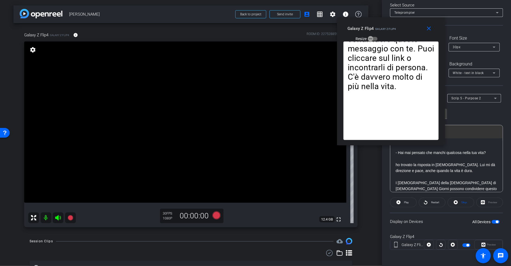
drag, startPoint x: 259, startPoint y: 81, endPoint x: 392, endPoint y: 26, distance: 143.7
click at [392, 27] on span "Galaxy Z Flip4" at bounding box center [385, 28] width 21 height 3
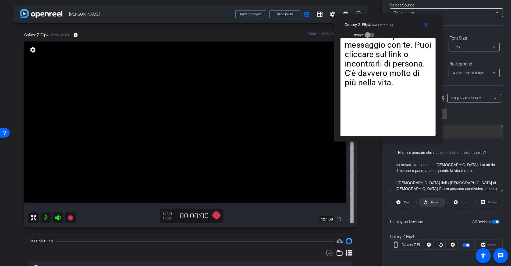
click at [428, 197] on span at bounding box center [432, 202] width 26 height 13
click at [400, 203] on span at bounding box center [403, 202] width 27 height 13
click at [400, 203] on span at bounding box center [403, 202] width 26 height 13
click at [400, 203] on span at bounding box center [403, 202] width 27 height 13
click at [400, 203] on span at bounding box center [403, 202] width 26 height 13
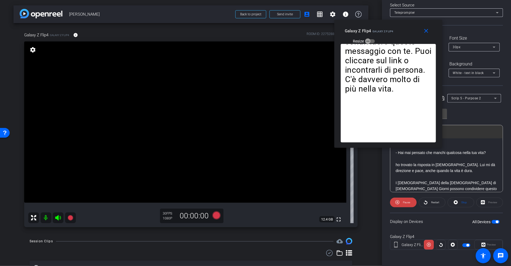
drag, startPoint x: 387, startPoint y: 140, endPoint x: 388, endPoint y: 146, distance: 6.2
click at [388, 146] on div "- Hai mai pensato che manchi qualcosa nella tua vita? ho trovato la risposta in…" at bounding box center [388, 96] width 108 height 104
click at [403, 203] on span "Pause" at bounding box center [406, 202] width 9 height 8
click at [403, 203] on span "Play" at bounding box center [406, 202] width 6 height 8
click at [403, 203] on span "Pause" at bounding box center [406, 202] width 9 height 8
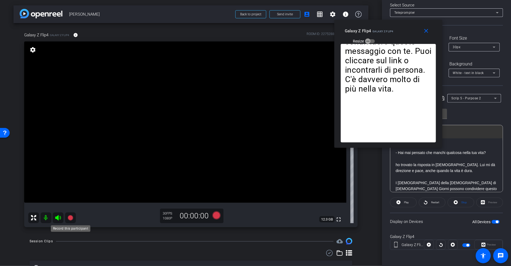
click at [73, 217] on icon at bounding box center [70, 217] width 6 height 6
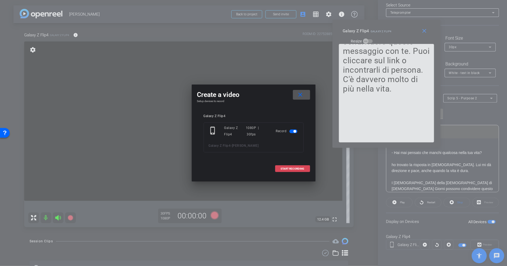
click at [298, 168] on span "START RECORDING" at bounding box center [293, 168] width 24 height 3
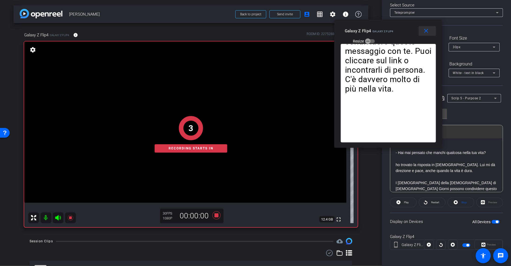
click at [427, 31] on mat-icon "close" at bounding box center [426, 31] width 7 height 7
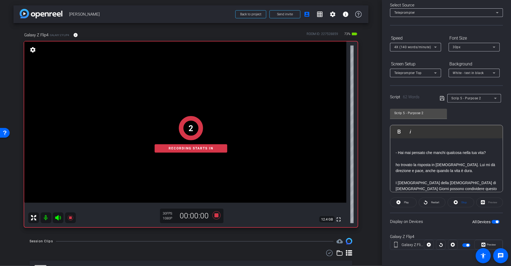
scroll to position [0, 0]
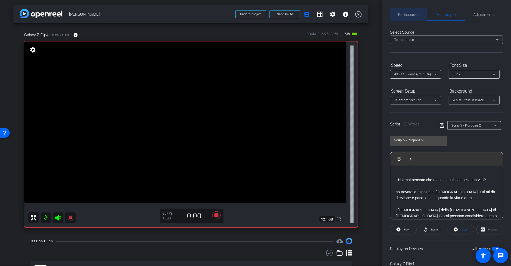
click at [413, 16] on span "Participants" at bounding box center [408, 15] width 20 height 4
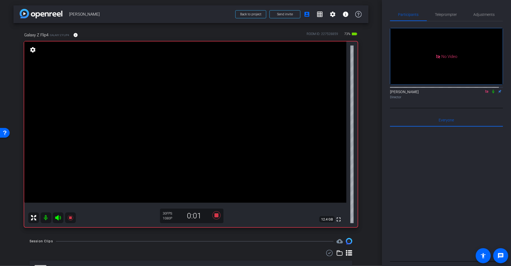
click at [491, 90] on icon at bounding box center [493, 92] width 4 height 4
click at [441, 16] on span "Teleprompter" at bounding box center [446, 15] width 22 height 4
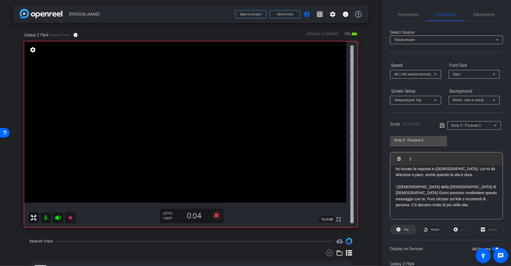
scroll to position [27, 0]
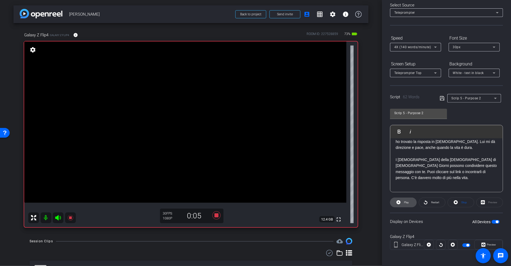
click at [405, 202] on span "Play" at bounding box center [406, 202] width 5 height 3
click at [424, 203] on icon at bounding box center [426, 202] width 4 height 7
click at [485, 241] on span "Preview" at bounding box center [490, 245] width 10 height 8
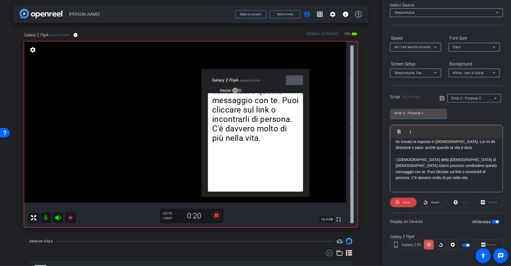
click at [428, 243] on icon at bounding box center [429, 245] width 4 height 4
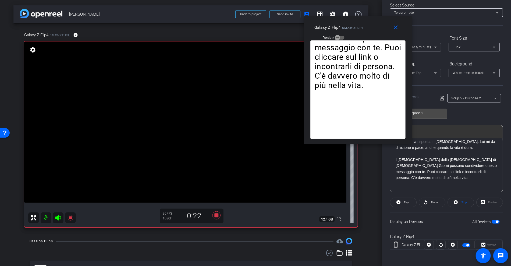
drag, startPoint x: 269, startPoint y: 84, endPoint x: 371, endPoint y: 31, distance: 115.3
click at [371, 31] on div "Galaxy Z Flip4 Galaxy Z Flip4 Resize" at bounding box center [359, 32] width 91 height 19
click at [429, 243] on icon at bounding box center [429, 245] width 4 height 4
click at [429, 243] on icon at bounding box center [429, 244] width 4 height 8
click at [429, 243] on icon at bounding box center [429, 245] width 4 height 4
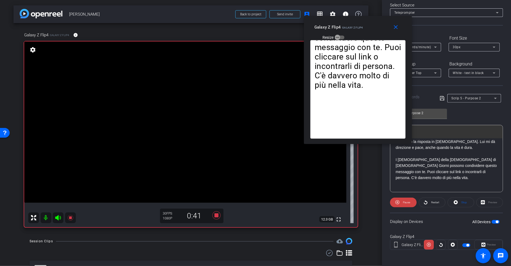
click at [429, 243] on icon at bounding box center [429, 244] width 4 height 8
click at [73, 216] on icon at bounding box center [70, 217] width 6 height 6
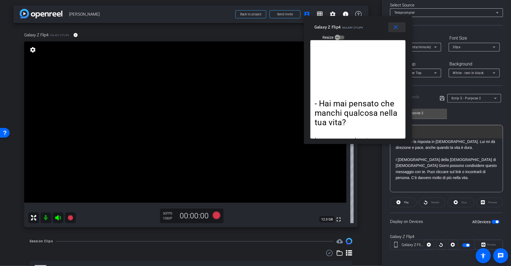
click at [394, 29] on mat-icon "close" at bounding box center [396, 27] width 7 height 7
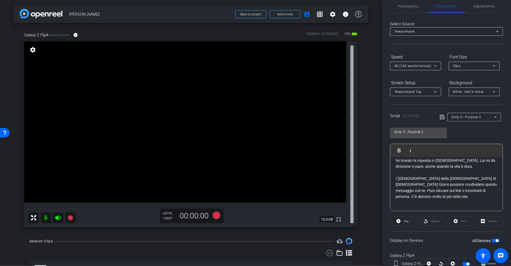
scroll to position [0, 0]
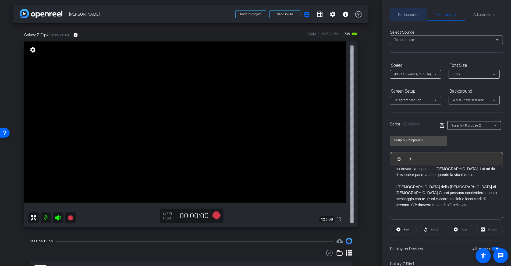
click at [404, 10] on span "Participants" at bounding box center [408, 14] width 20 height 13
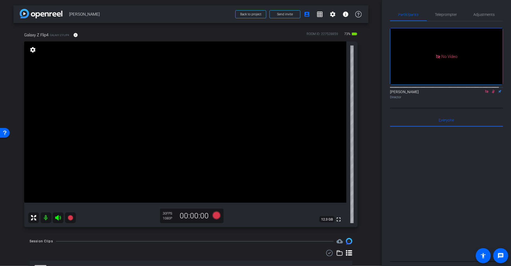
click at [491, 90] on icon at bounding box center [493, 92] width 4 height 4
click at [67, 220] on icon at bounding box center [70, 217] width 6 height 6
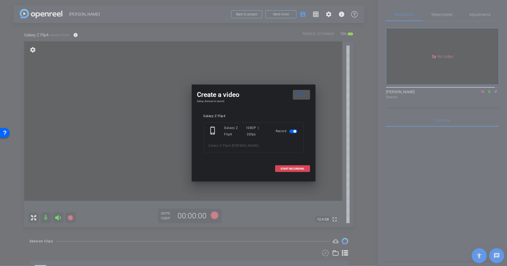
click at [293, 168] on span "START RECORDING" at bounding box center [293, 168] width 24 height 3
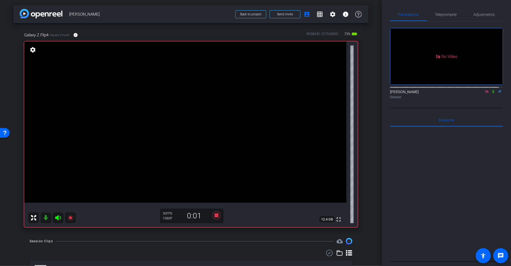
click at [491, 90] on icon at bounding box center [493, 92] width 4 height 4
click at [447, 17] on span "Teleprompter" at bounding box center [446, 14] width 22 height 13
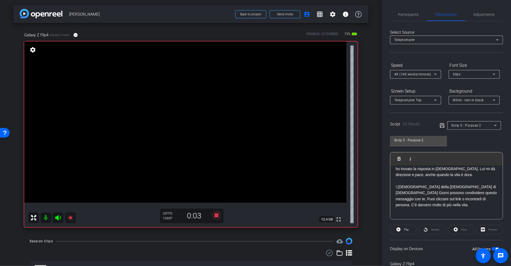
scroll to position [27, 0]
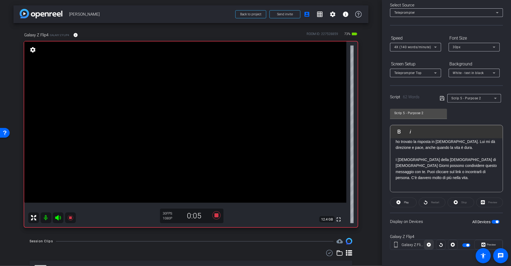
click at [428, 243] on icon at bounding box center [429, 245] width 4 height 4
click at [485, 242] on span "Preview" at bounding box center [490, 245] width 10 height 8
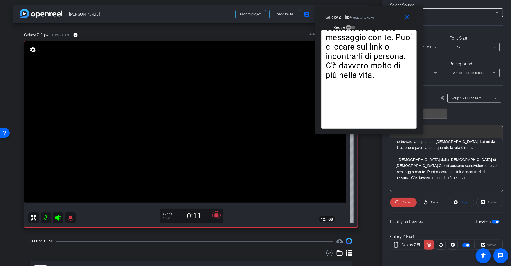
drag, startPoint x: 254, startPoint y: 81, endPoint x: 367, endPoint y: 18, distance: 129.5
click at [367, 18] on span "Galaxy Z Flip4" at bounding box center [363, 17] width 21 height 3
click at [431, 247] on span at bounding box center [429, 244] width 10 height 13
click at [409, 19] on mat-icon "close" at bounding box center [407, 17] width 7 height 7
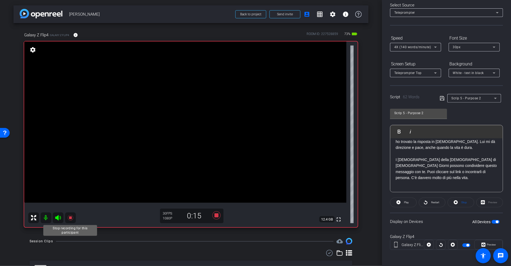
click at [72, 217] on icon at bounding box center [70, 217] width 6 height 6
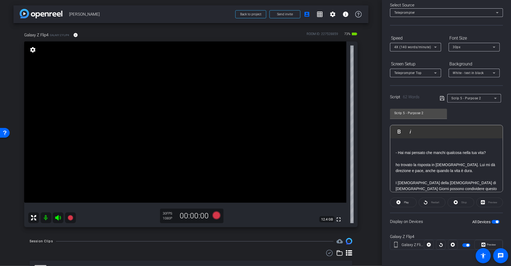
scroll to position [0, 0]
click at [72, 219] on icon at bounding box center [70, 217] width 6 height 6
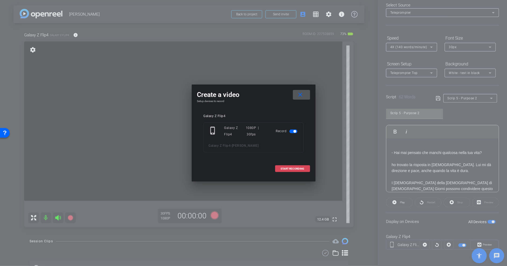
click at [299, 171] on span at bounding box center [292, 168] width 34 height 13
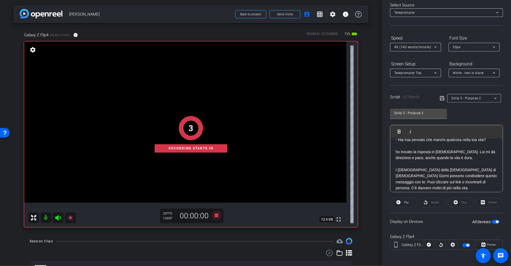
scroll to position [23, 0]
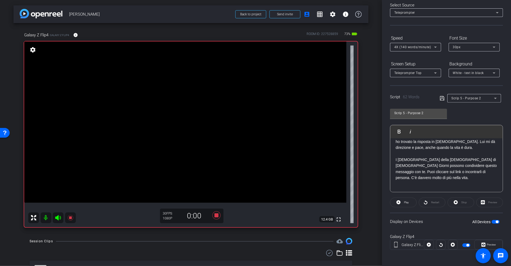
click at [440, 243] on div at bounding box center [441, 245] width 10 height 10
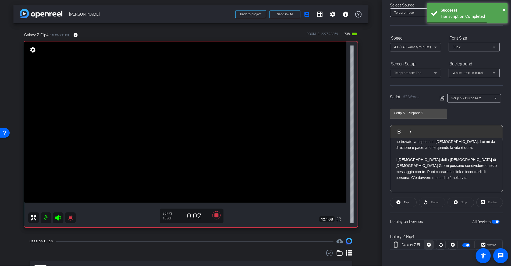
click at [425, 243] on span at bounding box center [428, 244] width 9 height 13
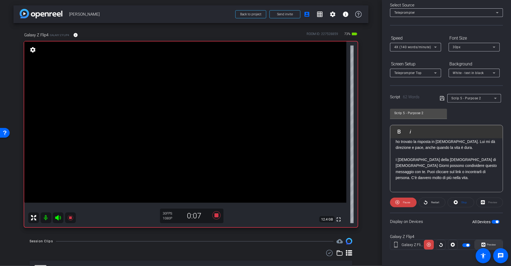
click at [485, 241] on span "Preview" at bounding box center [490, 245] width 10 height 8
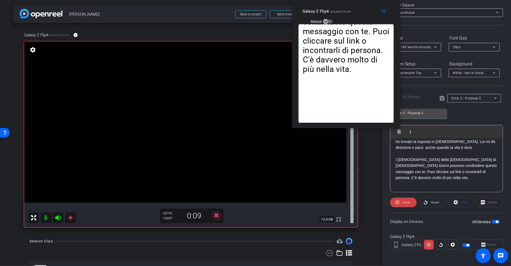
drag, startPoint x: 265, startPoint y: 80, endPoint x: 353, endPoint y: 6, distance: 114.7
click at [353, 6] on div "Galaxy Z Flip4 Galaxy Z Flip4 Resize" at bounding box center [348, 15] width 91 height 19
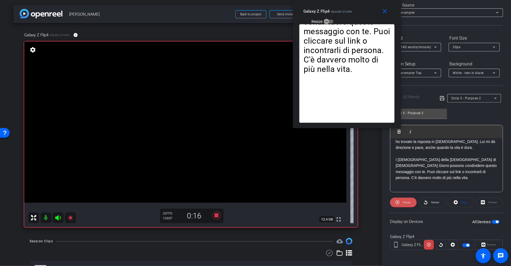
click at [398, 201] on icon at bounding box center [397, 202] width 4 height 7
click at [398, 201] on icon at bounding box center [398, 202] width 4 height 7
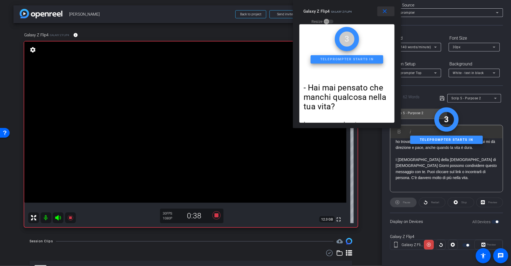
click at [385, 13] on mat-icon "close" at bounding box center [385, 11] width 7 height 7
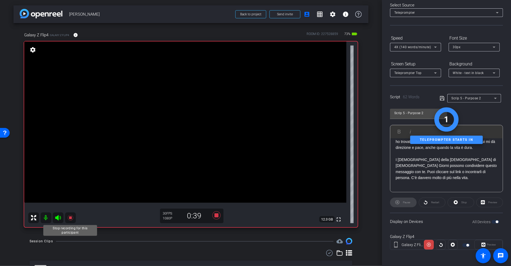
click at [72, 215] on icon at bounding box center [70, 217] width 6 height 6
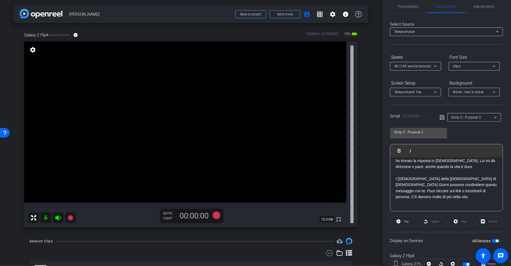
scroll to position [0, 0]
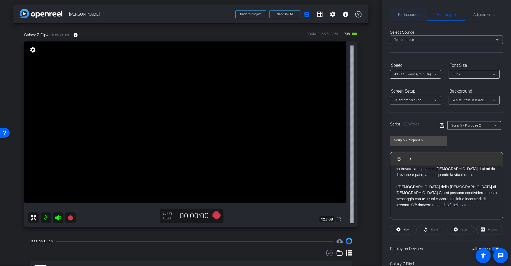
click at [402, 11] on span "Participants" at bounding box center [408, 14] width 20 height 13
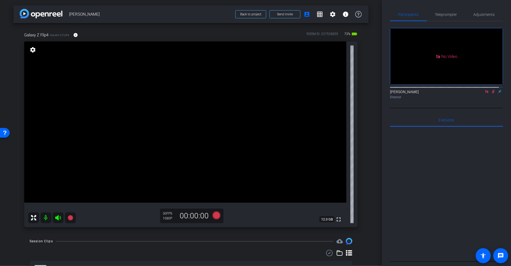
click at [491, 90] on icon at bounding box center [493, 92] width 4 height 4
click at [72, 219] on icon at bounding box center [70, 217] width 5 height 5
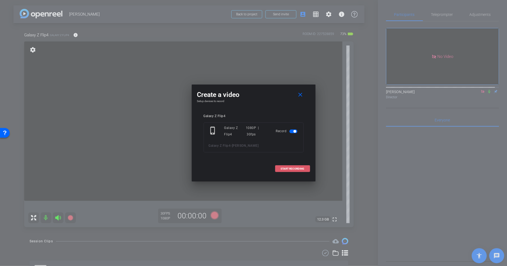
click at [300, 167] on span "START RECORDING" at bounding box center [293, 168] width 24 height 3
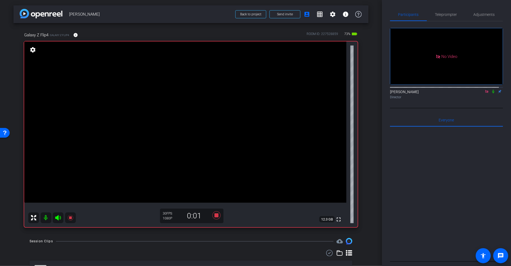
click at [491, 90] on icon at bounding box center [493, 92] width 4 height 4
click at [450, 13] on span "Teleprompter" at bounding box center [446, 15] width 22 height 4
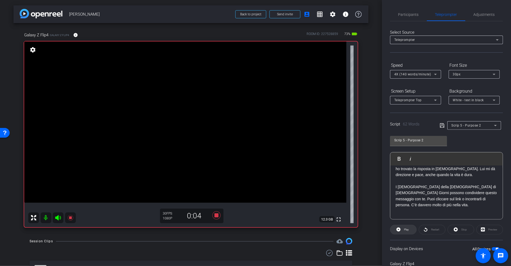
click at [405, 228] on span "Play" at bounding box center [406, 229] width 5 height 3
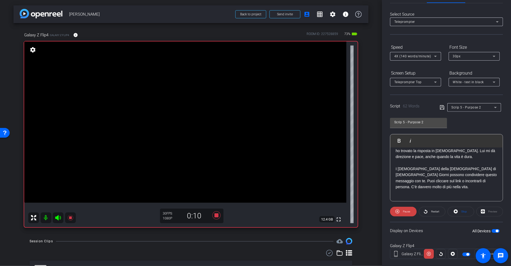
scroll to position [27, 0]
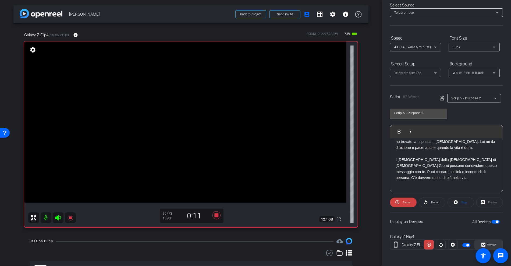
click at [488, 240] on span at bounding box center [489, 244] width 28 height 13
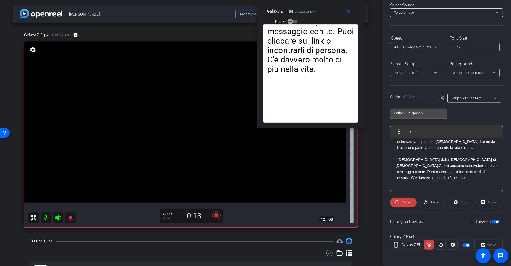
drag, startPoint x: 263, startPoint y: 81, endPoint x: 318, endPoint y: 8, distance: 91.4
click at [318, 8] on div "Galaxy Z Flip4 Galaxy Z Flip4 Resize" at bounding box center [312, 15] width 91 height 19
click at [407, 205] on span "Pause" at bounding box center [406, 202] width 9 height 8
click at [406, 201] on span "Play" at bounding box center [406, 202] width 5 height 3
click at [69, 217] on icon at bounding box center [70, 217] width 5 height 5
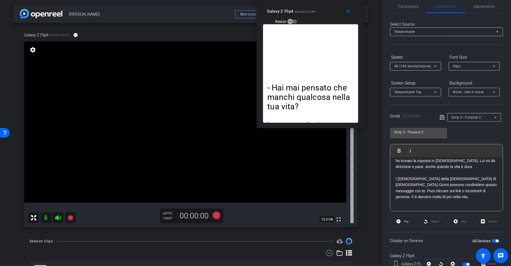
scroll to position [0, 0]
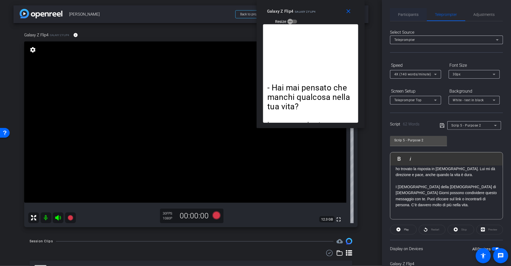
click at [413, 18] on span "Participants" at bounding box center [408, 14] width 20 height 13
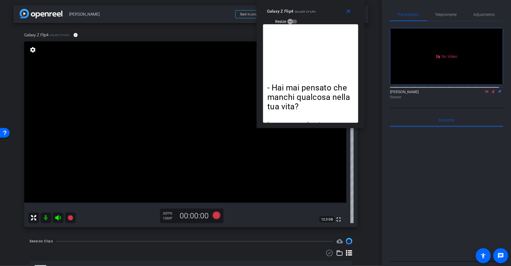
click at [491, 90] on icon at bounding box center [493, 92] width 4 height 4
click at [348, 13] on mat-icon "close" at bounding box center [348, 11] width 7 height 7
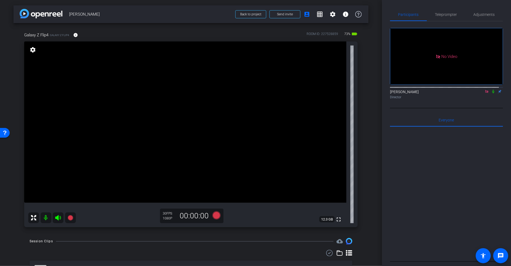
click at [485, 90] on icon at bounding box center [487, 92] width 4 height 4
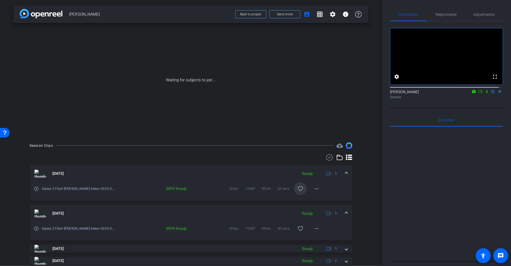
click at [300, 186] on span at bounding box center [300, 188] width 13 height 13
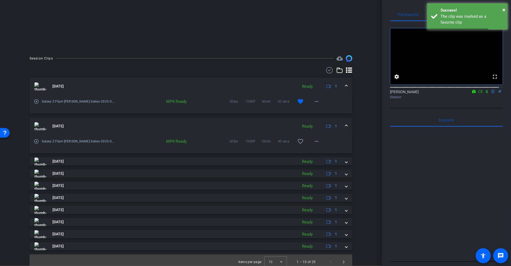
scroll to position [90, 0]
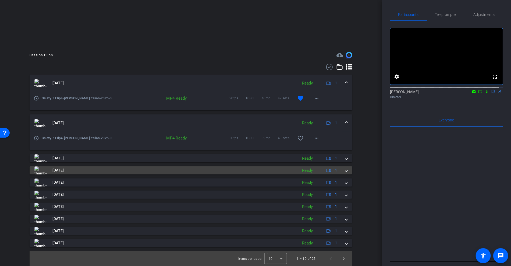
click at [345, 168] on span at bounding box center [346, 170] width 2 height 6
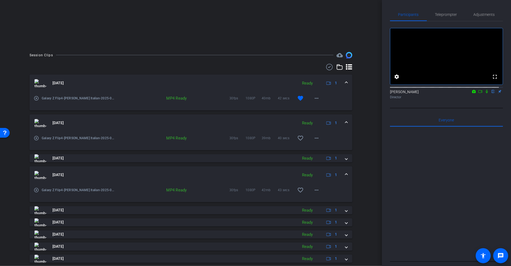
scroll to position [118, 0]
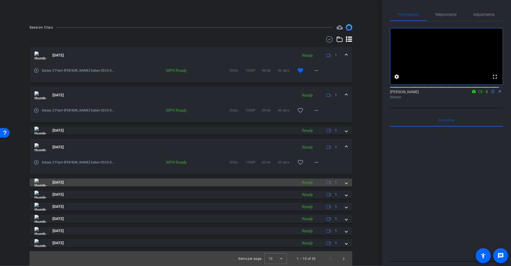
click at [345, 182] on span at bounding box center [346, 182] width 2 height 6
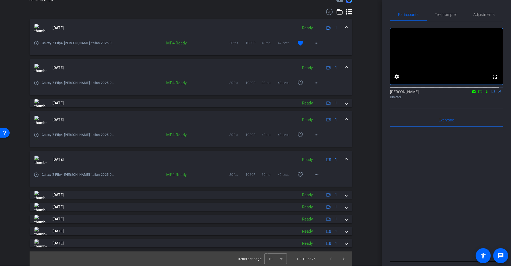
scroll to position [146, 0]
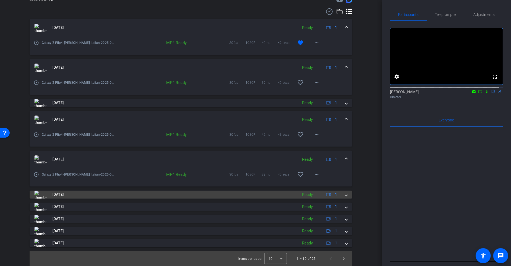
click at [345, 193] on span at bounding box center [346, 194] width 2 height 6
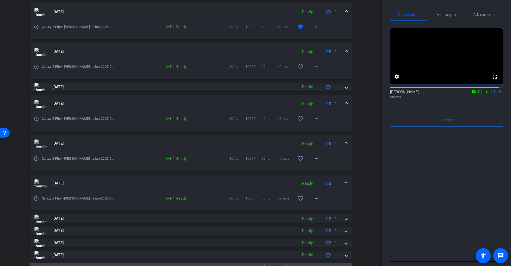
scroll to position [173, 0]
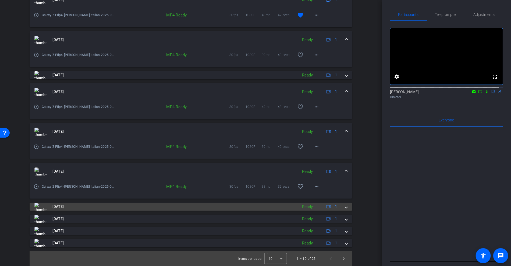
click at [344, 205] on mat-expansion-panel-header "[DATE] Ready 1" at bounding box center [191, 207] width 323 height 8
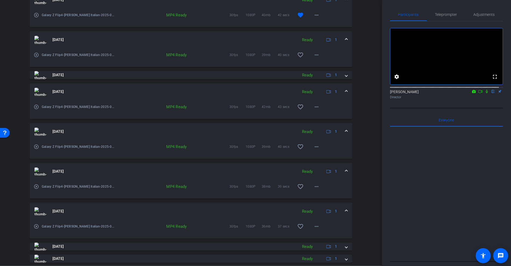
scroll to position [201, 0]
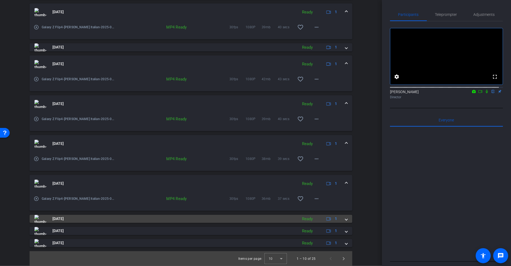
click at [345, 218] on span at bounding box center [346, 219] width 2 height 6
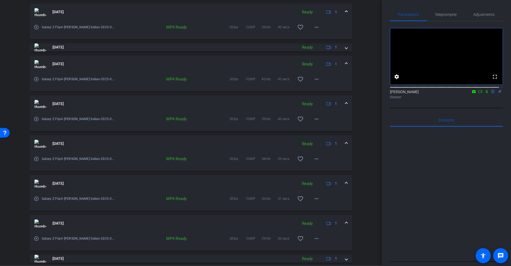
scroll to position [229, 0]
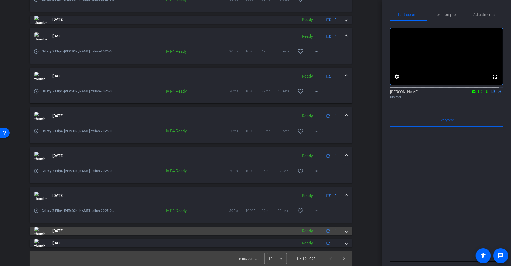
click at [340, 231] on div "[DATE] Ready 1" at bounding box center [189, 231] width 311 height 8
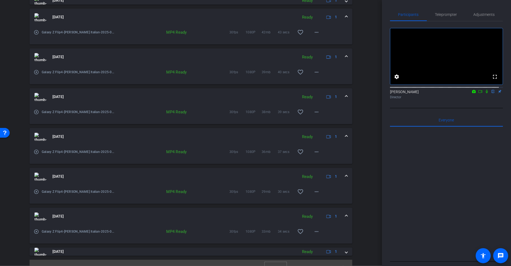
scroll to position [257, 0]
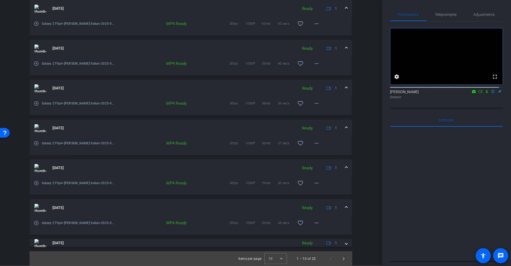
click at [37, 219] on div "play_circle_outline Galaxy Z Flip4-[PERSON_NAME] Italian-2025-08-26-19-15-56-14…" at bounding box center [75, 222] width 82 height 13
click at [38, 221] on mat-icon "play_circle_outline" at bounding box center [36, 222] width 5 height 5
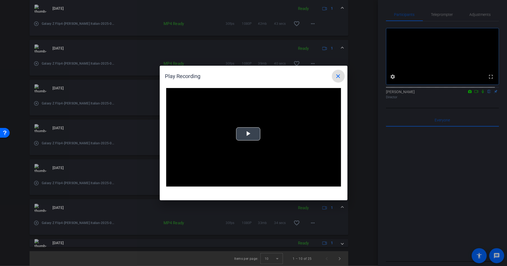
click at [248, 134] on span "Video Player" at bounding box center [248, 134] width 0 height 0
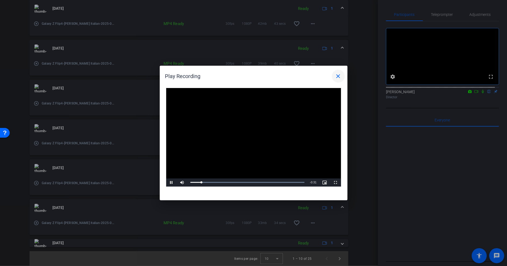
click at [340, 78] on mat-icon "close" at bounding box center [338, 76] width 6 height 6
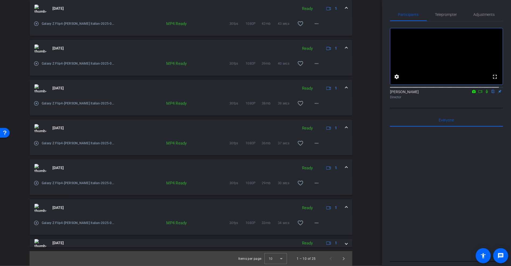
scroll to position [216, 0]
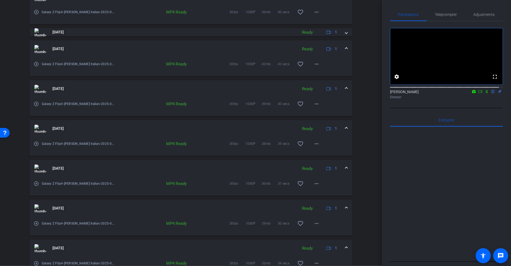
click at [37, 105] on mat-icon "play_circle_outline" at bounding box center [36, 103] width 5 height 5
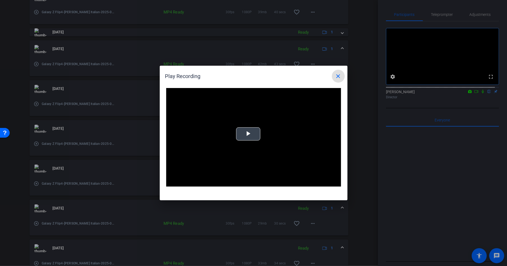
click at [248, 134] on span "Video Player" at bounding box center [248, 134] width 0 height 0
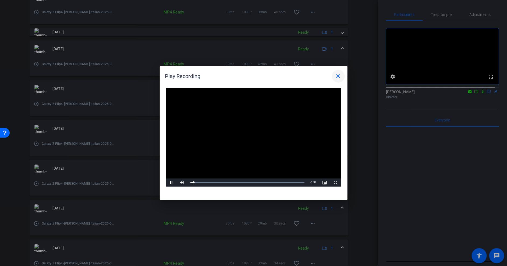
click at [337, 73] on mat-icon "close" at bounding box center [338, 76] width 6 height 6
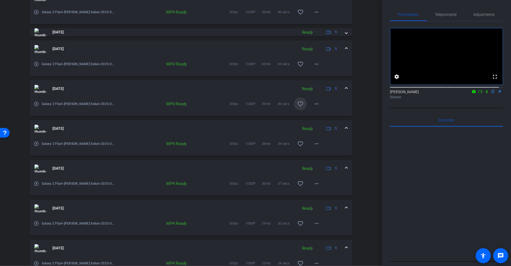
click at [299, 107] on span at bounding box center [300, 103] width 13 height 13
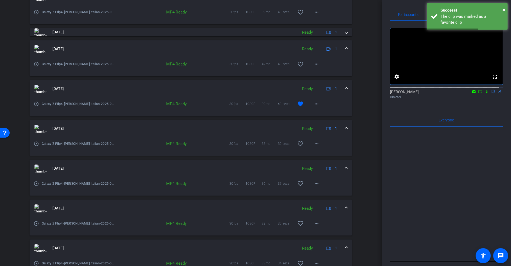
click at [35, 63] on mat-icon "play_circle_outline" at bounding box center [36, 63] width 5 height 5
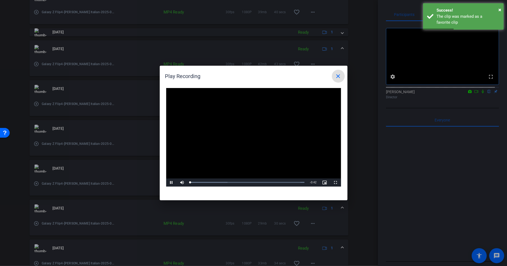
click at [261, 129] on video "Video Player" at bounding box center [253, 137] width 175 height 98
click at [340, 76] on mat-icon "close" at bounding box center [338, 76] width 6 height 6
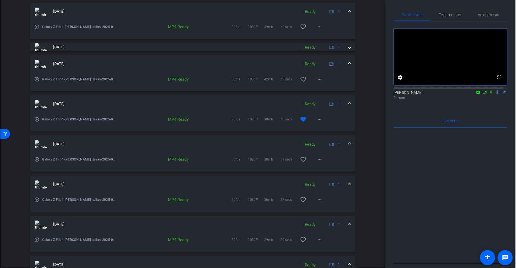
scroll to position [257, 0]
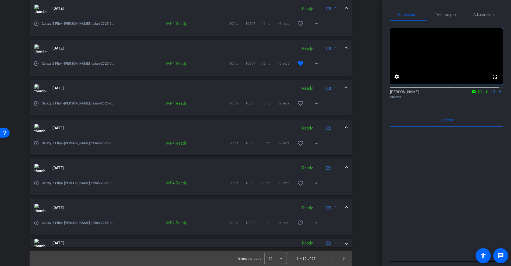
click at [8, 50] on div "arrow_back [PERSON_NAME] Back to project Send invite account_box grid_on settin…" at bounding box center [191, 133] width 382 height 266
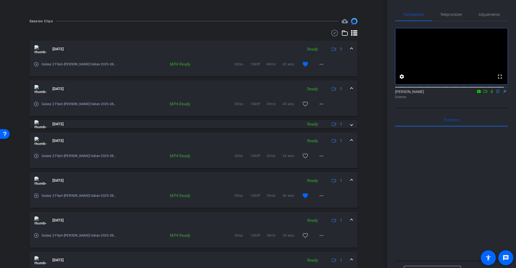
scroll to position [0, 0]
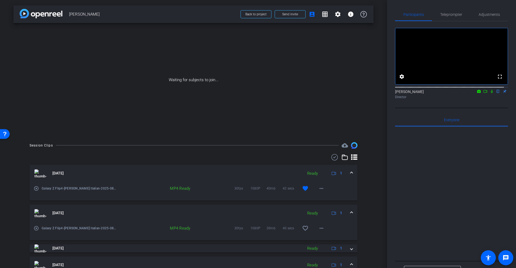
click at [38, 186] on mat-icon "play_circle_outline" at bounding box center [36, 188] width 5 height 5
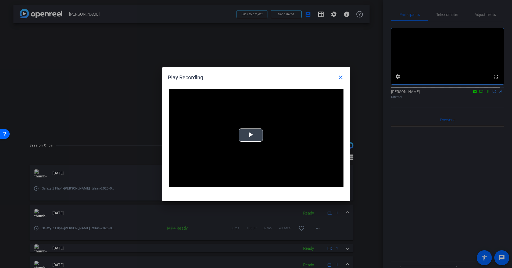
click at [251, 135] on span "Video Player" at bounding box center [251, 135] width 0 height 0
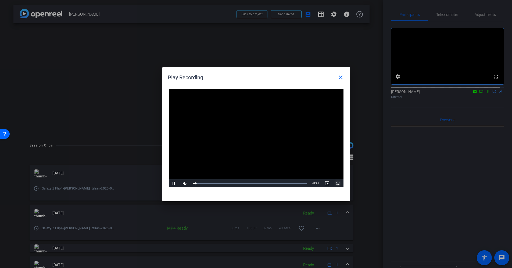
click at [337, 183] on span "Video Player" at bounding box center [338, 183] width 11 height 0
click at [340, 78] on mat-icon "close" at bounding box center [341, 77] width 6 height 6
